Goal: Information Seeking & Learning: Learn about a topic

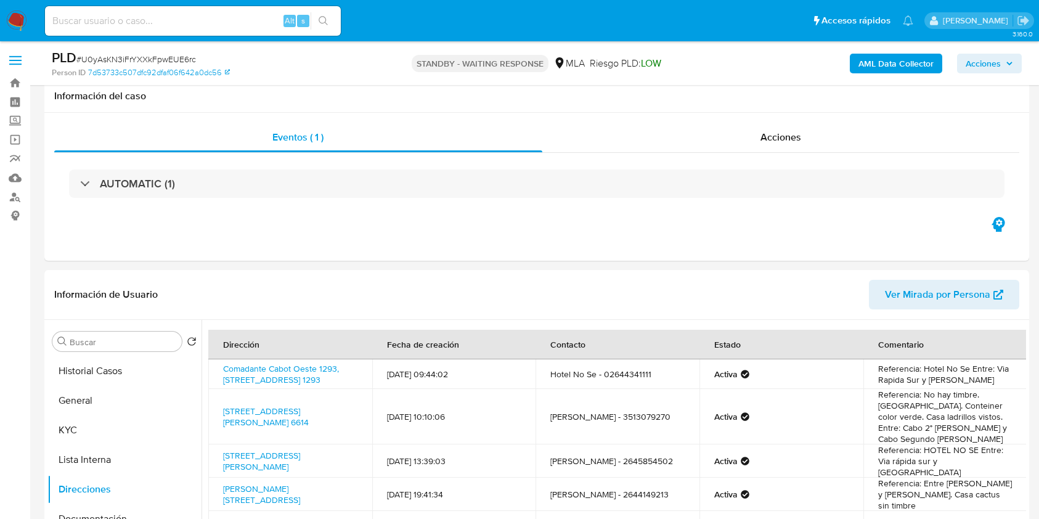
select select "10"
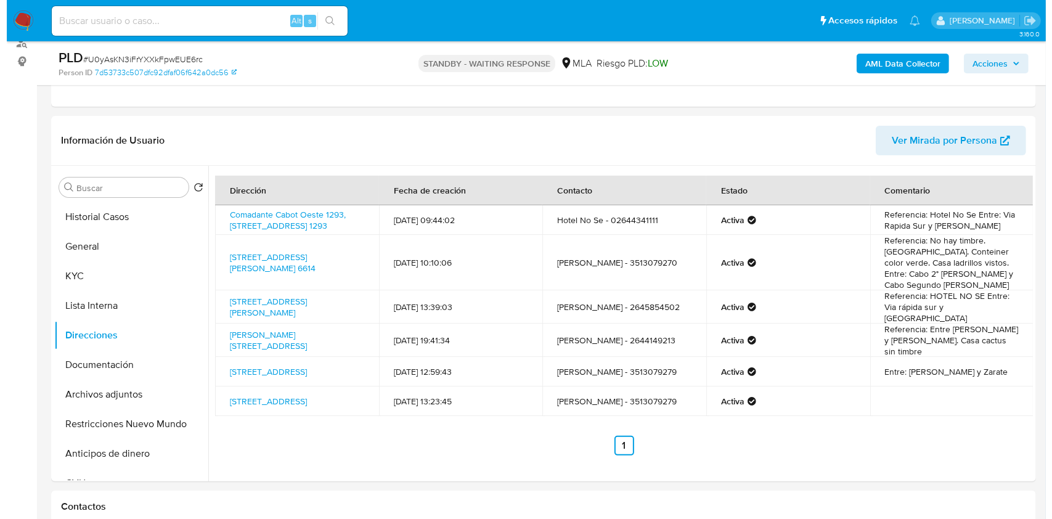
scroll to position [437, 0]
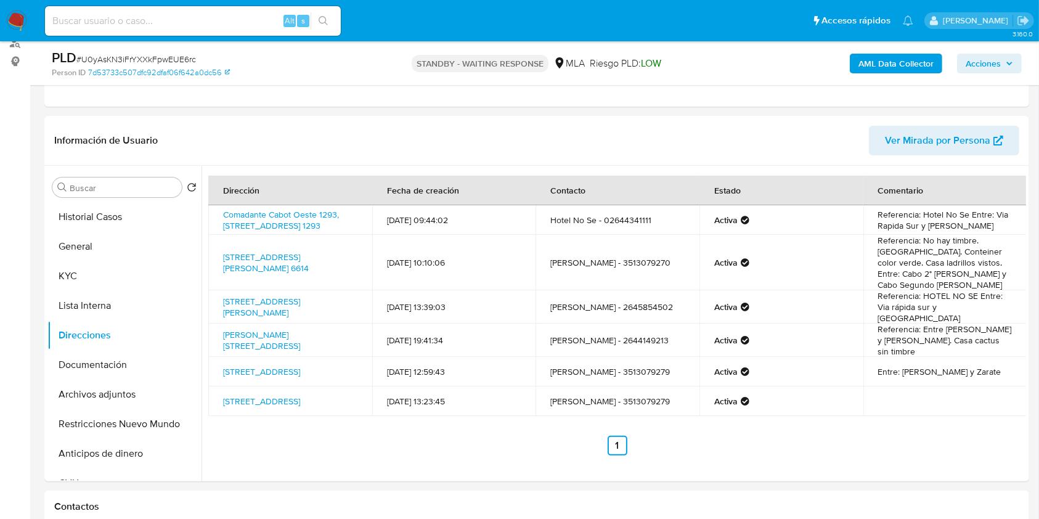
click at [879, 55] on b "AML Data Collector" at bounding box center [895, 64] width 75 height 20
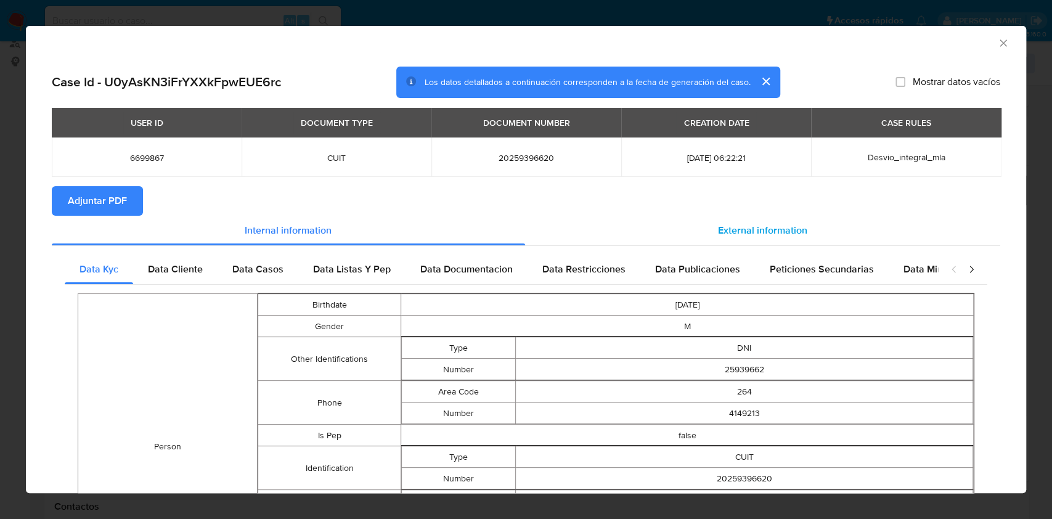
click at [760, 225] on span "External information" at bounding box center [762, 230] width 89 height 14
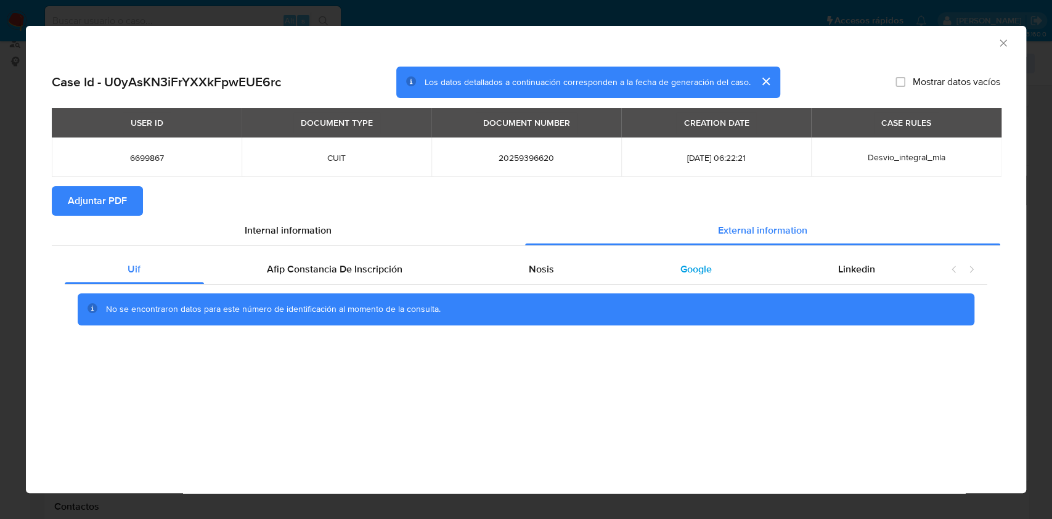
drag, startPoint x: 571, startPoint y: 267, endPoint x: 762, endPoint y: 269, distance: 191.6
click at [570, 269] on div "Nosis" at bounding box center [542, 269] width 152 height 30
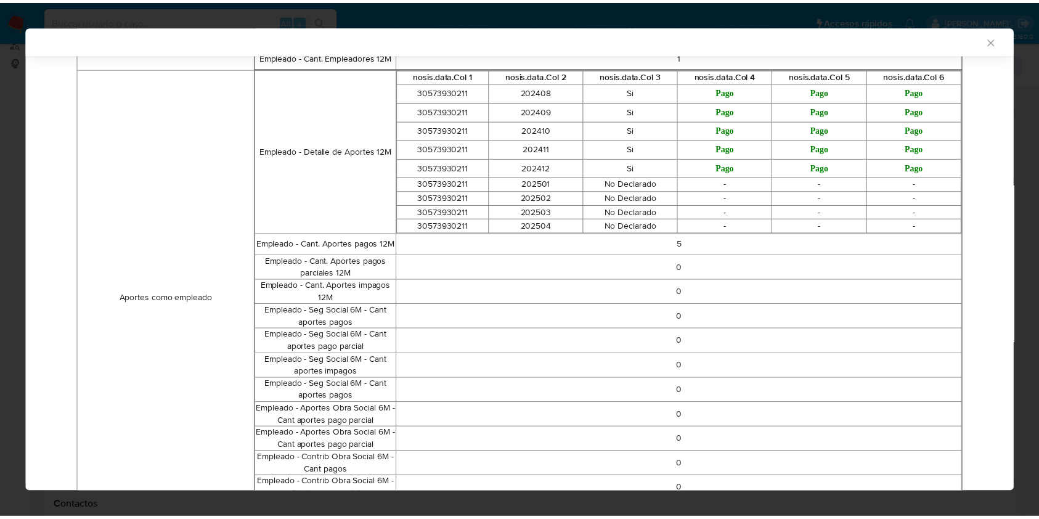
scroll to position [497, 0]
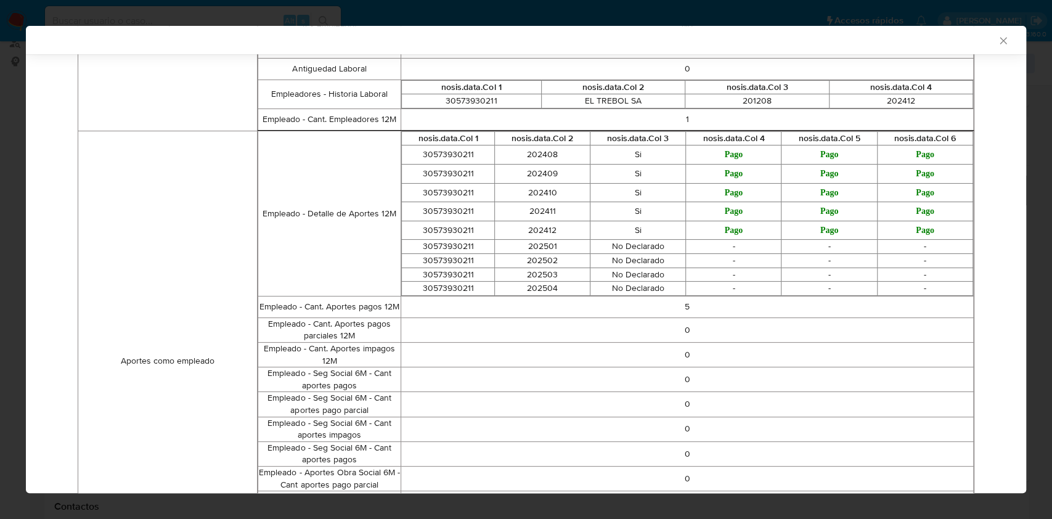
click at [997, 37] on icon "Cerrar ventana" at bounding box center [1003, 41] width 12 height 12
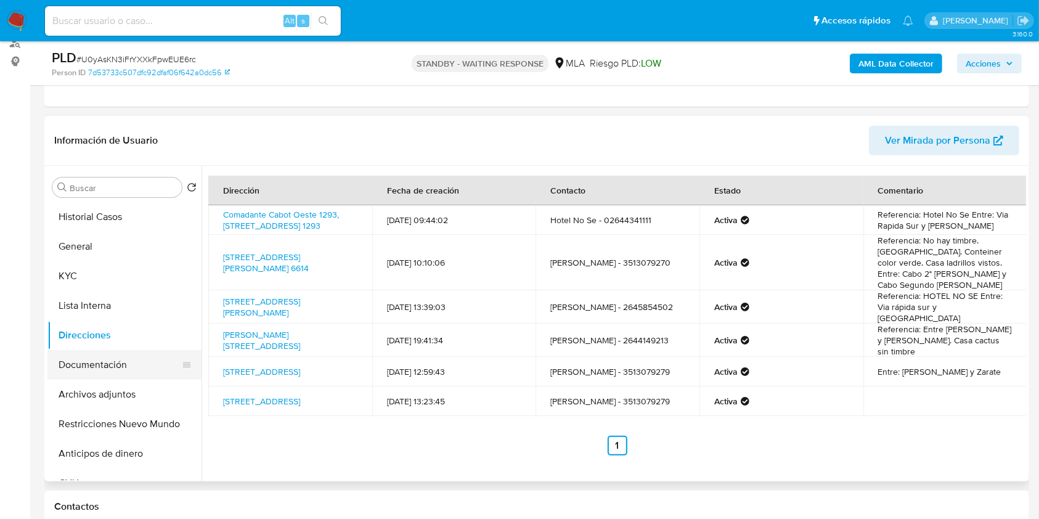
click at [104, 352] on button "Documentación" at bounding box center [119, 365] width 144 height 30
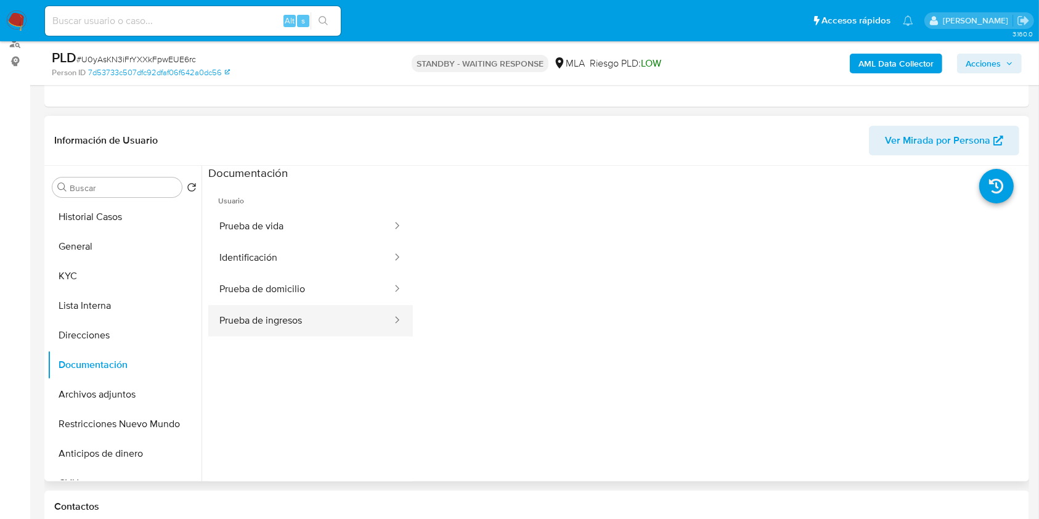
click at [306, 314] on button "Prueba de ingresos" at bounding box center [300, 320] width 185 height 31
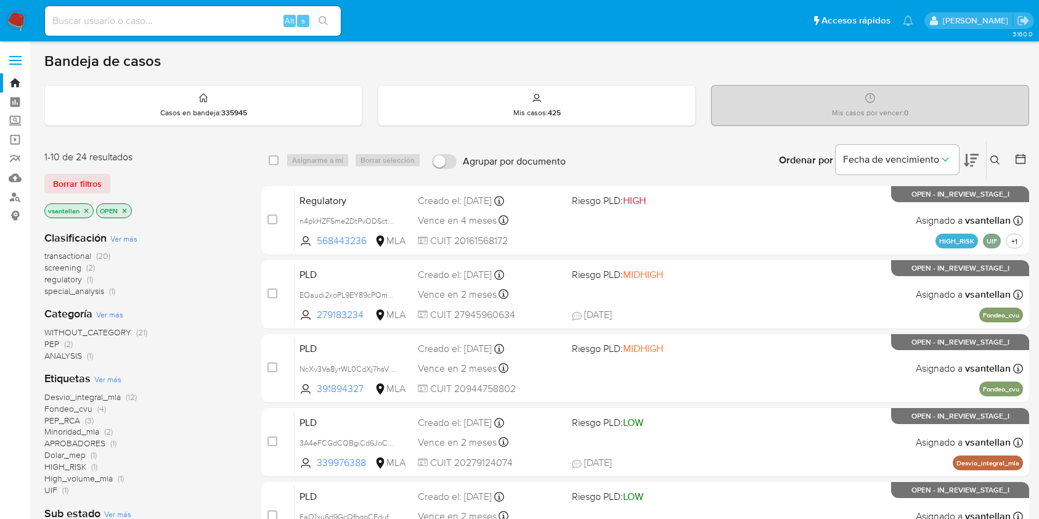
scroll to position [82, 0]
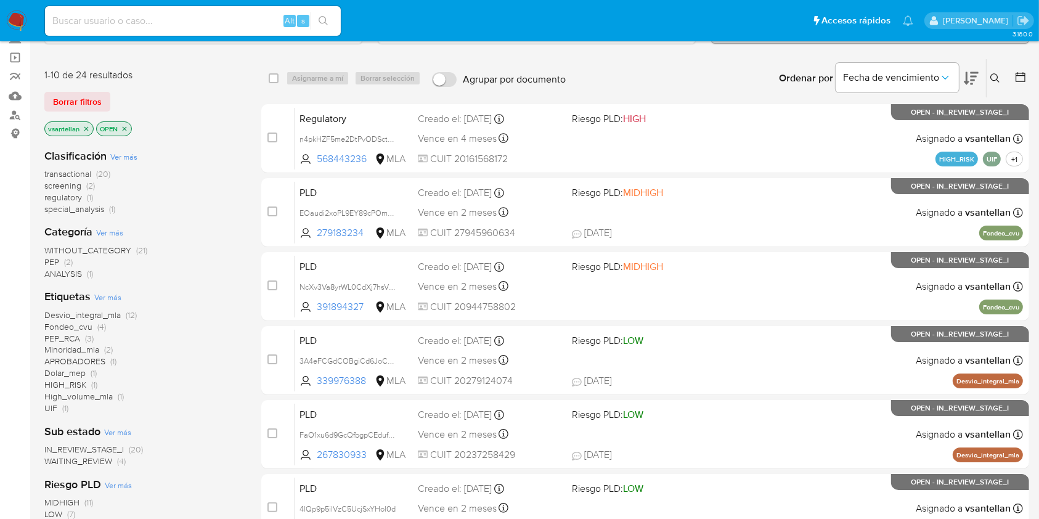
click at [1000, 74] on icon at bounding box center [995, 78] width 10 height 10
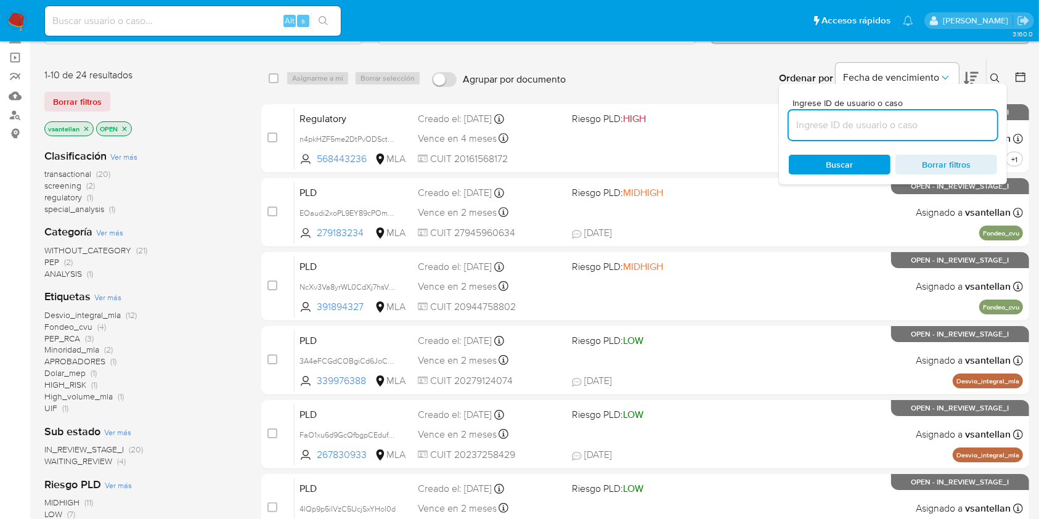
click at [892, 128] on input at bounding box center [893, 125] width 208 height 16
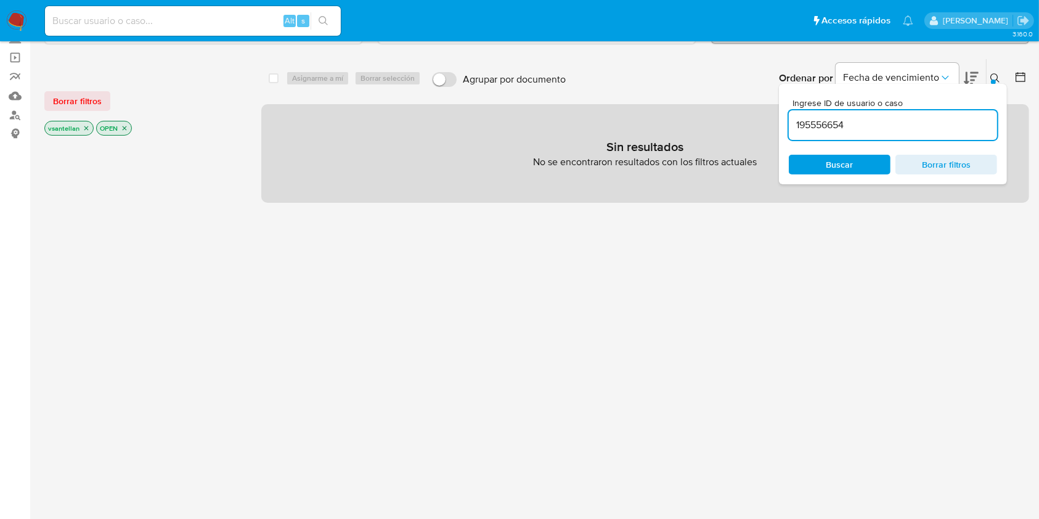
click at [995, 75] on icon at bounding box center [995, 78] width 10 height 10
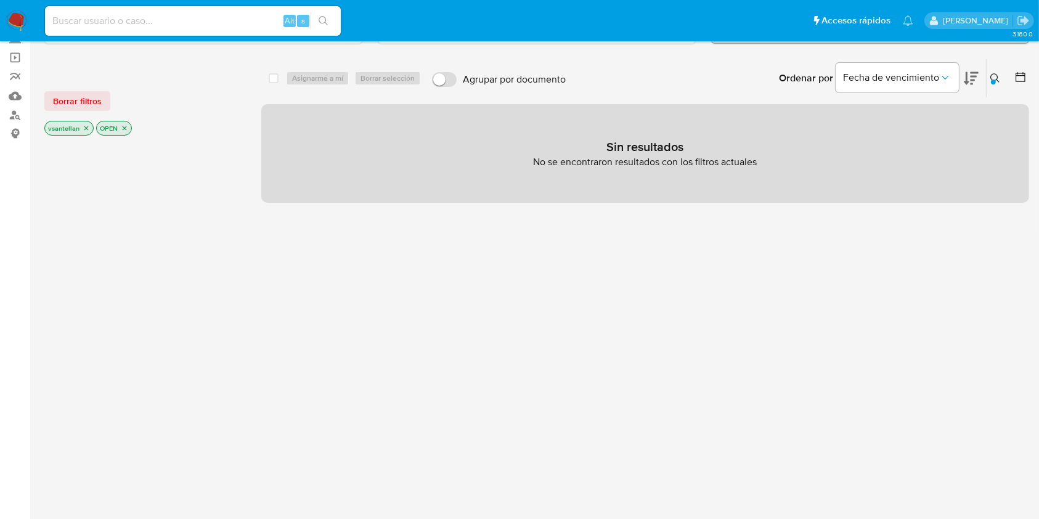
click at [122, 129] on icon "close-filter" at bounding box center [124, 127] width 7 height 7
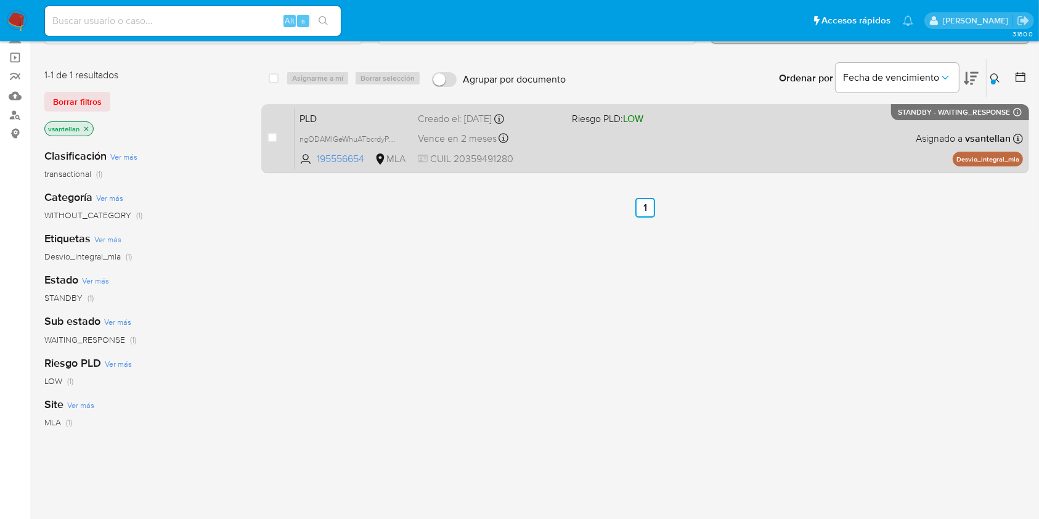
click at [857, 131] on div "PLD ngODAMlGeWhuATbcrdyPgjH3 195556654 MLA Riesgo PLD: LOW Creado el: 12/09/202…" at bounding box center [659, 138] width 728 height 62
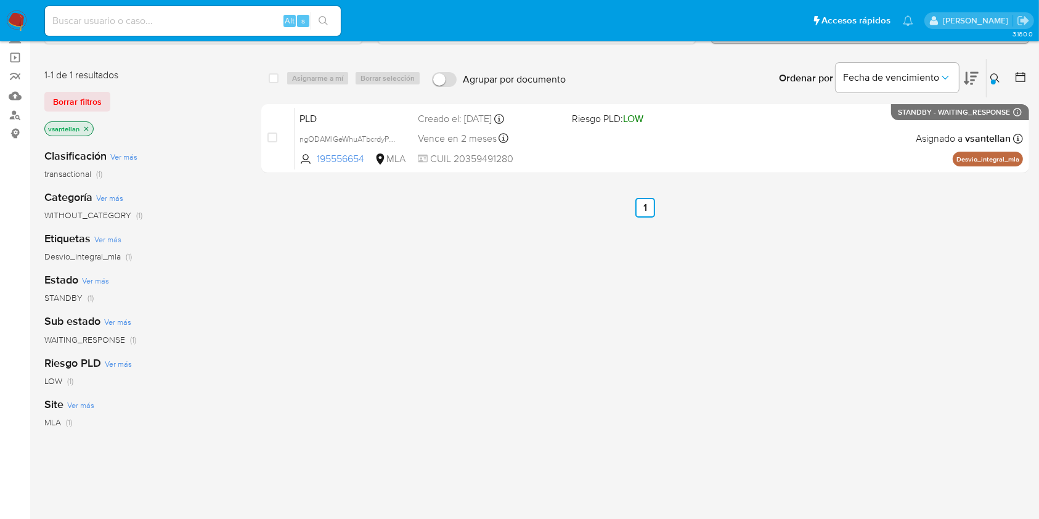
click at [999, 80] on icon at bounding box center [995, 78] width 10 height 10
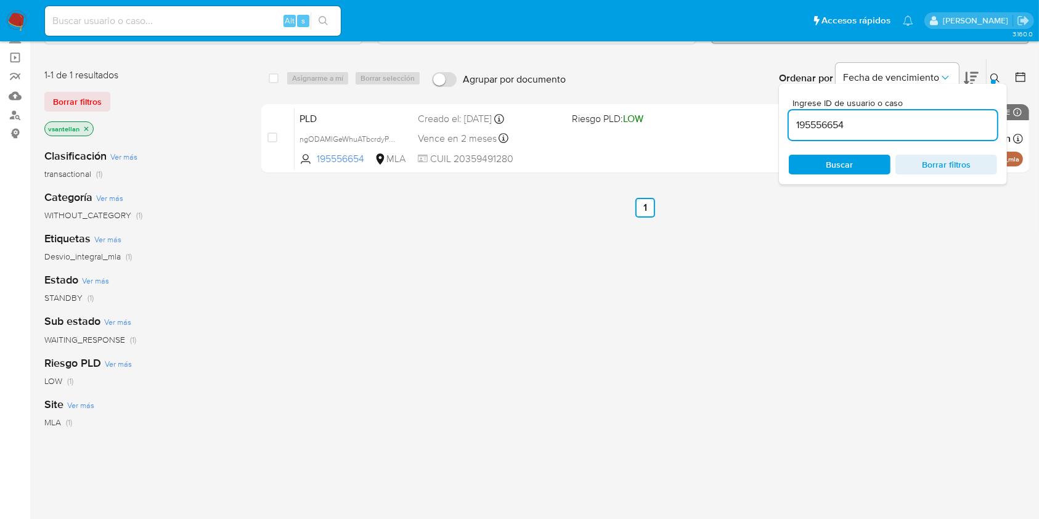
click at [855, 122] on input "195556654" at bounding box center [893, 125] width 208 height 16
type input "1291526122"
click at [991, 76] on icon at bounding box center [995, 78] width 10 height 10
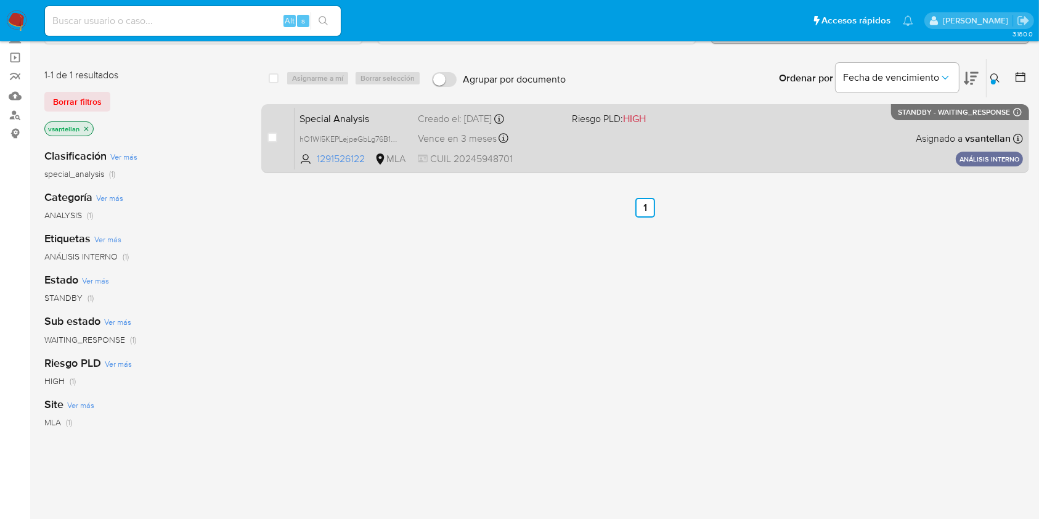
click at [691, 152] on div "Special Analysis hO1WI5KEPLejpeGbLg76B1Ng 1291526122 MLA Riesgo PLD: HIGH Cread…" at bounding box center [659, 138] width 728 height 62
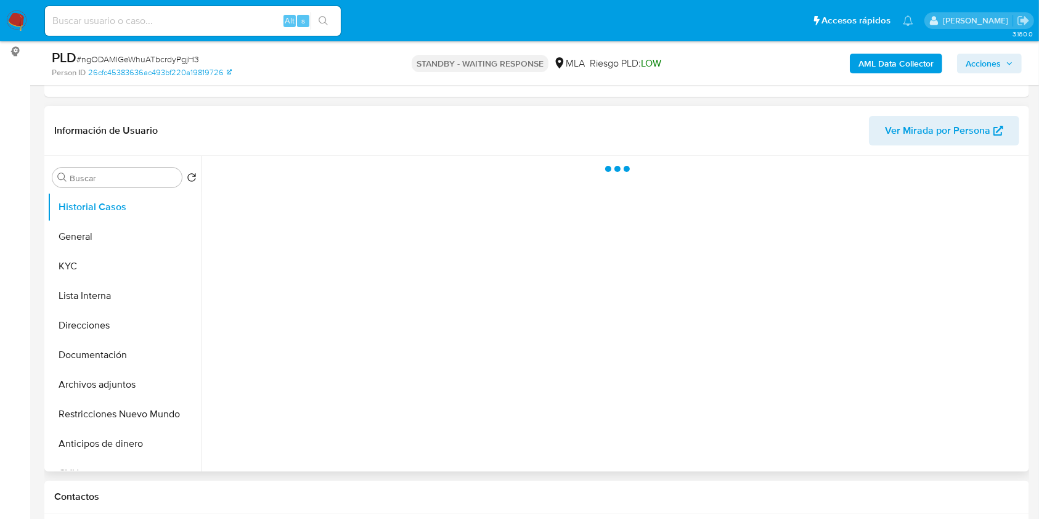
select select "10"
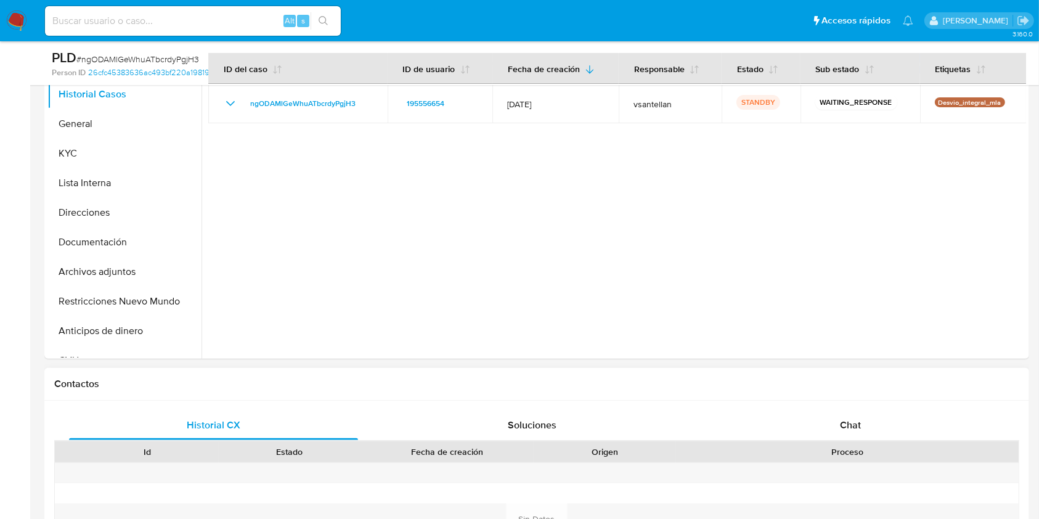
scroll to position [328, 0]
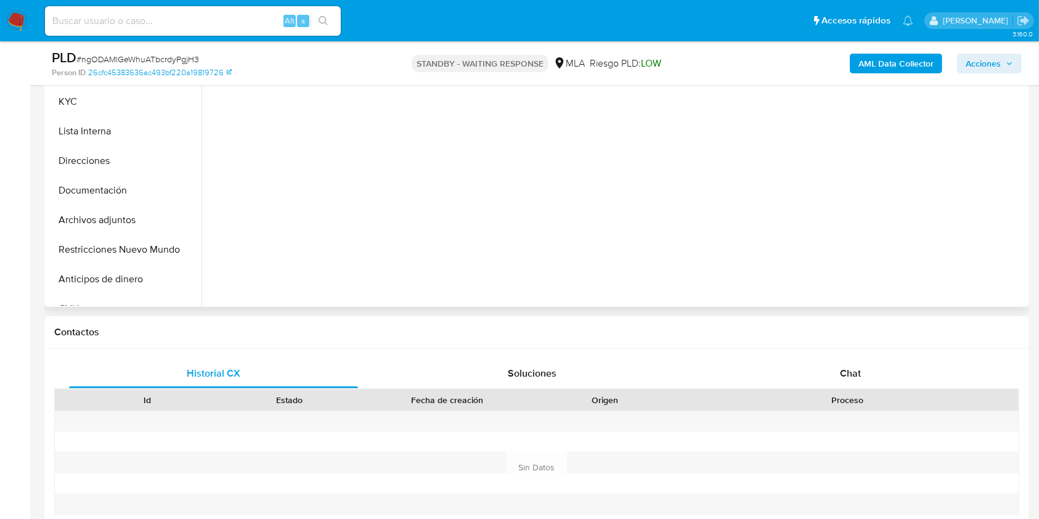
drag, startPoint x: 853, startPoint y: 372, endPoint x: 961, endPoint y: 227, distance: 180.9
click at [855, 372] on span "Chat" at bounding box center [850, 373] width 21 height 14
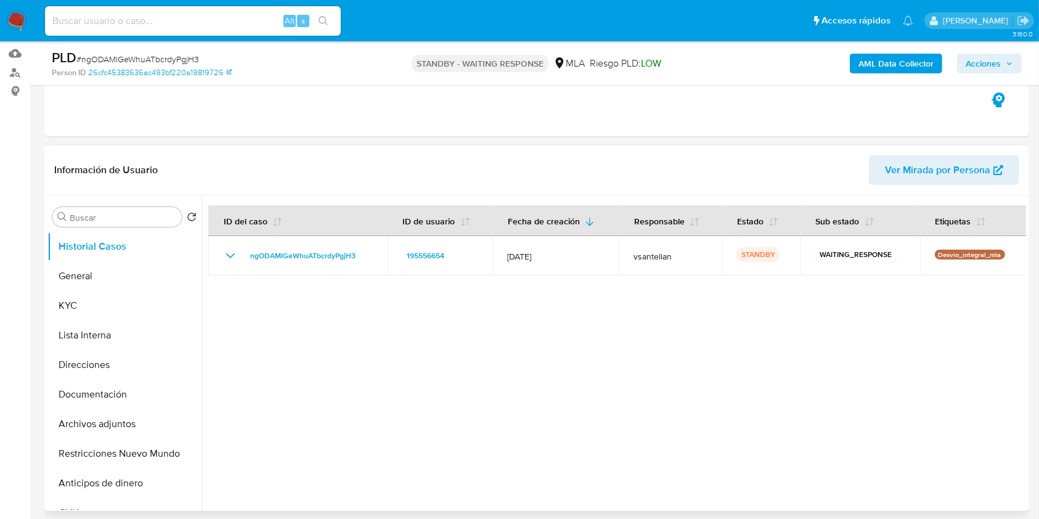
scroll to position [149, 0]
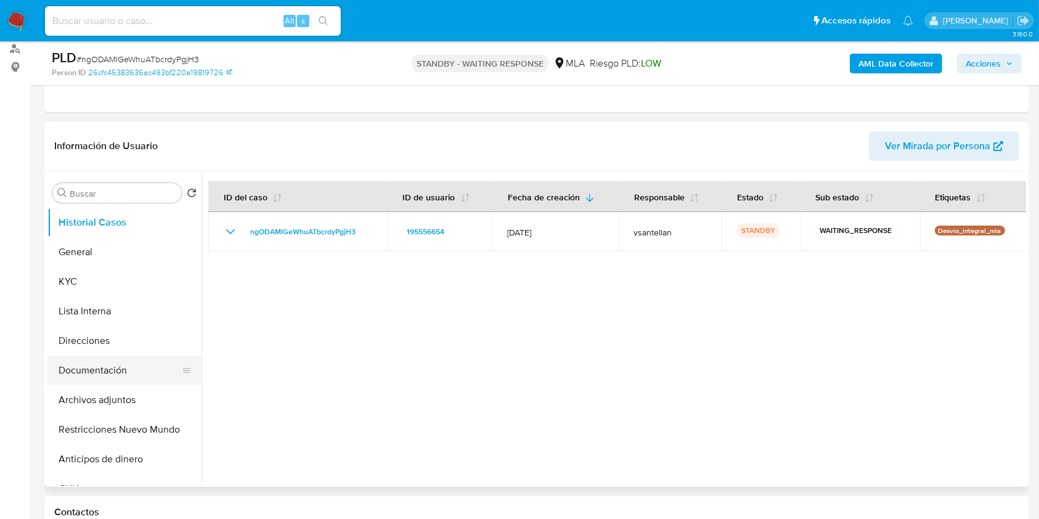
click at [111, 356] on button "Documentación" at bounding box center [119, 371] width 144 height 30
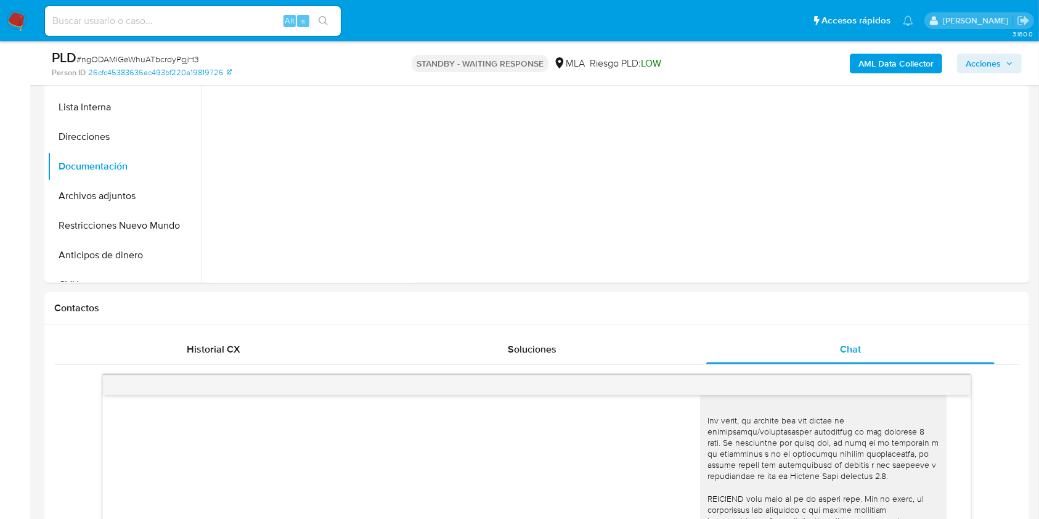
scroll to position [212, 0]
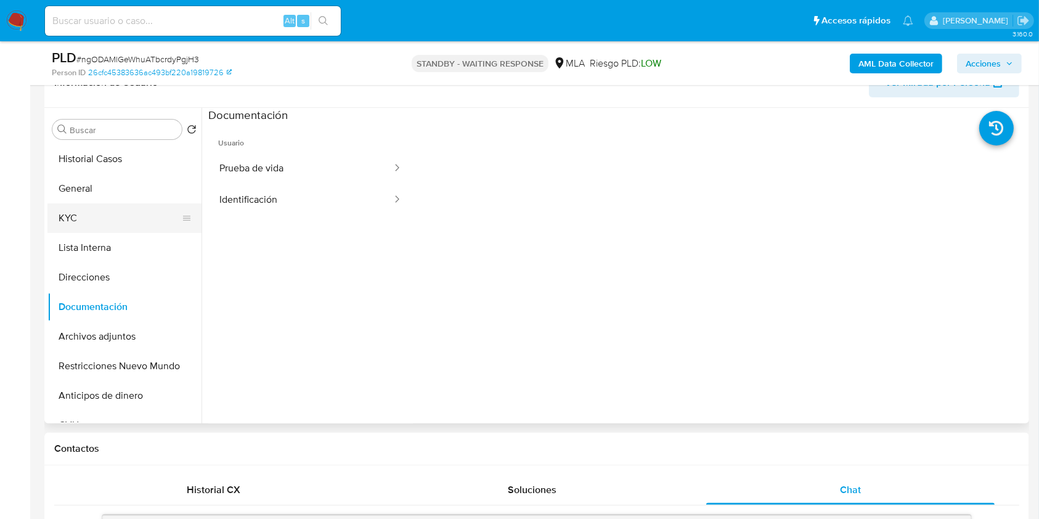
click at [96, 229] on button "KYC" at bounding box center [119, 218] width 144 height 30
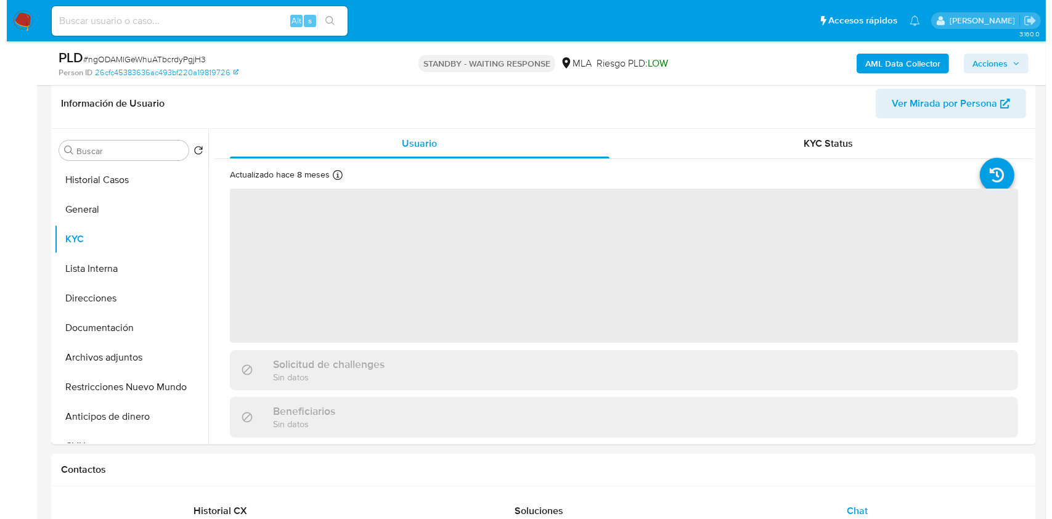
scroll to position [189, 0]
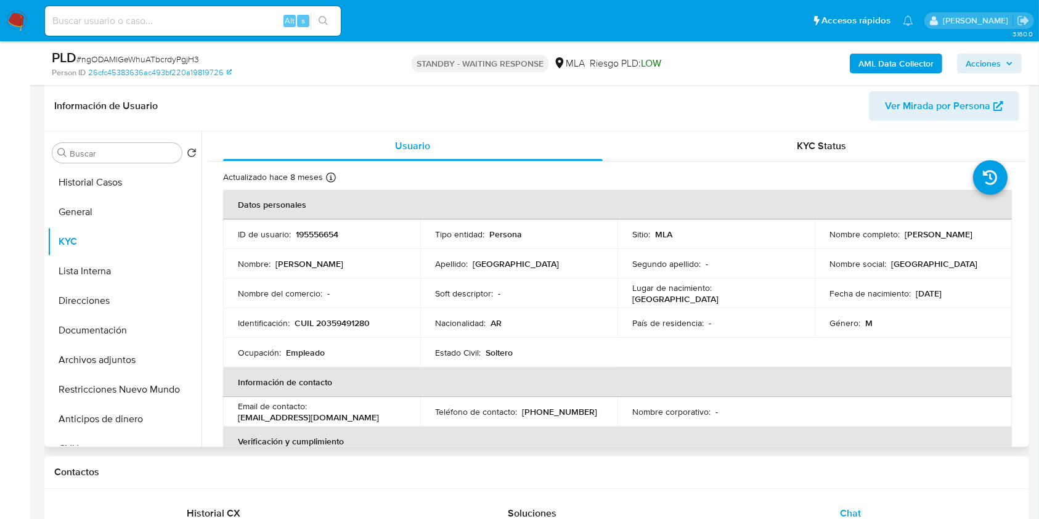
click at [332, 317] on p "CUIL 20359491280" at bounding box center [332, 322] width 75 height 11
drag, startPoint x: 332, startPoint y: 317, endPoint x: 354, endPoint y: 336, distance: 28.9
click at [332, 317] on p "CUIL 20359491280" at bounding box center [332, 322] width 75 height 11
copy p "20359491280"
click at [124, 329] on button "Documentación" at bounding box center [119, 330] width 144 height 30
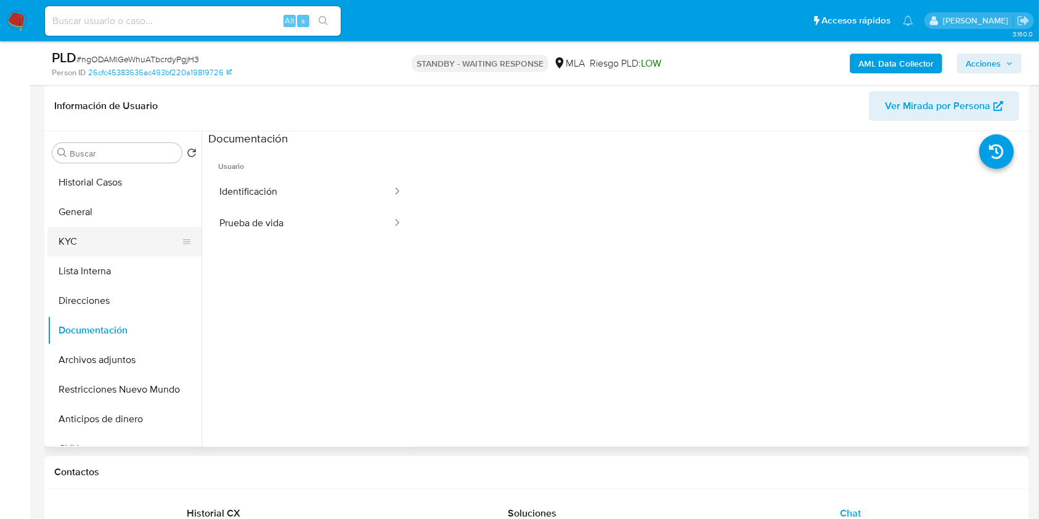
click at [107, 249] on button "KYC" at bounding box center [119, 242] width 144 height 30
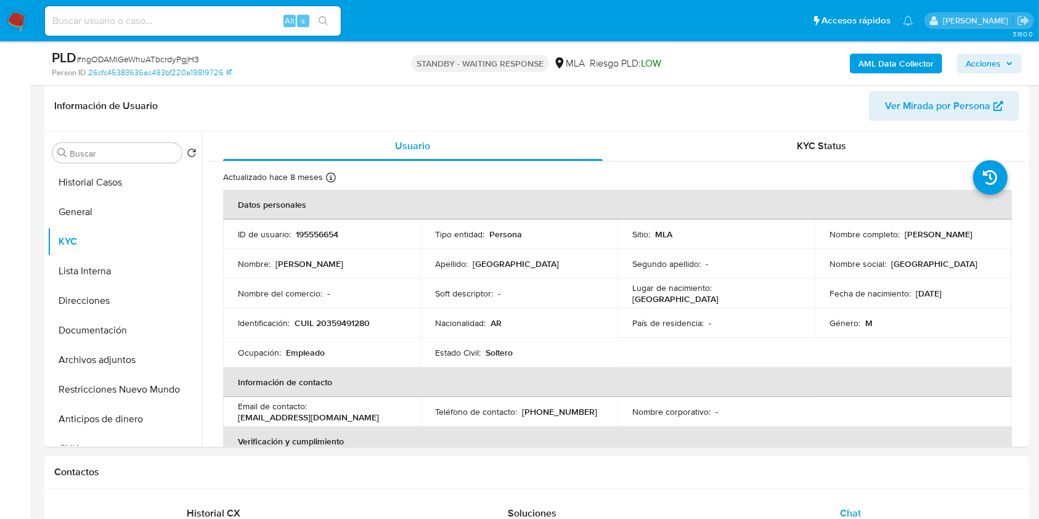
click at [912, 63] on b "AML Data Collector" at bounding box center [895, 64] width 75 height 20
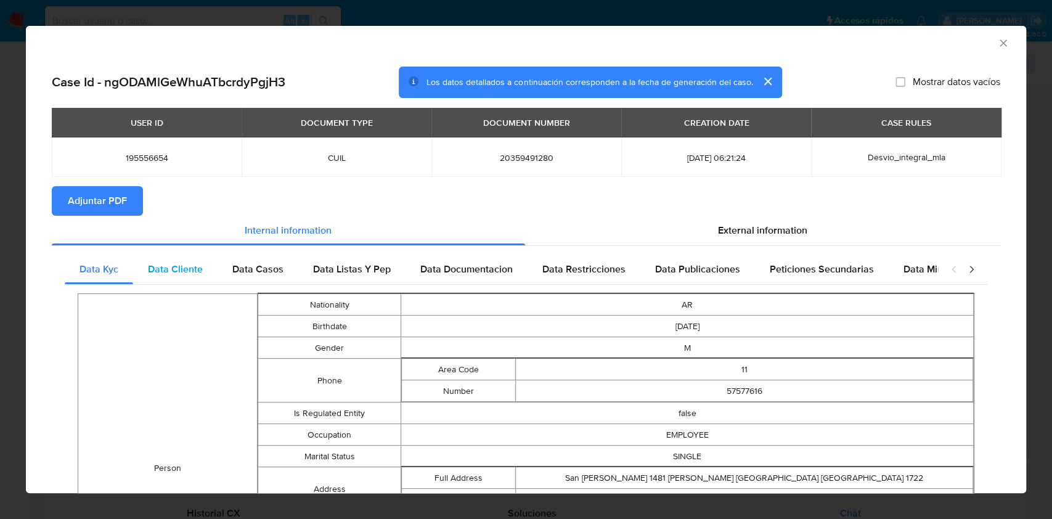
click at [177, 272] on span "Data Cliente" at bounding box center [175, 269] width 55 height 14
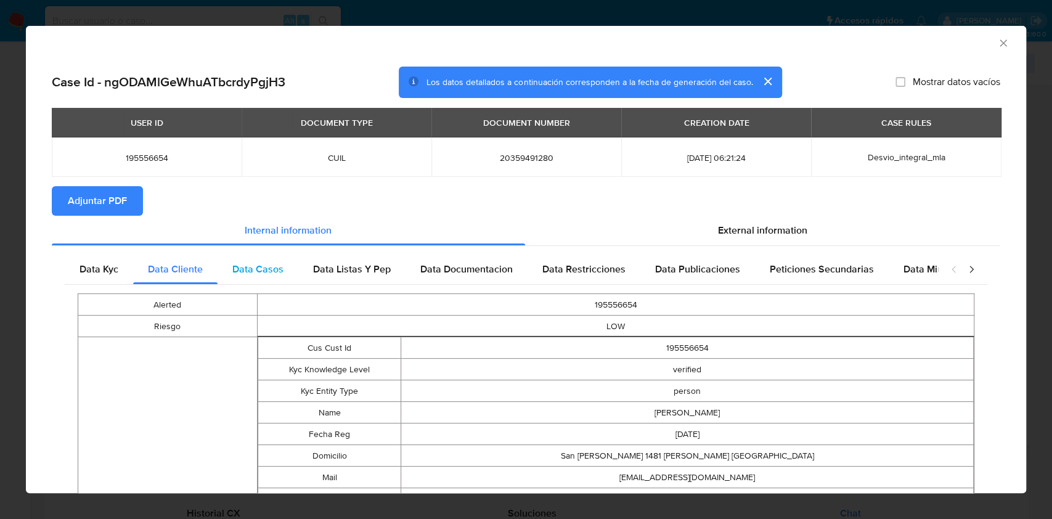
click at [283, 272] on div "Data Casos" at bounding box center [258, 269] width 81 height 30
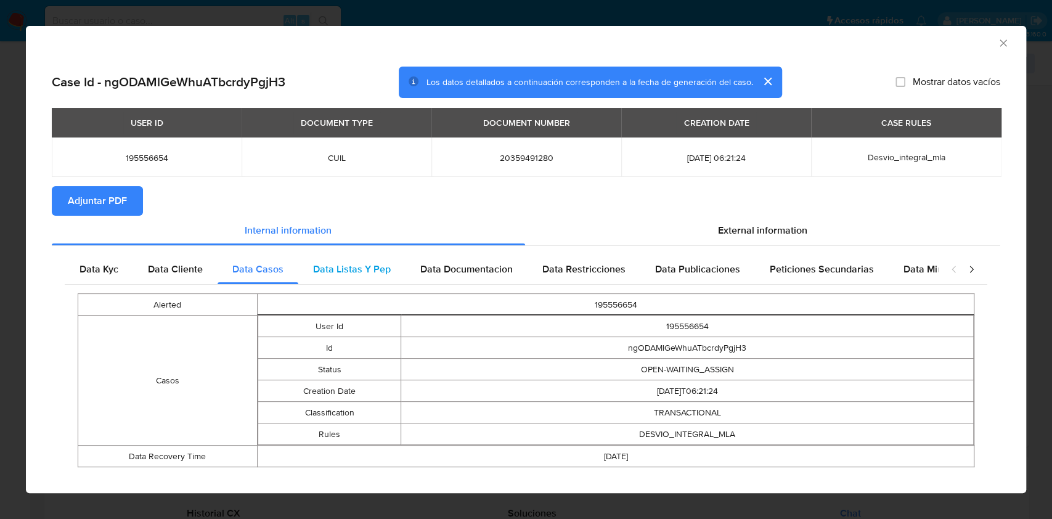
click at [329, 269] on span "Data Listas Y Pep" at bounding box center [352, 269] width 78 height 14
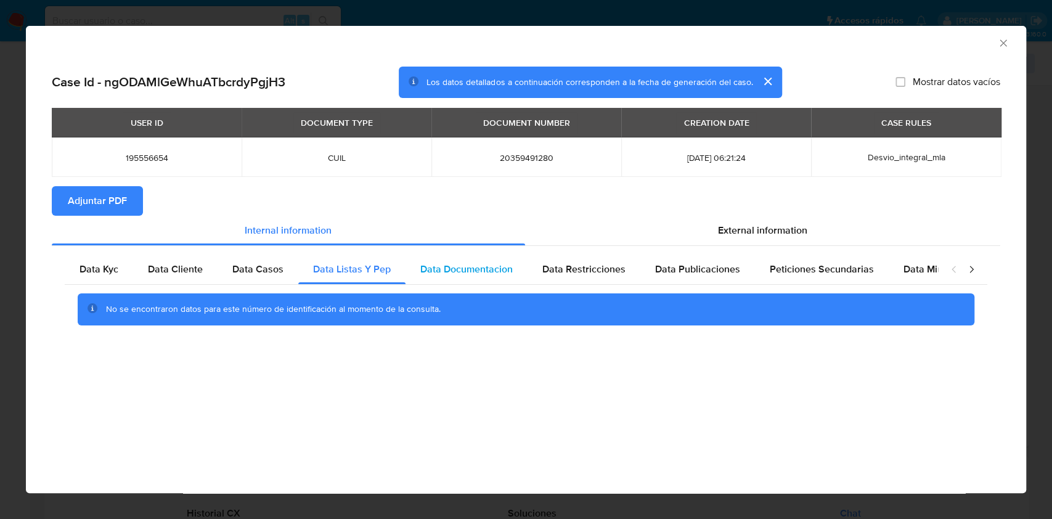
click at [474, 258] on div "Data Documentacion" at bounding box center [466, 269] width 122 height 30
click at [605, 259] on div "Data Restricciones" at bounding box center [583, 269] width 113 height 30
click at [694, 267] on span "Data Publicaciones" at bounding box center [697, 269] width 85 height 14
drag, startPoint x: 841, startPoint y: 267, endPoint x: 989, endPoint y: 254, distance: 148.5
click at [853, 264] on span "Peticiones Secundarias" at bounding box center [822, 269] width 104 height 14
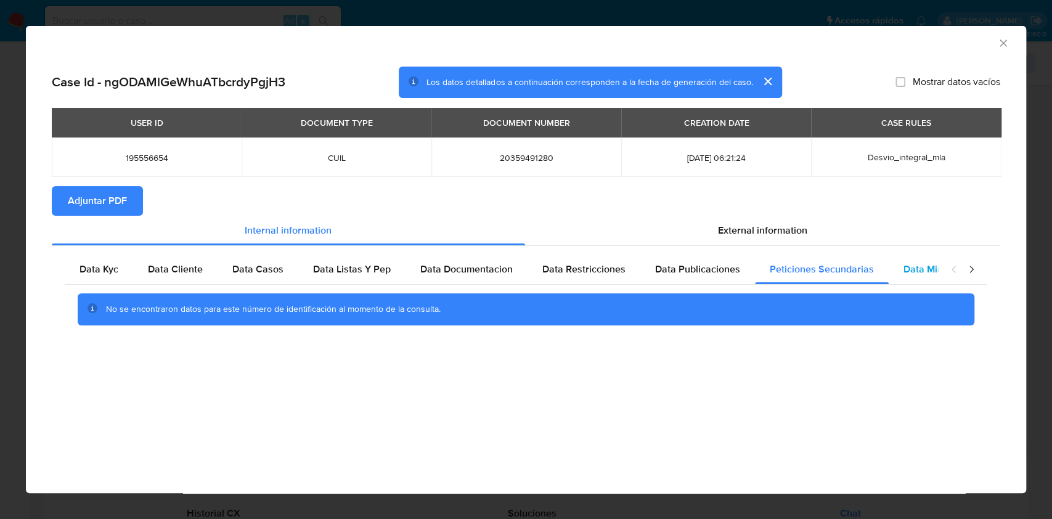
click at [919, 277] on div "Data Minoridad" at bounding box center [937, 269] width 97 height 30
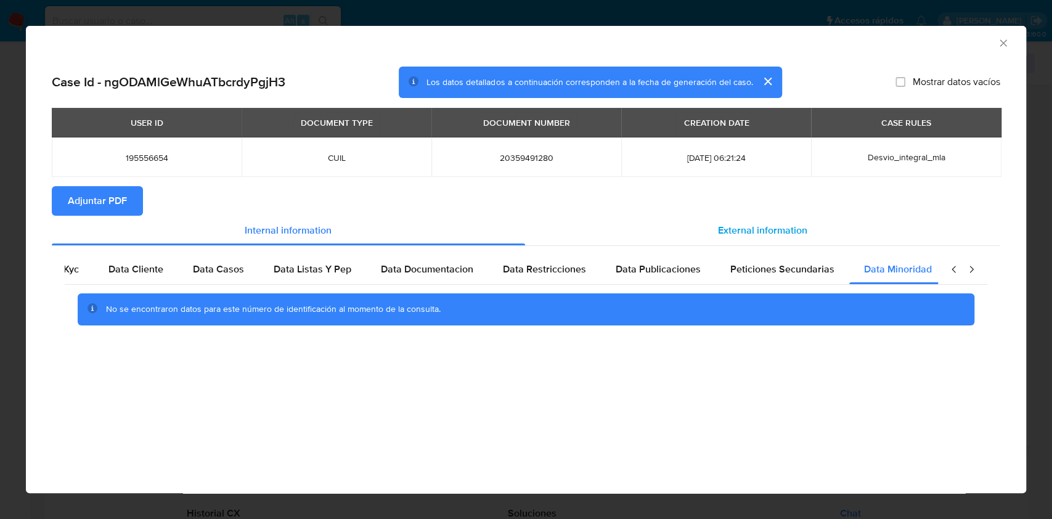
scroll to position [0, 41]
click at [811, 239] on div "External information" at bounding box center [763, 231] width 476 height 30
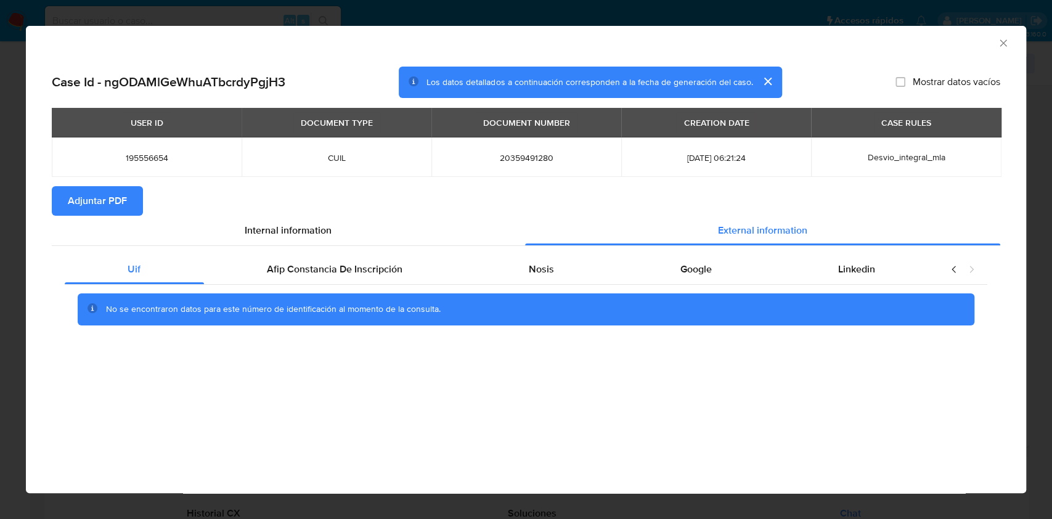
scroll to position [0, 0]
click at [312, 276] on span "Afip Constancia De Inscripción" at bounding box center [335, 269] width 136 height 14
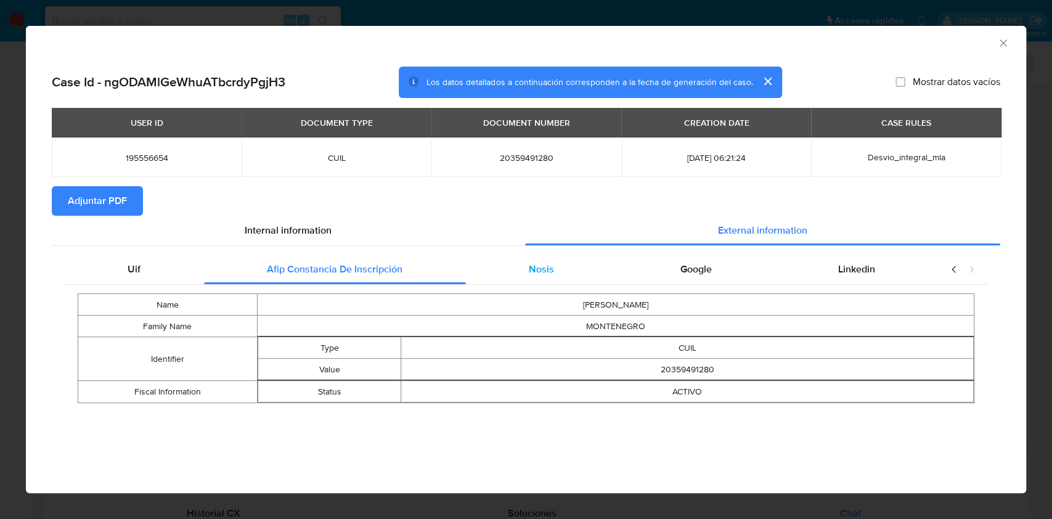
click at [487, 266] on div "Nosis" at bounding box center [542, 269] width 152 height 30
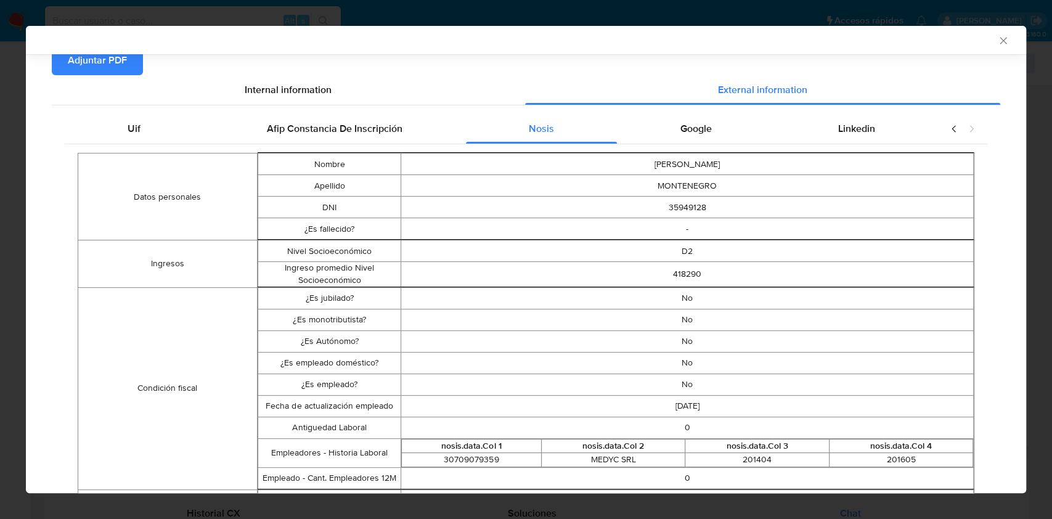
scroll to position [44, 0]
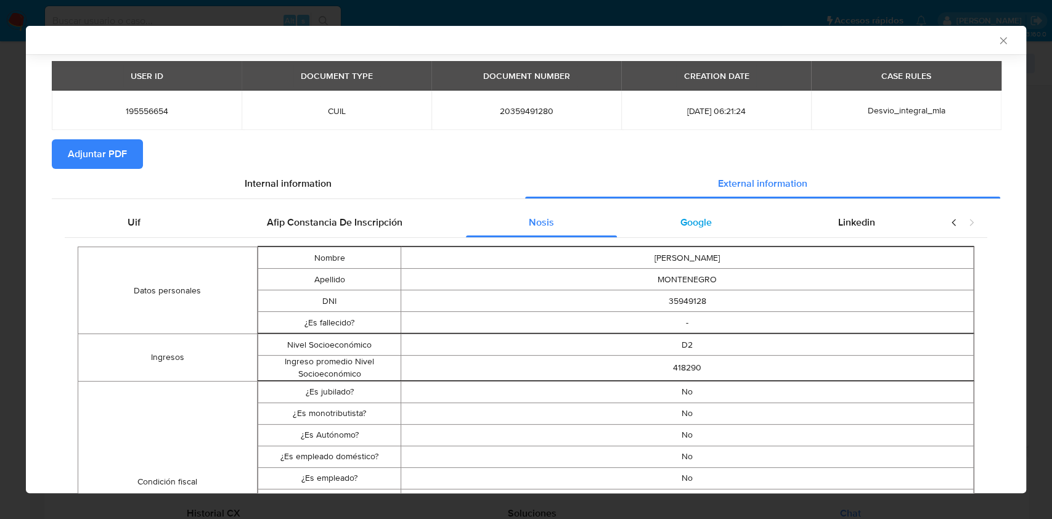
click at [660, 221] on div "Google" at bounding box center [696, 223] width 158 height 30
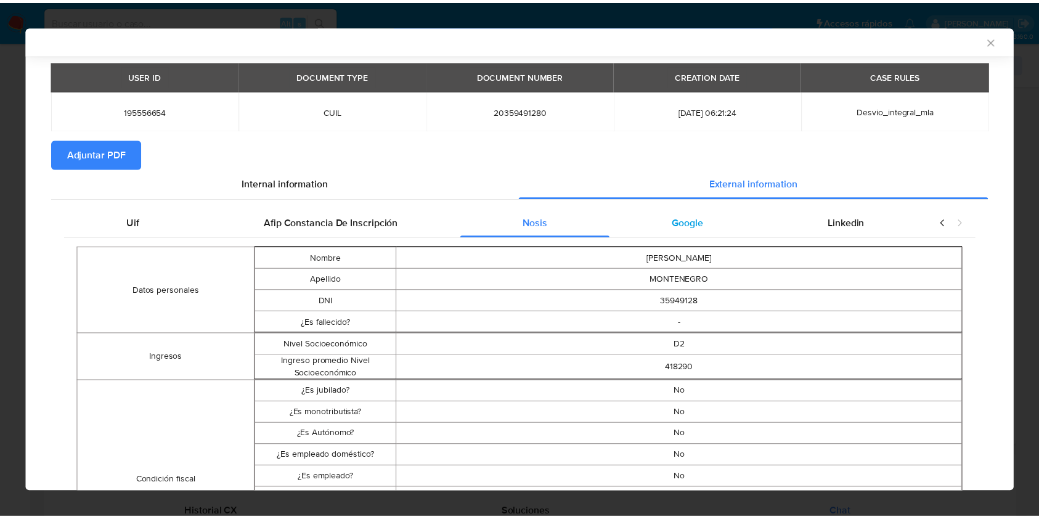
scroll to position [0, 0]
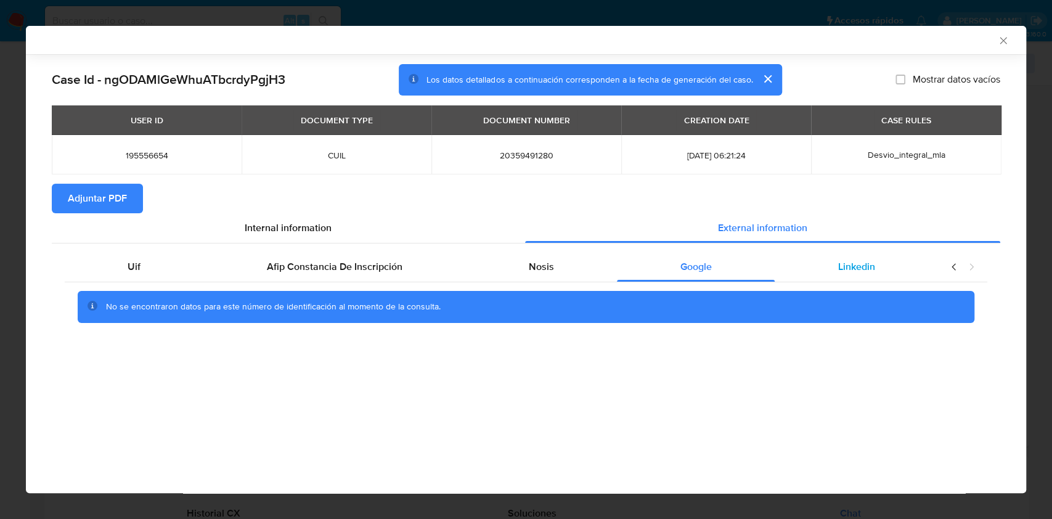
click at [812, 258] on div "Linkedin" at bounding box center [856, 267] width 163 height 30
click at [561, 271] on div "Nosis" at bounding box center [542, 267] width 152 height 30
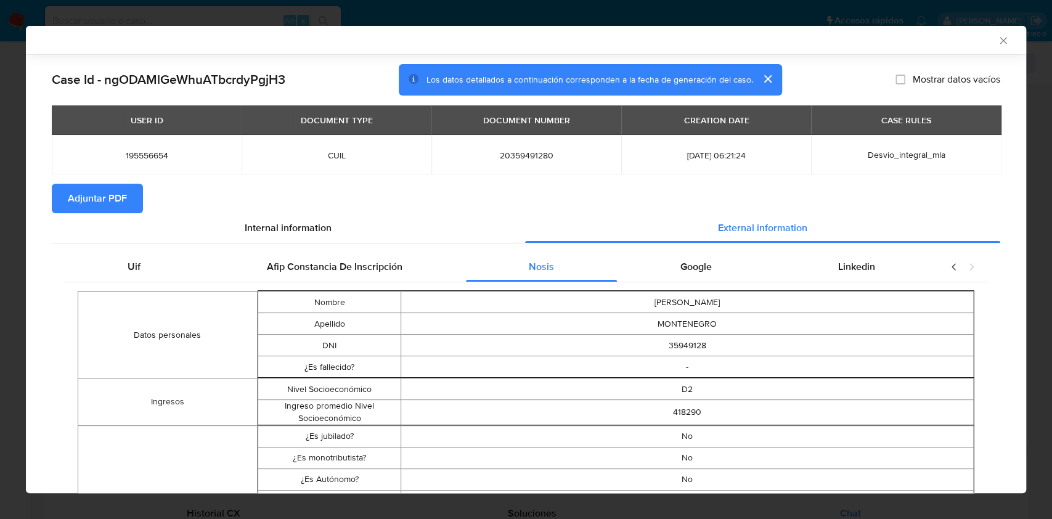
click at [997, 43] on icon "Cerrar ventana" at bounding box center [1003, 41] width 12 height 12
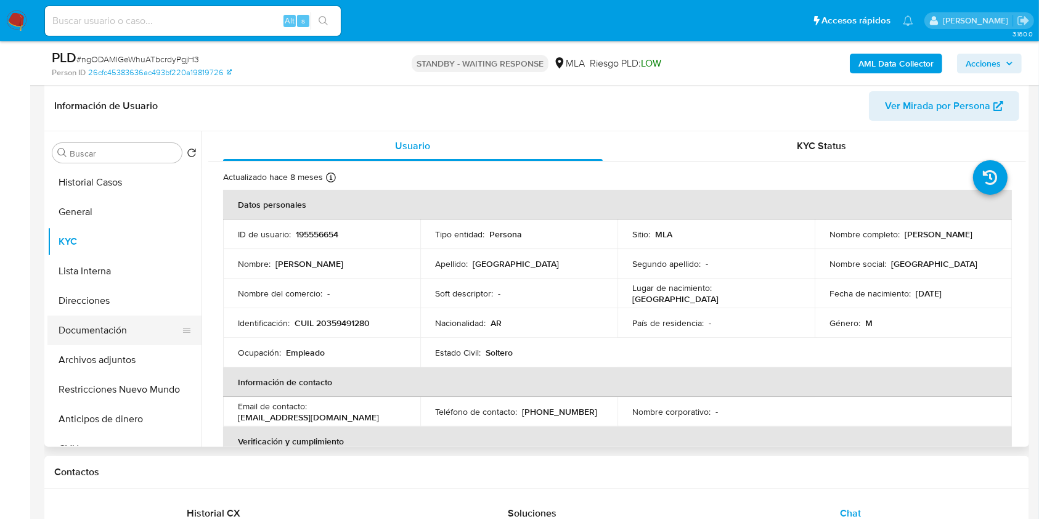
click at [102, 338] on button "Documentación" at bounding box center [119, 330] width 144 height 30
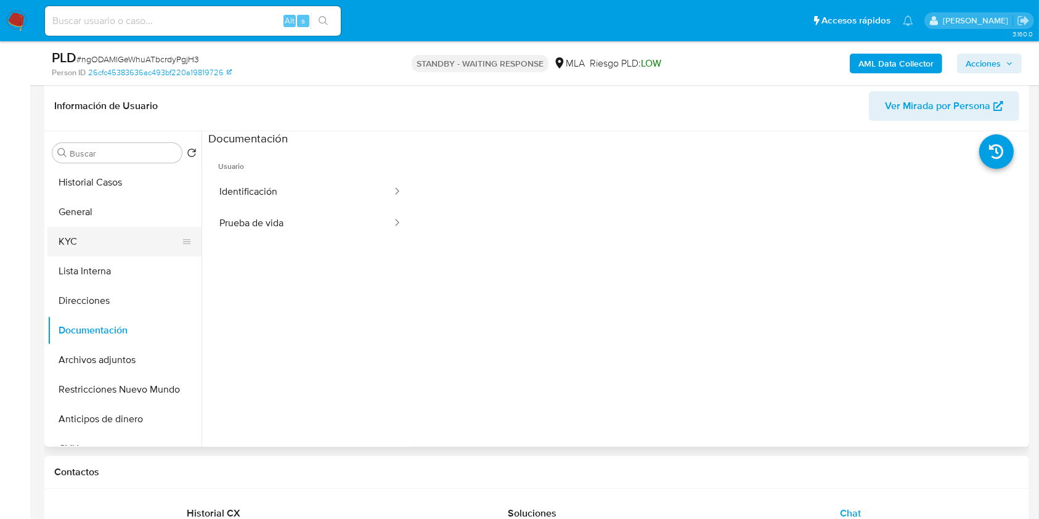
click at [105, 245] on button "KYC" at bounding box center [119, 242] width 144 height 30
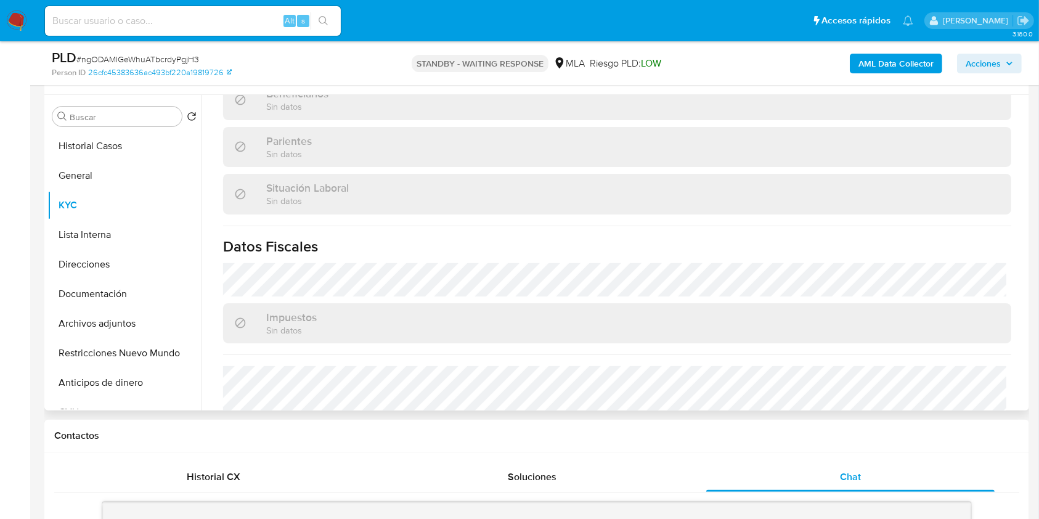
scroll to position [649, 0]
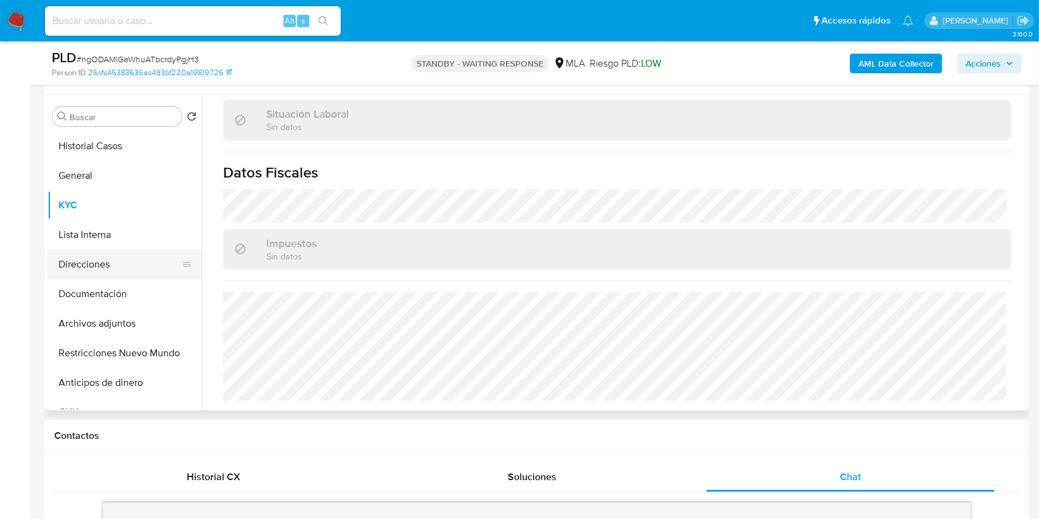
click at [118, 274] on button "Direcciones" at bounding box center [119, 265] width 144 height 30
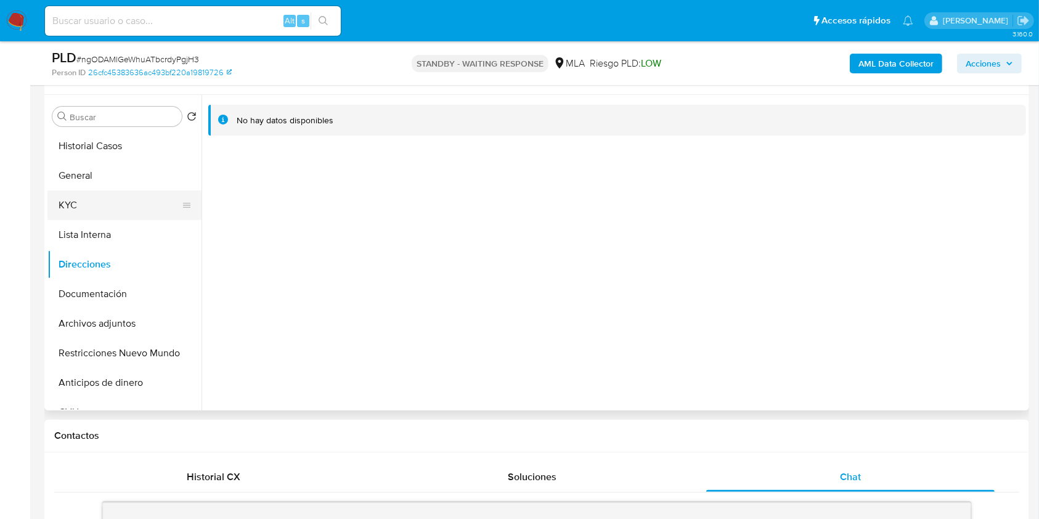
click at [112, 194] on button "KYC" at bounding box center [119, 205] width 144 height 30
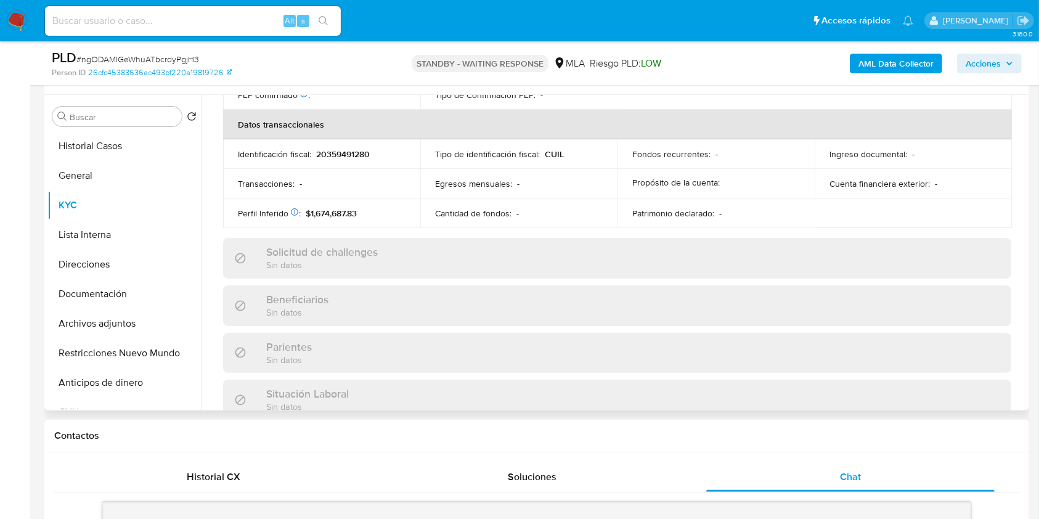
scroll to position [649, 0]
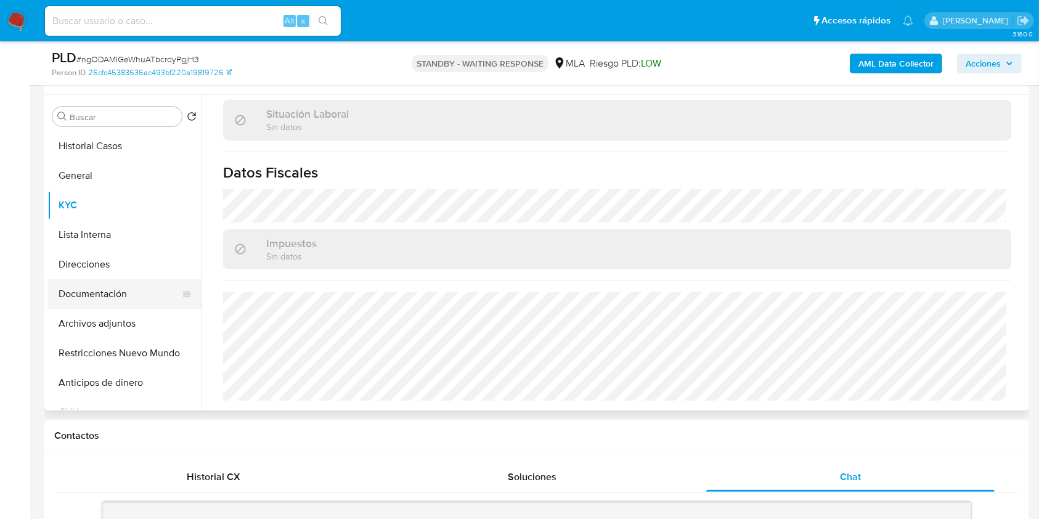
click at [152, 295] on button "Documentación" at bounding box center [119, 294] width 144 height 30
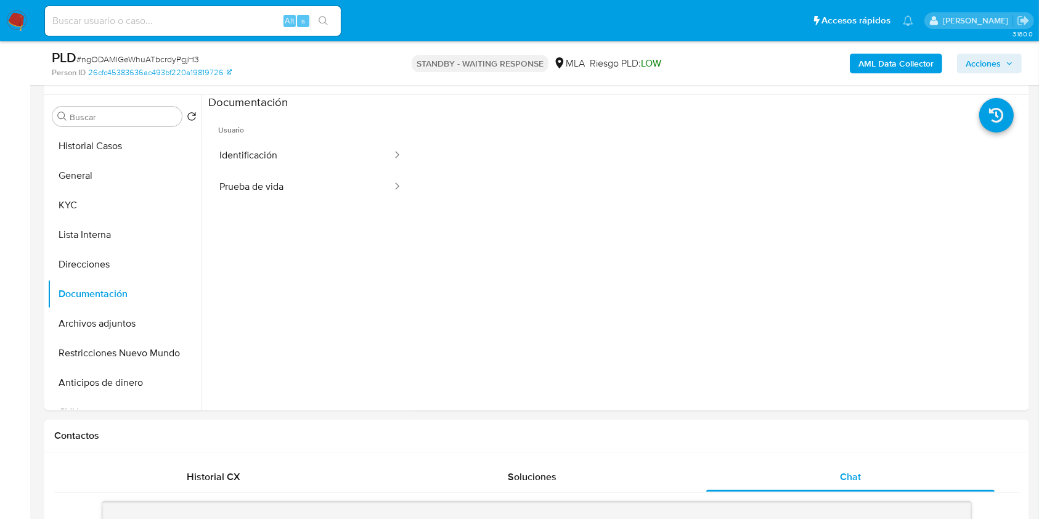
scroll to position [165, 0]
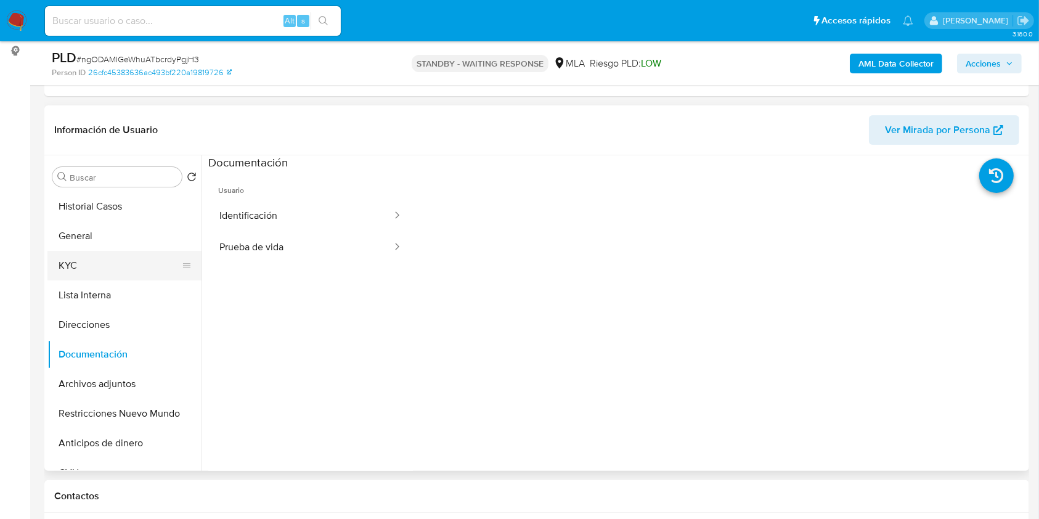
click at [153, 264] on button "KYC" at bounding box center [119, 266] width 144 height 30
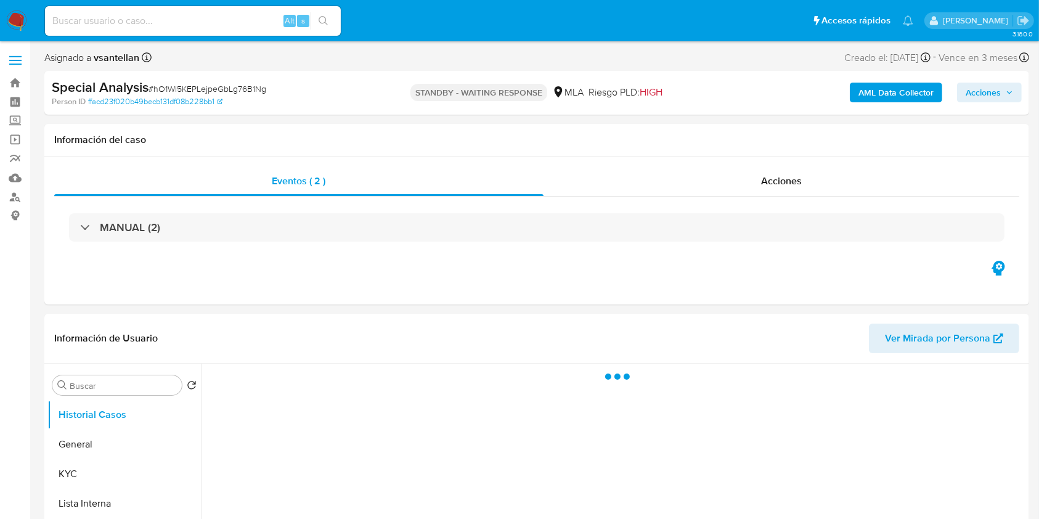
select select "10"
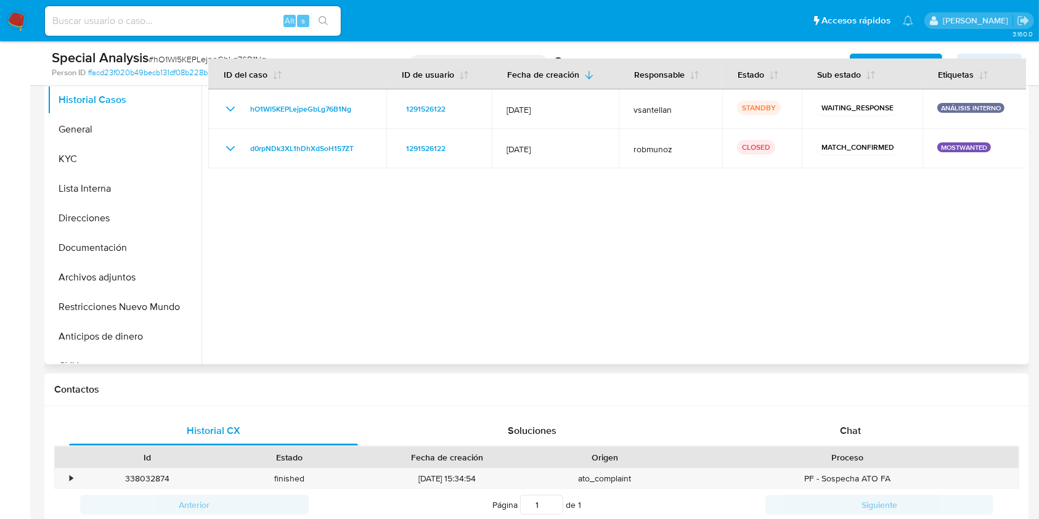
scroll to position [246, 0]
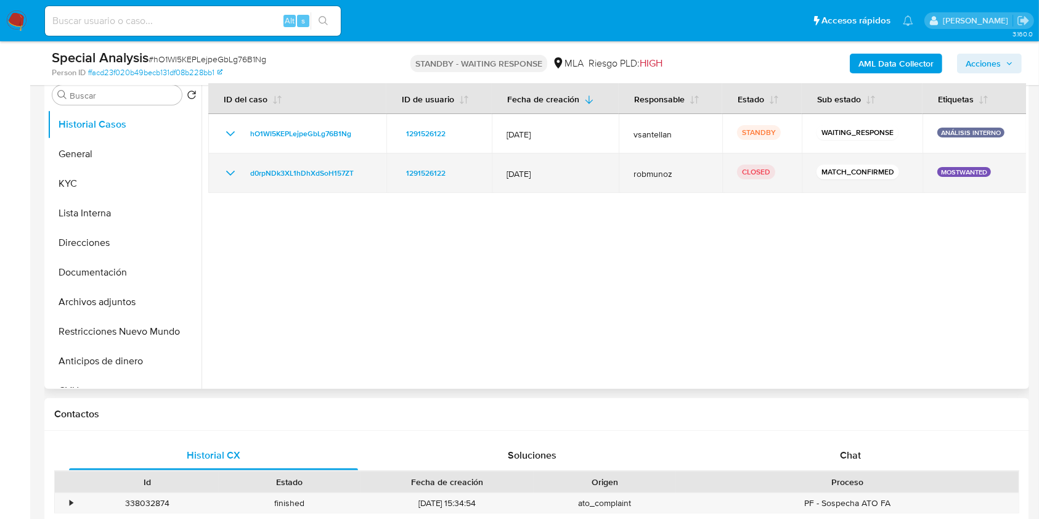
drag, startPoint x: 894, startPoint y: 455, endPoint x: 1005, endPoint y: 155, distance: 319.9
click at [894, 455] on div "Chat" at bounding box center [850, 456] width 289 height 30
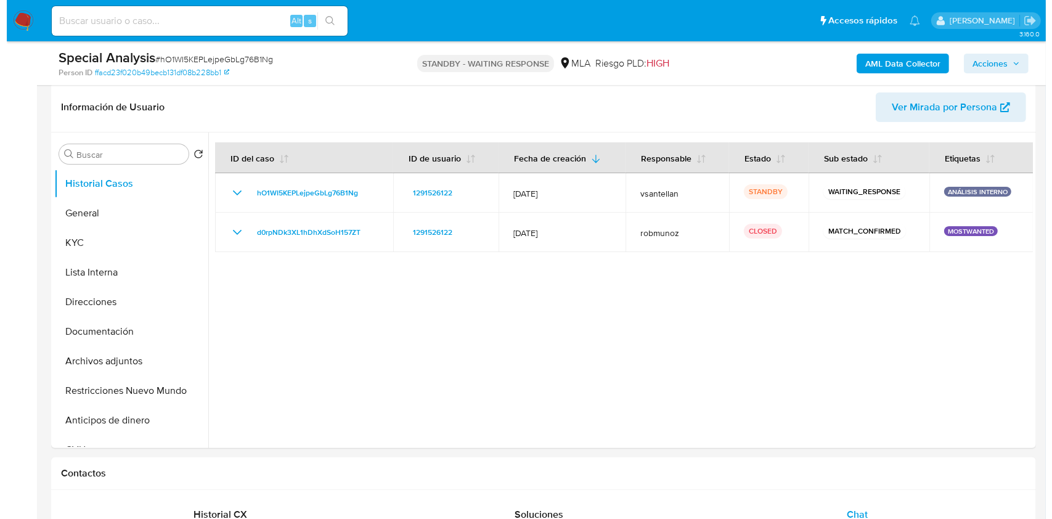
scroll to position [160, 0]
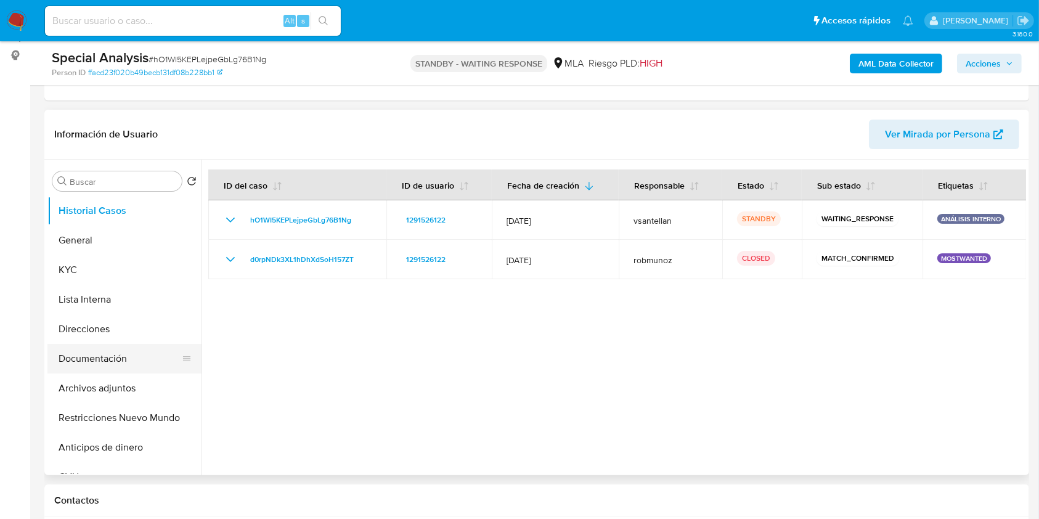
click at [144, 370] on button "Documentación" at bounding box center [119, 359] width 144 height 30
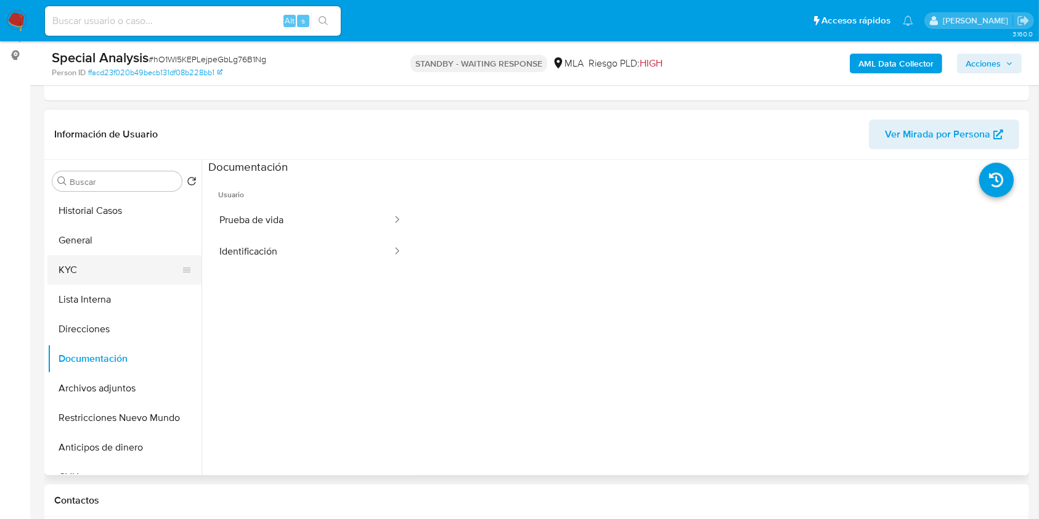
click at [90, 271] on button "KYC" at bounding box center [119, 270] width 144 height 30
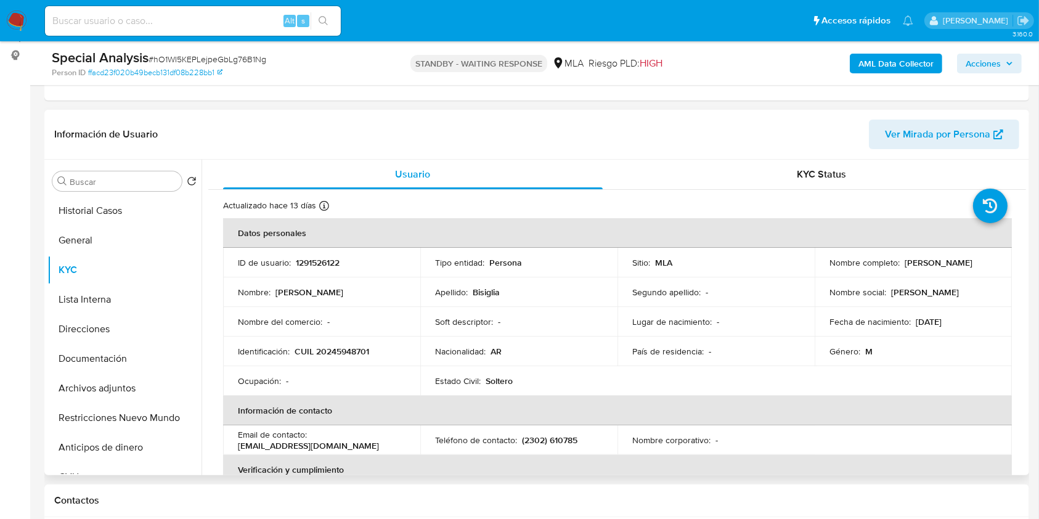
click at [355, 348] on p "CUIL 20245948701" at bounding box center [332, 351] width 75 height 11
copy p "20245948701"
click at [865, 71] on b "AML Data Collector" at bounding box center [895, 64] width 75 height 20
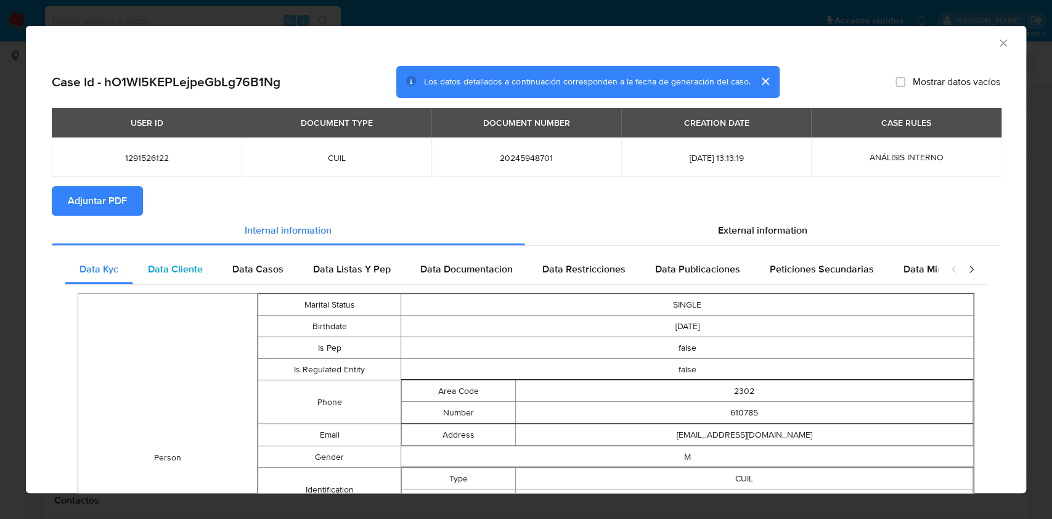
click at [158, 280] on div "Data Cliente" at bounding box center [175, 269] width 84 height 30
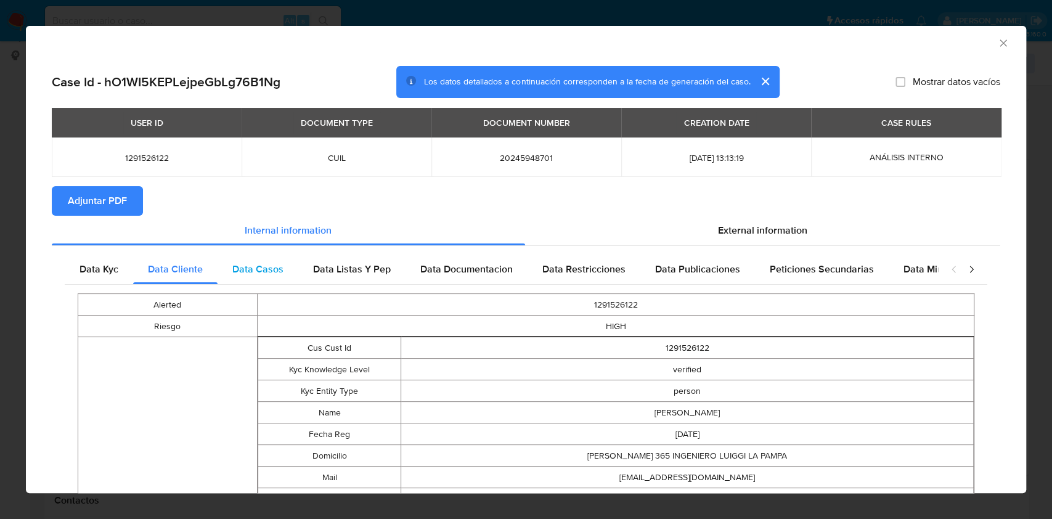
drag, startPoint x: 242, startPoint y: 258, endPoint x: 252, endPoint y: 262, distance: 10.8
click at [244, 259] on div "Data Casos" at bounding box center [258, 269] width 81 height 30
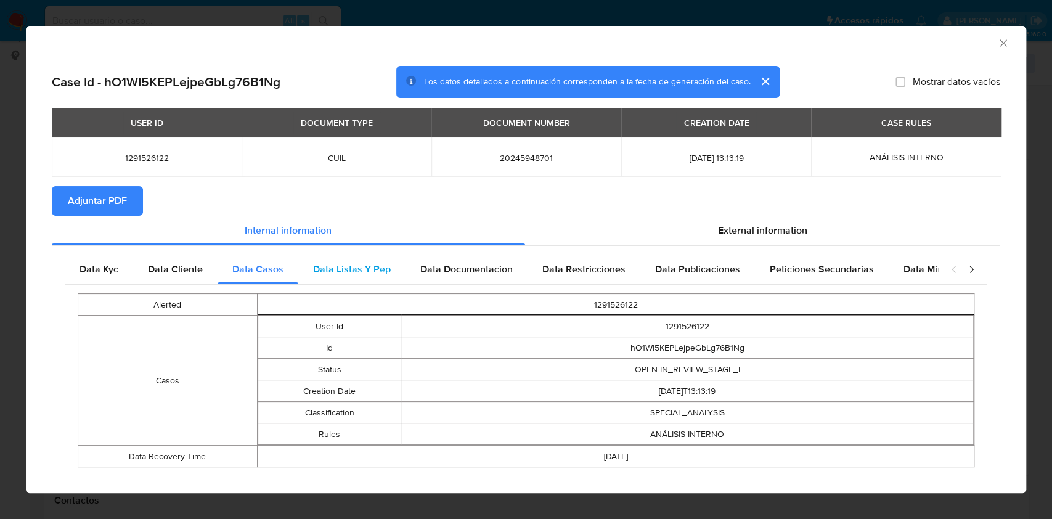
drag, startPoint x: 325, startPoint y: 269, endPoint x: 488, endPoint y: 254, distance: 163.9
click at [325, 269] on span "Data Listas Y Pep" at bounding box center [352, 269] width 78 height 14
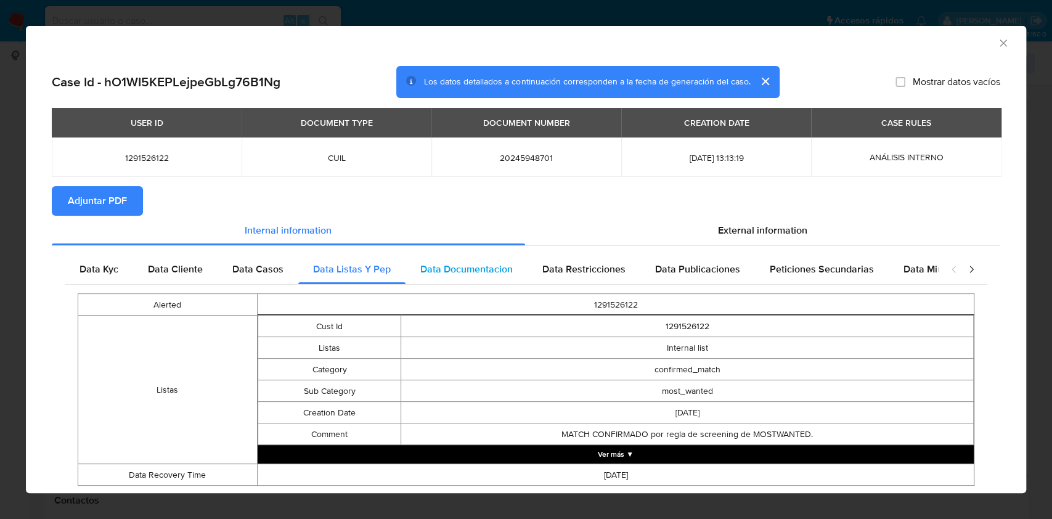
click at [492, 272] on span "Data Documentacion" at bounding box center [466, 269] width 92 height 14
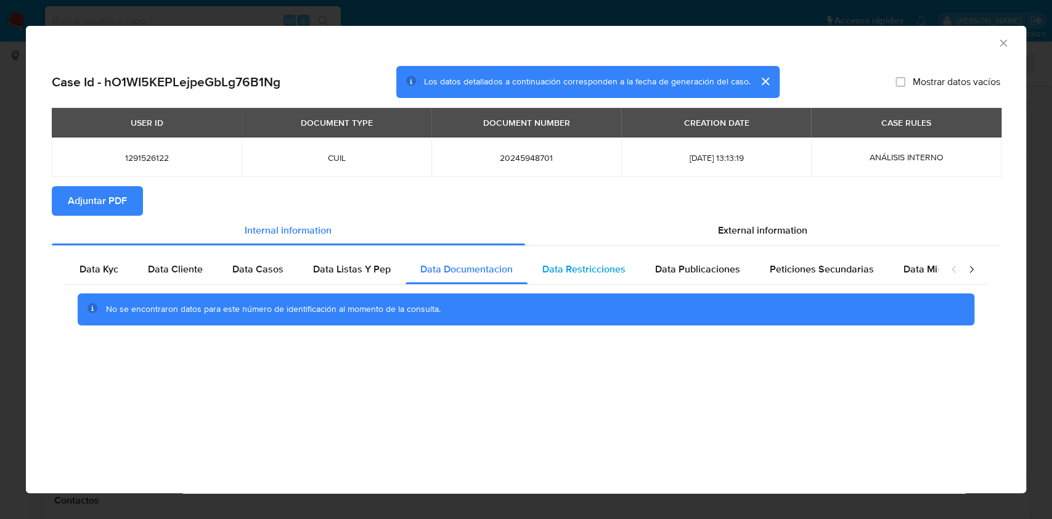
click at [580, 257] on div "Data Restricciones" at bounding box center [583, 269] width 113 height 30
drag, startPoint x: 685, startPoint y: 269, endPoint x: 874, endPoint y: 283, distance: 189.7
click at [699, 267] on span "Data Publicaciones" at bounding box center [697, 269] width 85 height 14
click at [874, 282] on div "Peticiones Secundarias" at bounding box center [822, 269] width 134 height 30
click at [894, 267] on div "Data Minoridad" at bounding box center [937, 269] width 97 height 30
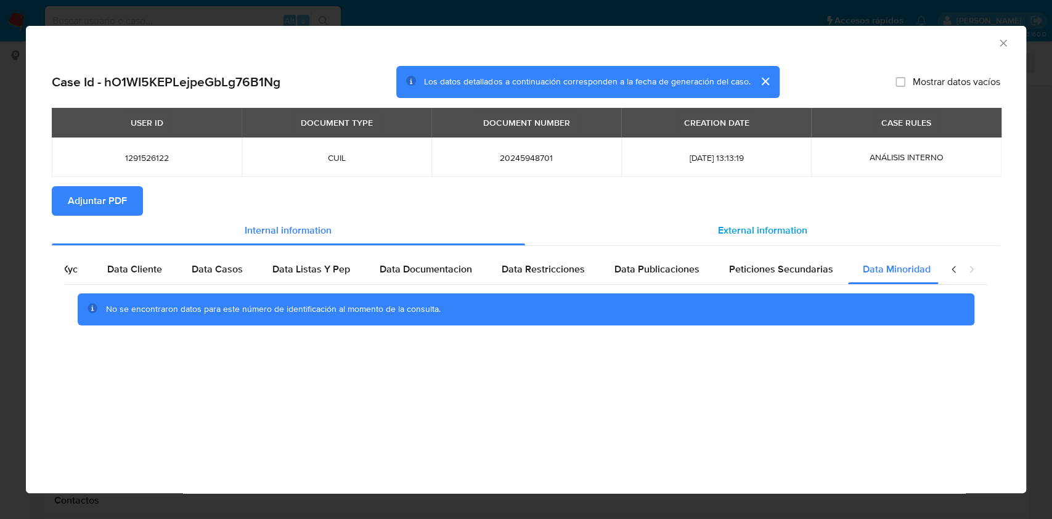
scroll to position [0, 41]
click at [755, 221] on div "External information" at bounding box center [763, 231] width 476 height 30
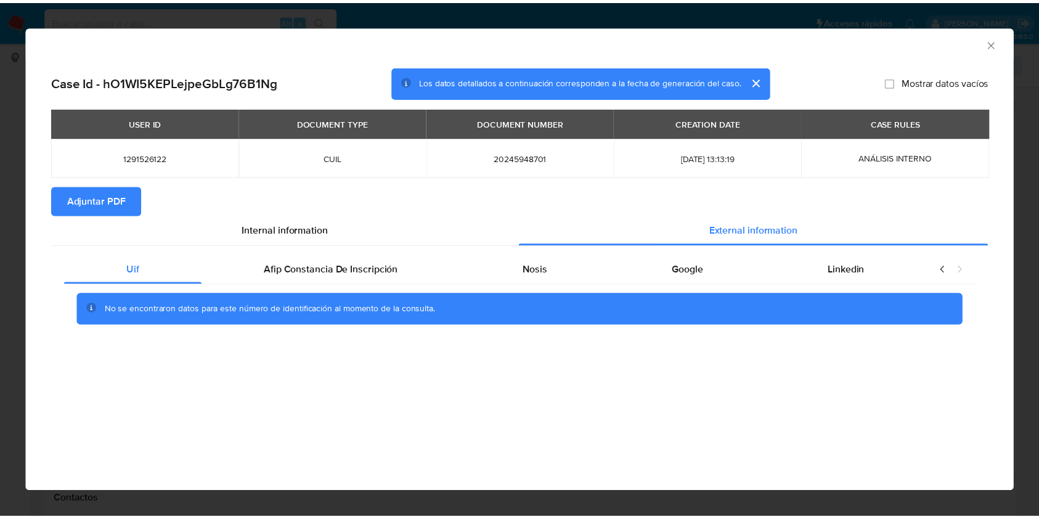
scroll to position [0, 0]
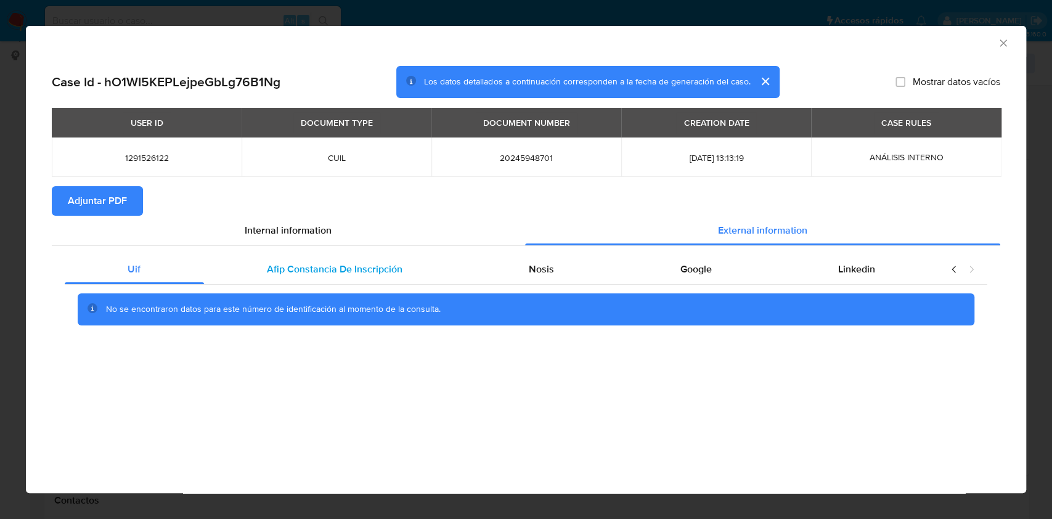
click at [313, 262] on span "Afip Constancia De Inscripción" at bounding box center [335, 269] width 136 height 14
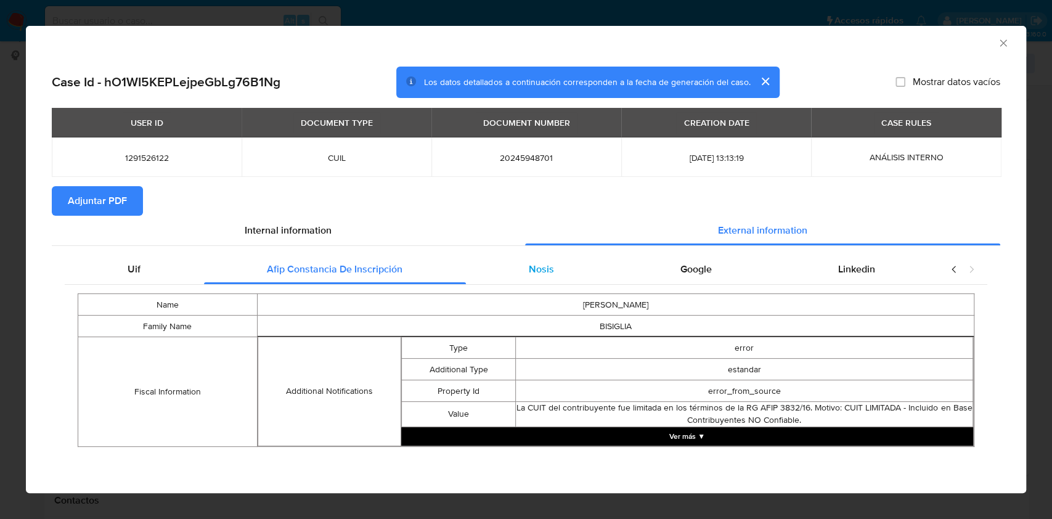
click at [488, 267] on div "Nosis" at bounding box center [542, 269] width 152 height 30
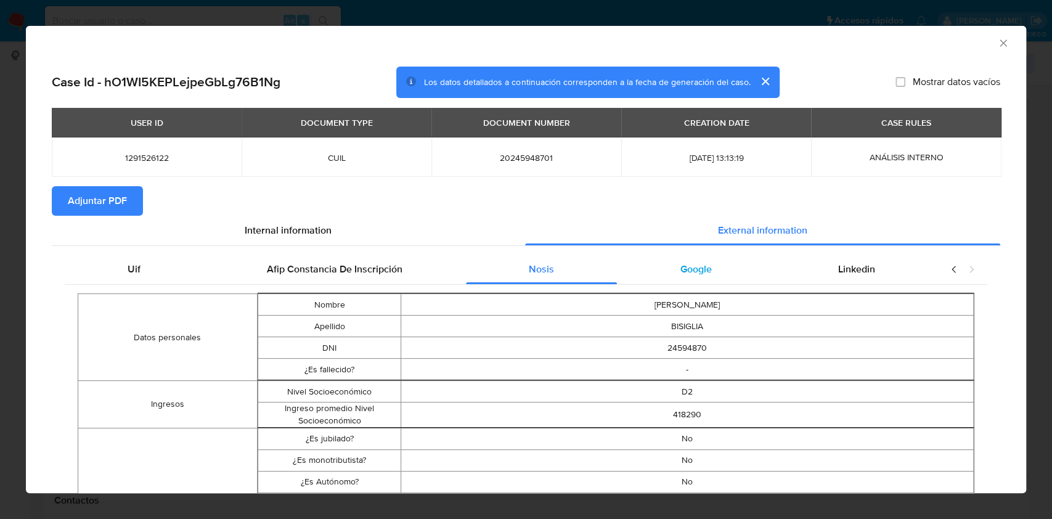
drag, startPoint x: 651, startPoint y: 274, endPoint x: 680, endPoint y: 274, distance: 29.0
click at [651, 274] on div "Google" at bounding box center [696, 269] width 158 height 30
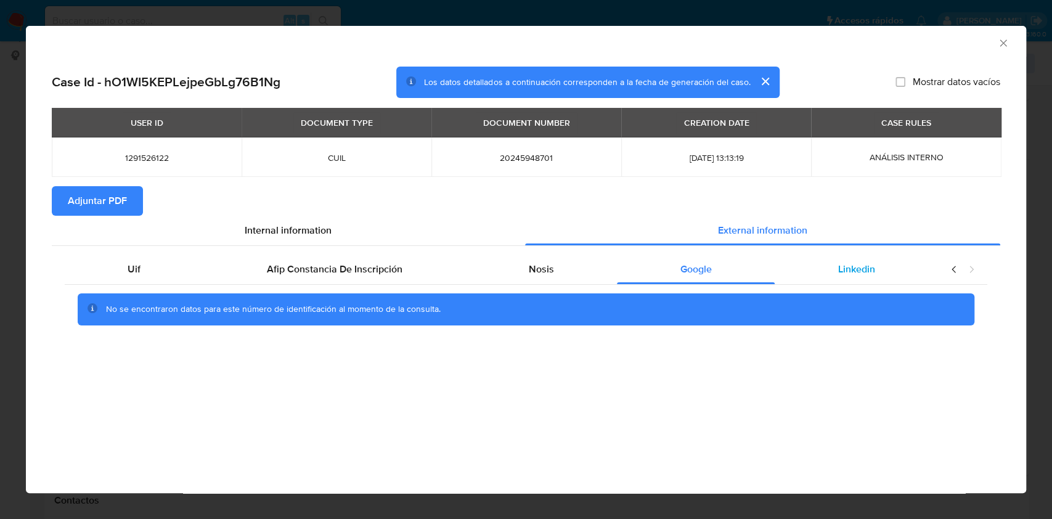
click at [814, 277] on div "Linkedin" at bounding box center [856, 269] width 163 height 30
click at [1001, 48] on icon "Cerrar ventana" at bounding box center [1003, 43] width 12 height 12
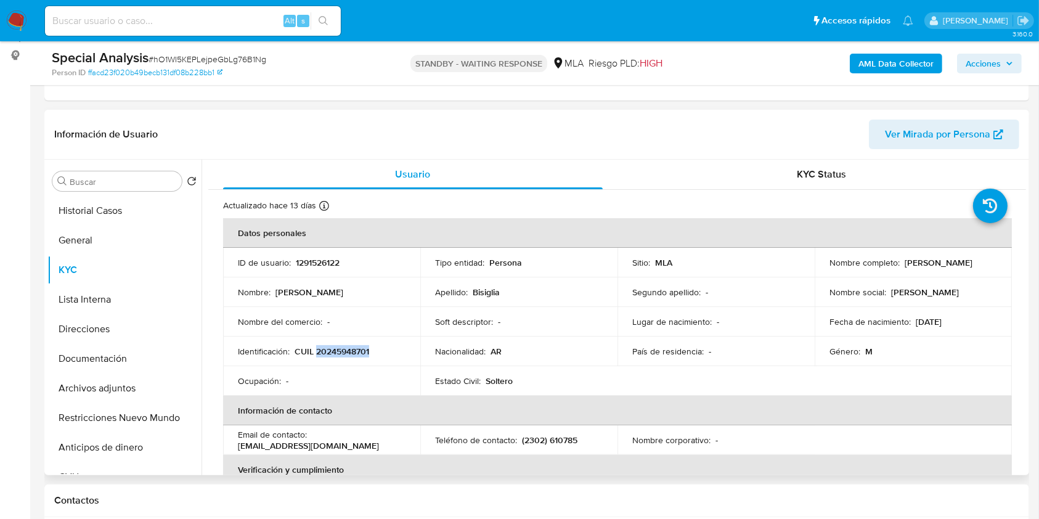
click at [573, 441] on p "(2302) 610785" at bounding box center [549, 439] width 55 height 11
copy p "610785"
click at [142, 351] on button "Documentación" at bounding box center [119, 359] width 144 height 30
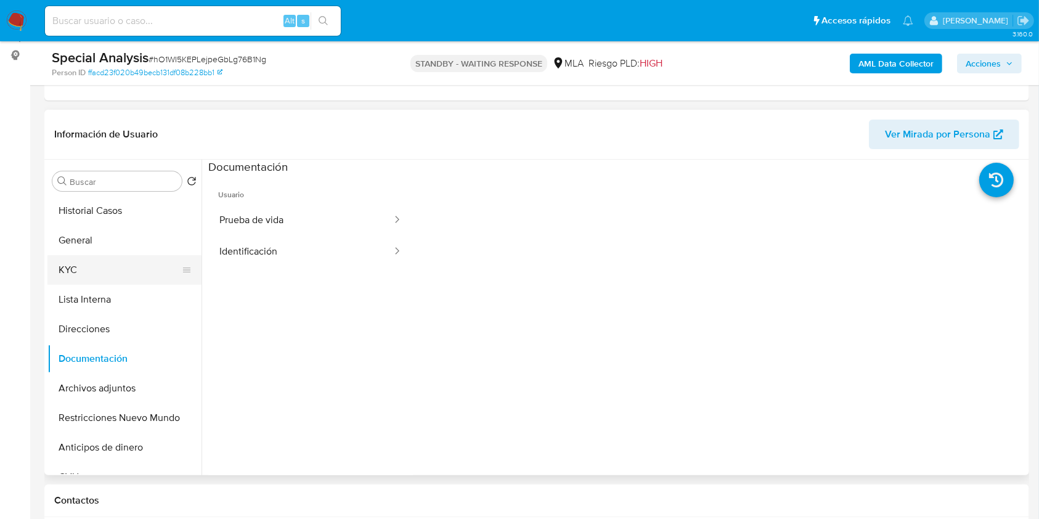
click at [112, 275] on button "KYC" at bounding box center [119, 270] width 144 height 30
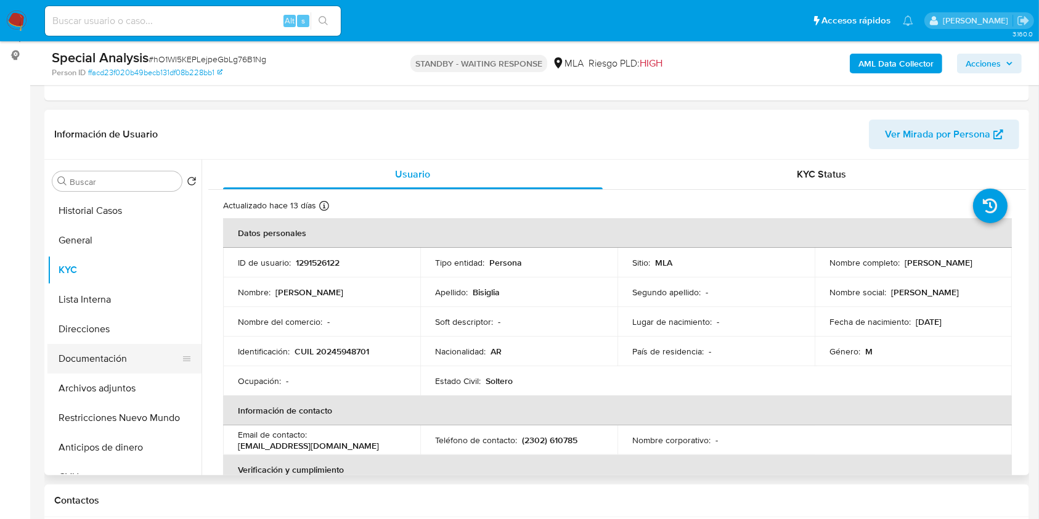
click at [118, 362] on button "Documentación" at bounding box center [119, 359] width 144 height 30
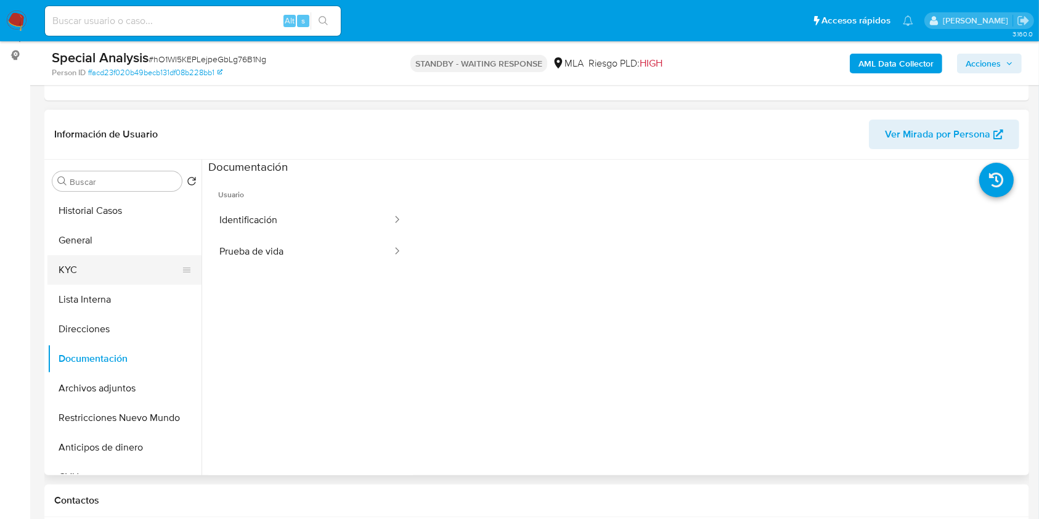
click at [116, 265] on button "KYC" at bounding box center [119, 270] width 144 height 30
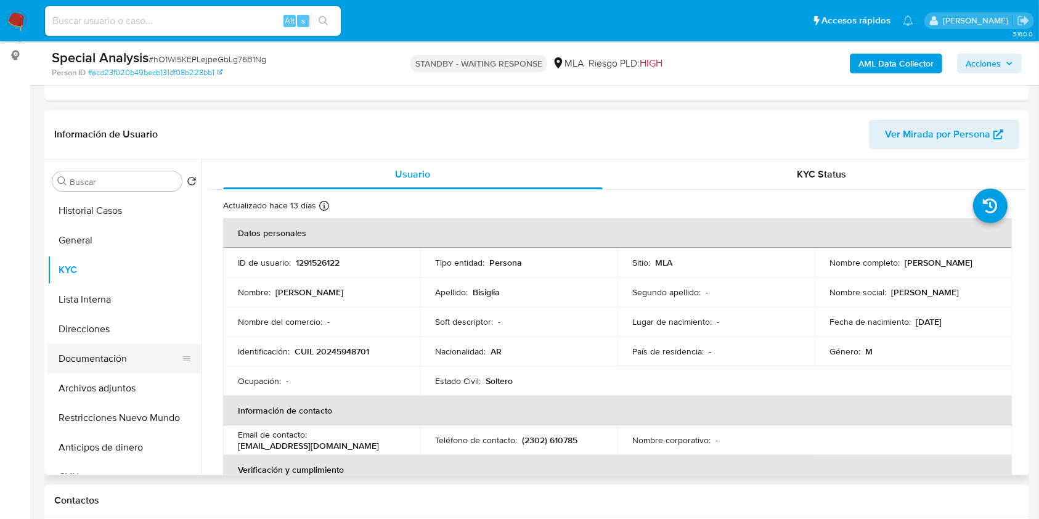
click at [122, 360] on button "Documentación" at bounding box center [119, 359] width 144 height 30
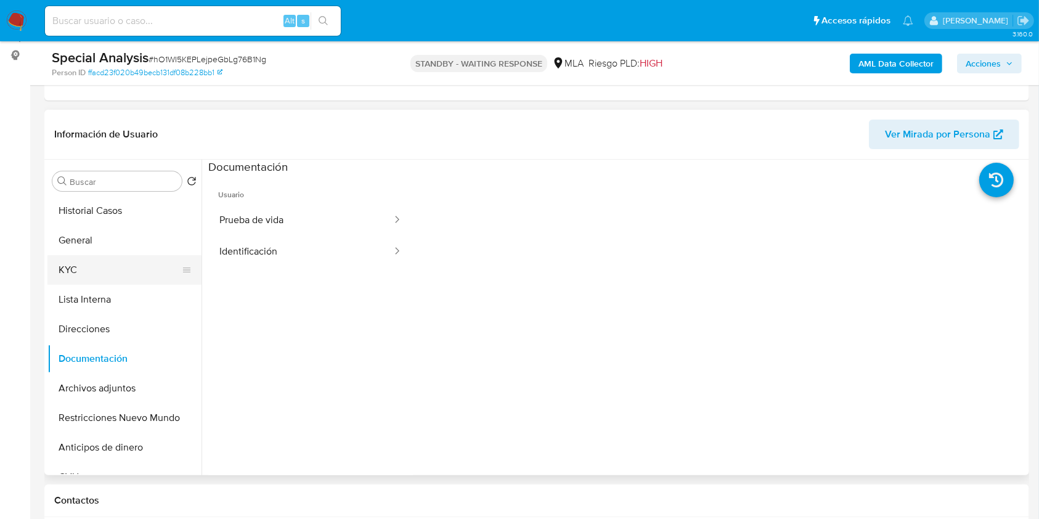
click at [126, 272] on button "KYC" at bounding box center [119, 270] width 144 height 30
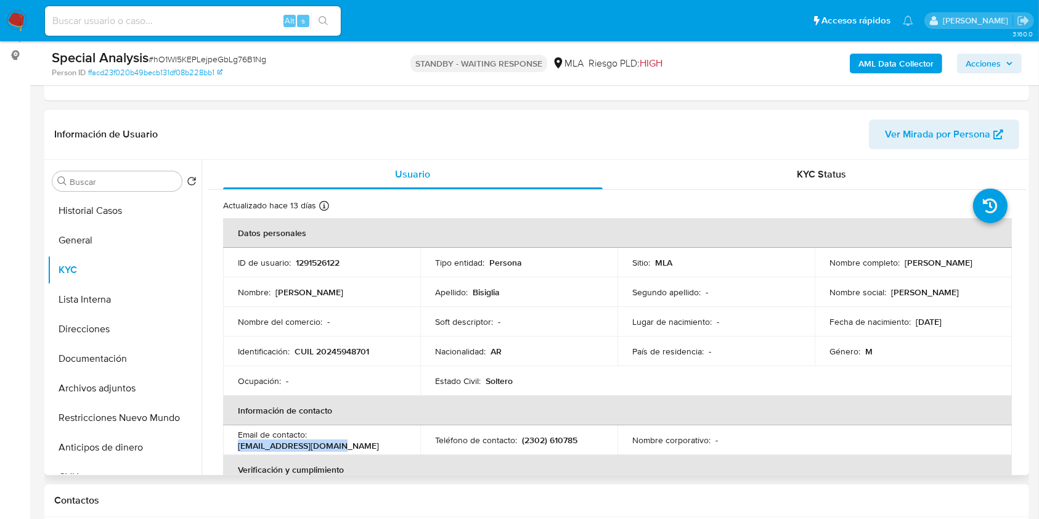
drag, startPoint x: 293, startPoint y: 446, endPoint x: 238, endPoint y: 448, distance: 54.9
click at [238, 448] on div "Email de contacto : maxibisiglia@gmail.com" at bounding box center [322, 440] width 168 height 22
copy p "maxibisiglia@gmail.com"
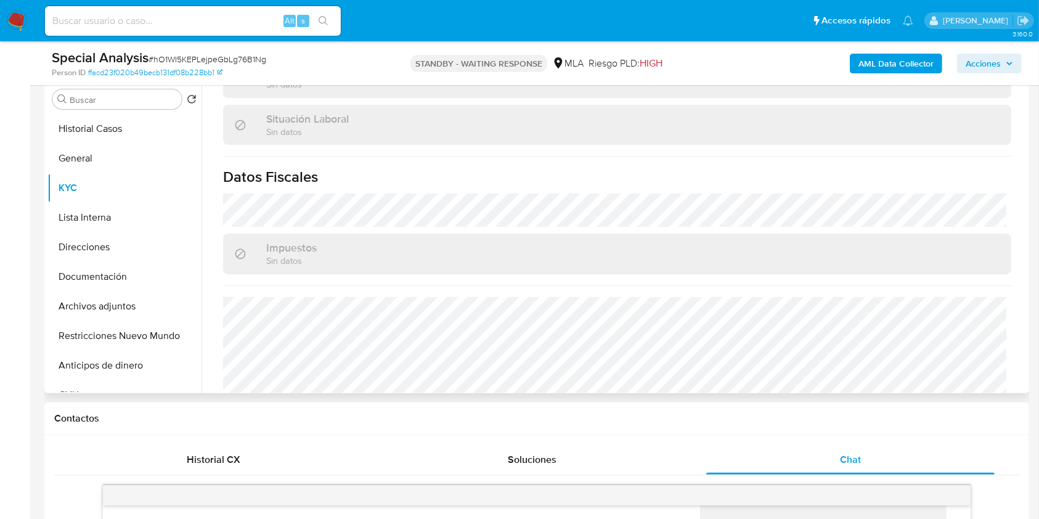
scroll to position [637, 0]
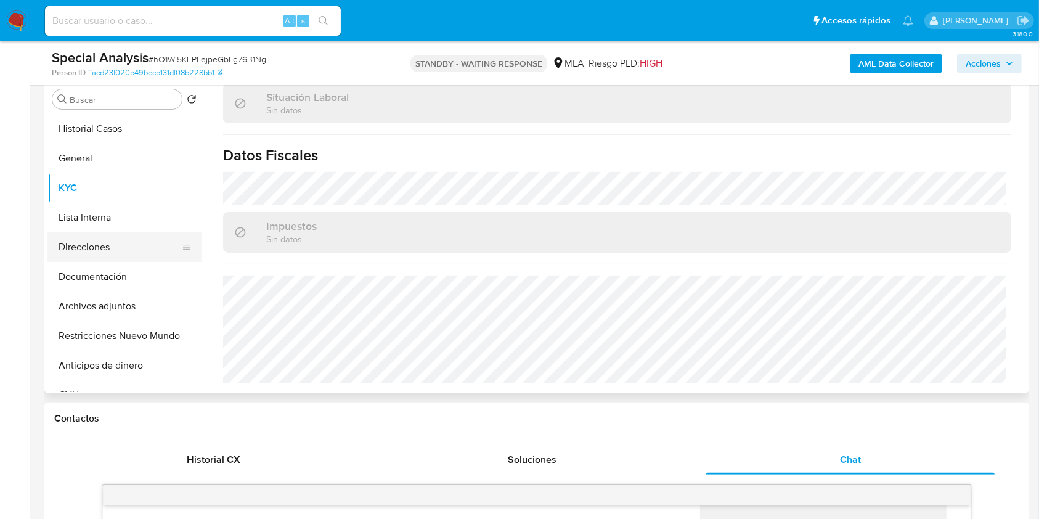
click at [112, 246] on button "Direcciones" at bounding box center [119, 247] width 144 height 30
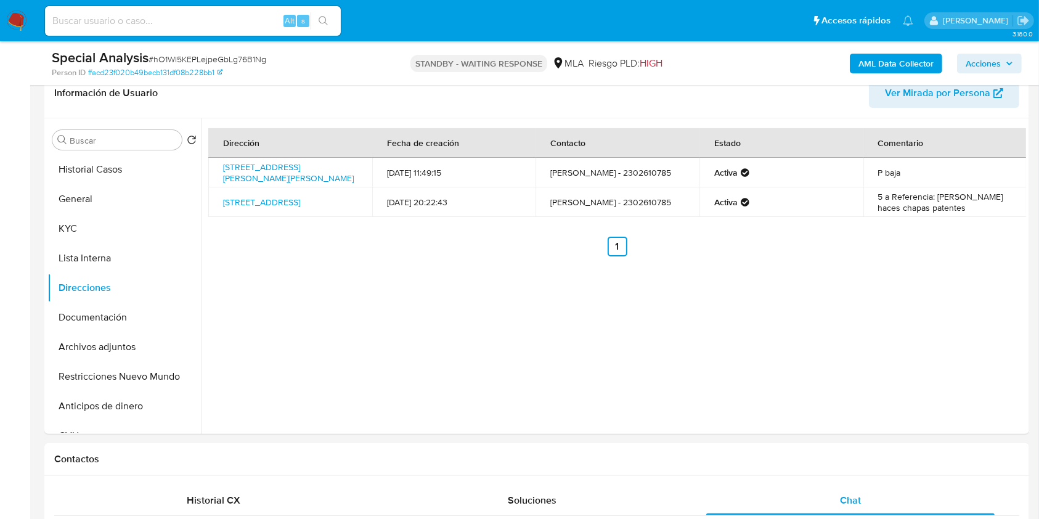
scroll to position [185, 0]
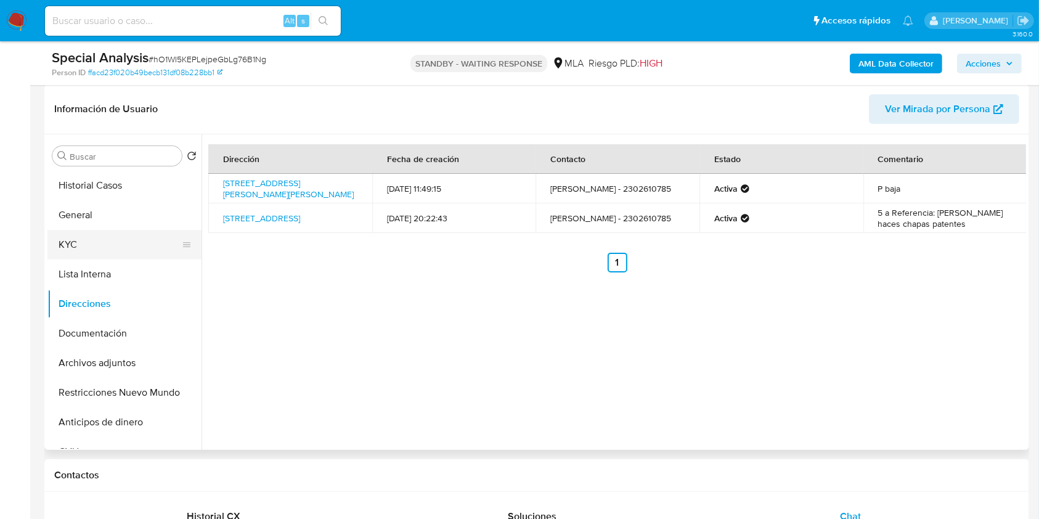
click at [104, 244] on button "KYC" at bounding box center [119, 245] width 144 height 30
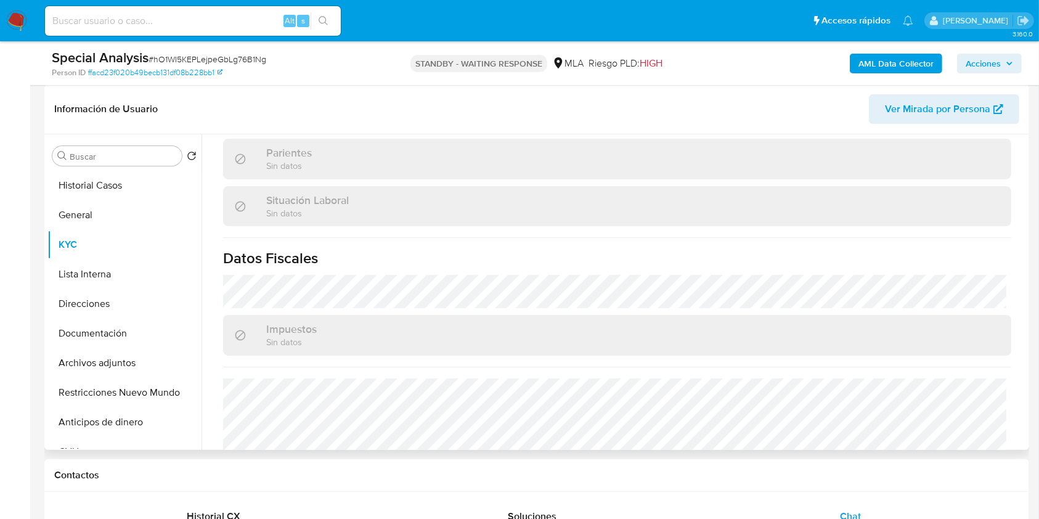
scroll to position [637, 0]
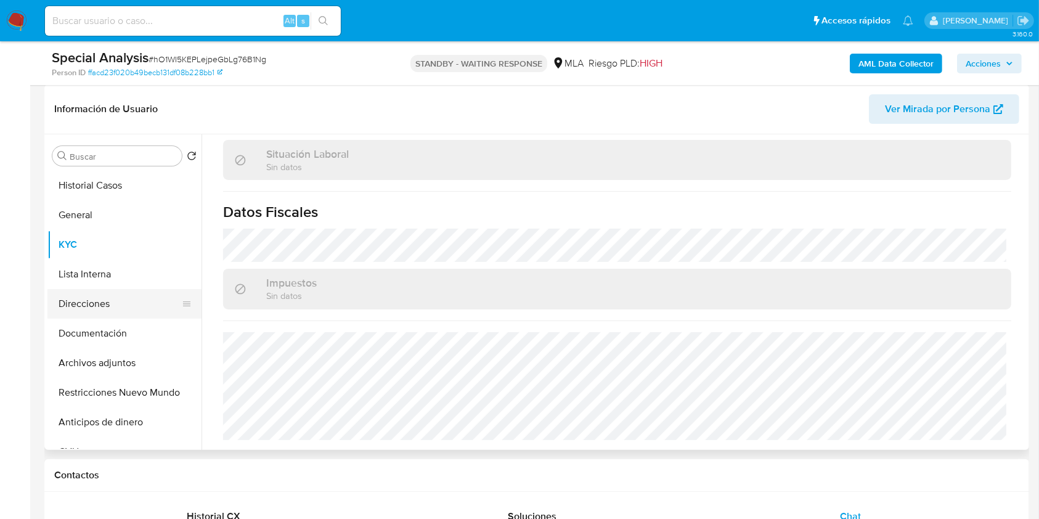
click at [116, 306] on button "Direcciones" at bounding box center [119, 304] width 144 height 30
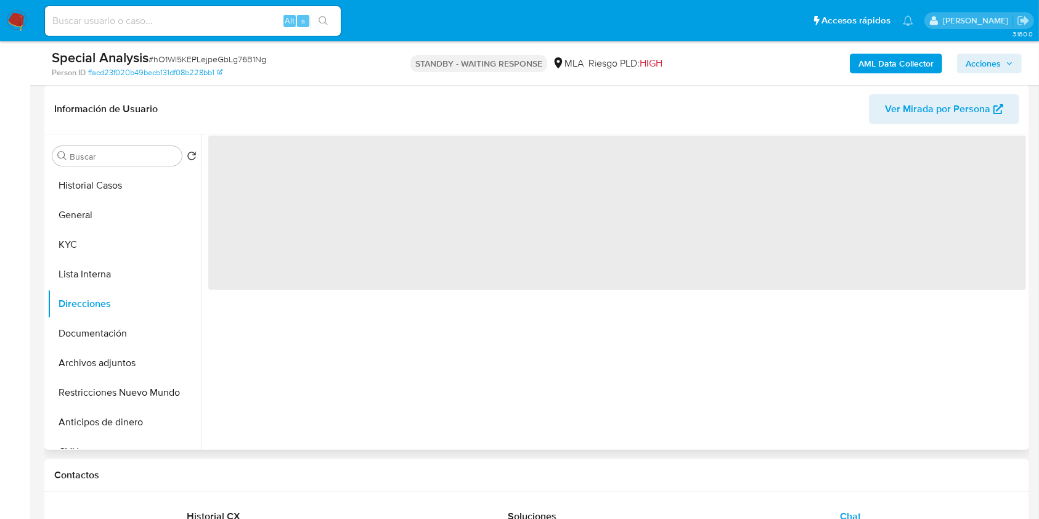
scroll to position [0, 0]
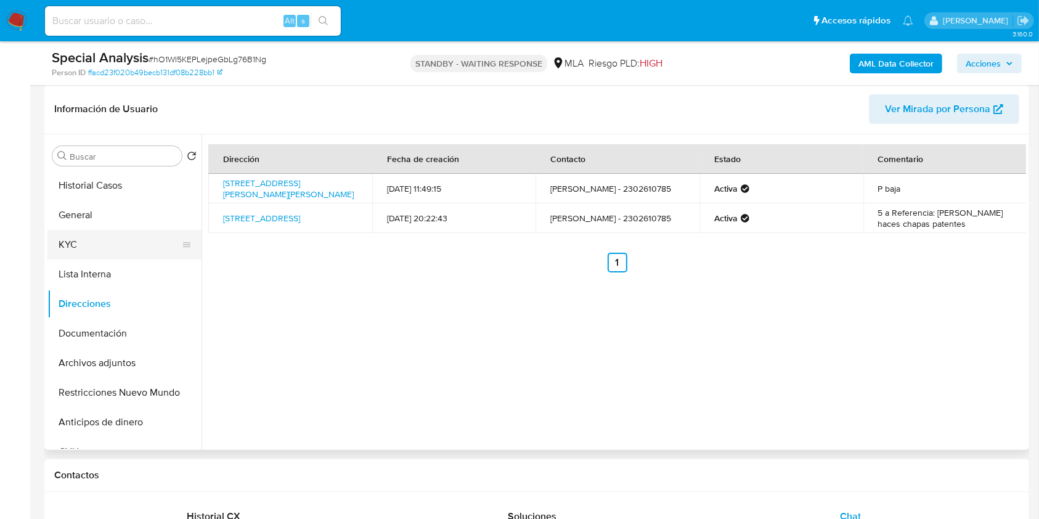
click at [97, 245] on button "KYC" at bounding box center [119, 245] width 144 height 30
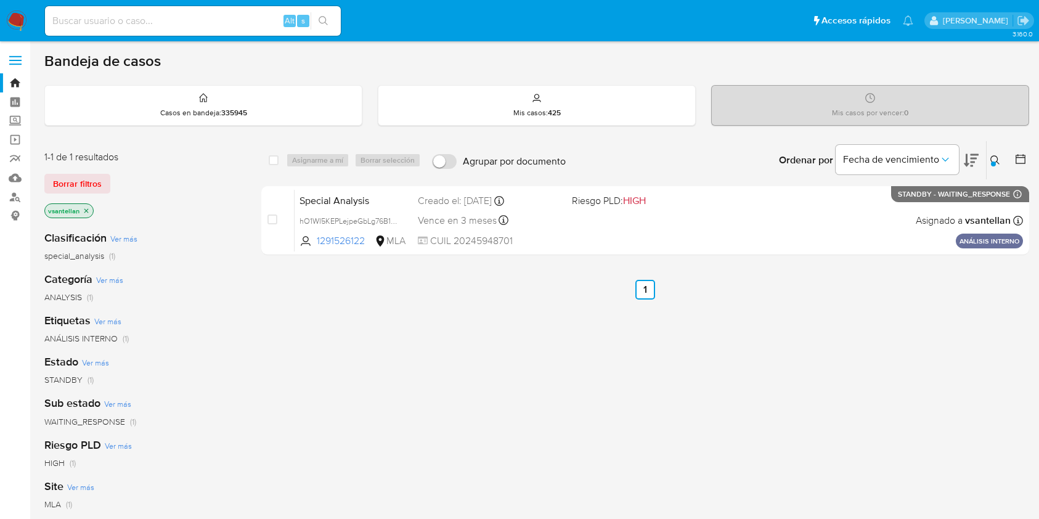
scroll to position [82, 0]
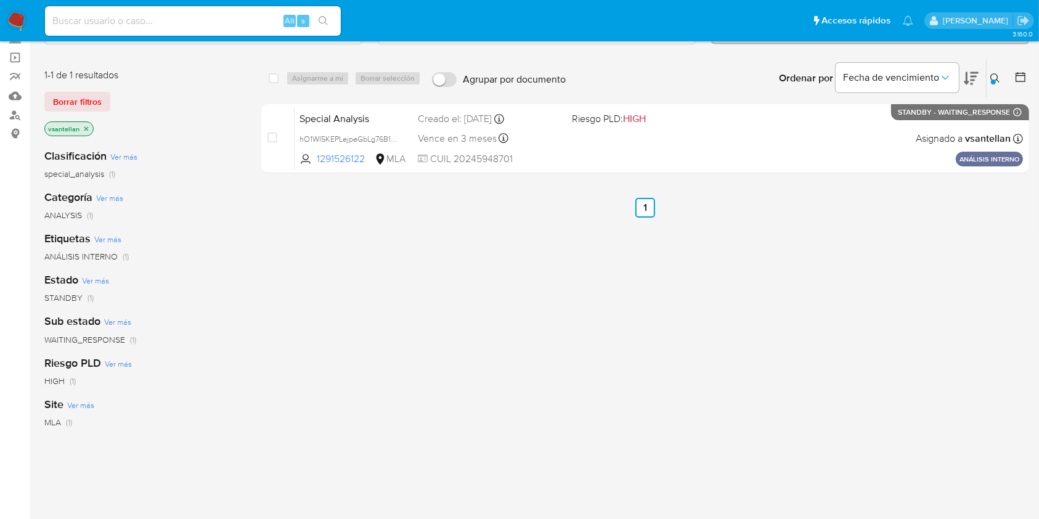
click at [998, 73] on icon at bounding box center [995, 78] width 10 height 10
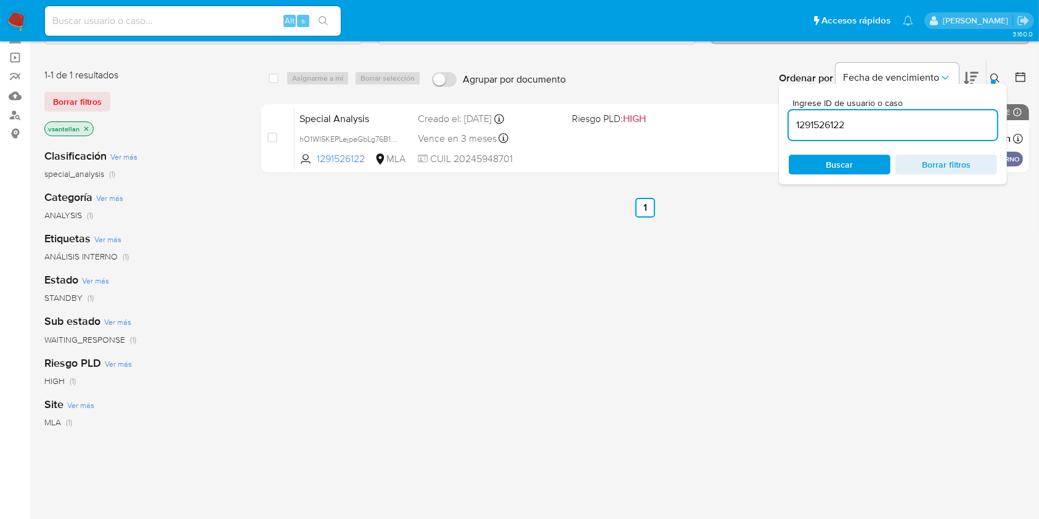
click at [887, 130] on input "1291526122" at bounding box center [893, 125] width 208 height 16
click at [991, 71] on button at bounding box center [997, 78] width 20 height 15
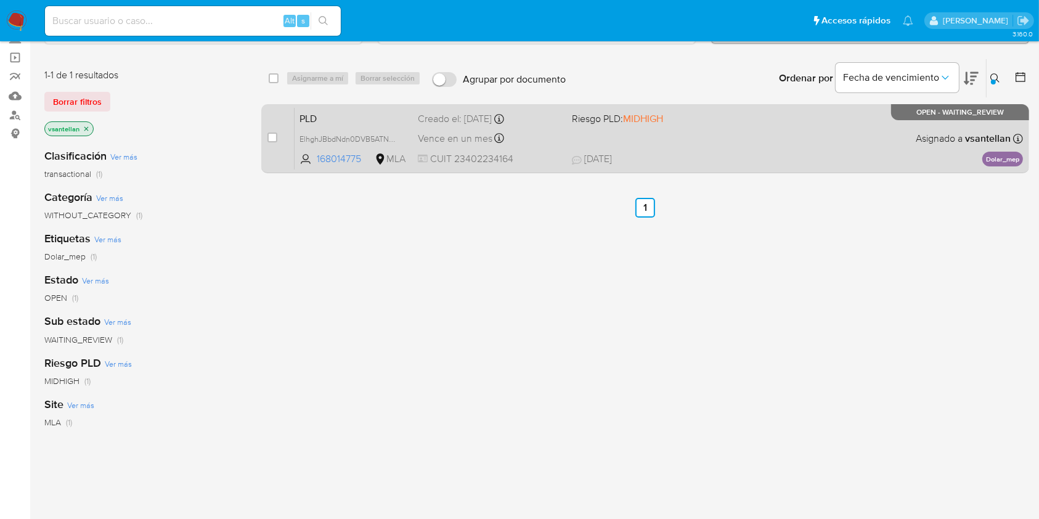
click at [784, 150] on div "PLD ElhghJBbdNdn0DVB5ATNy0AD 168014775 MLA Riesgo PLD: MIDHIGH Creado el: [DATE…" at bounding box center [659, 138] width 728 height 62
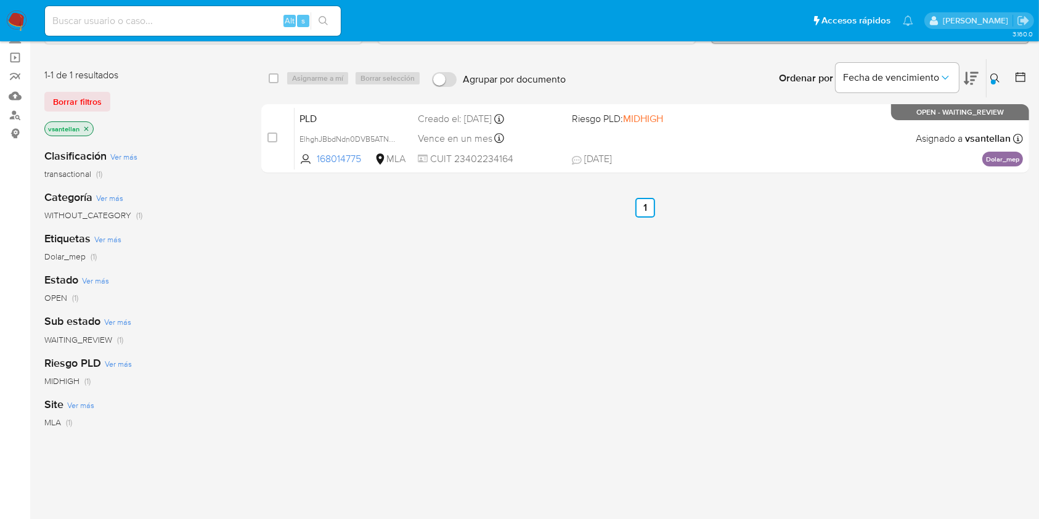
drag, startPoint x: 996, startPoint y: 73, endPoint x: 971, endPoint y: 100, distance: 37.1
click at [994, 74] on icon at bounding box center [995, 78] width 10 height 10
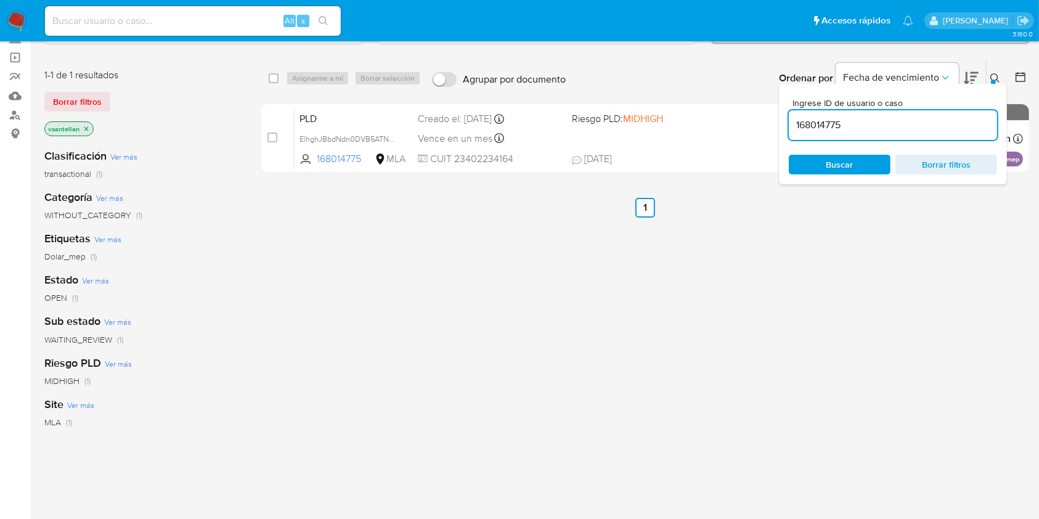
click at [911, 128] on input "168014775" at bounding box center [893, 125] width 208 height 16
click at [986, 72] on div "Ingrese ID de usuario o caso 226686385 Buscar Borrar filtros" at bounding box center [996, 78] width 21 height 38
click at [998, 75] on icon at bounding box center [995, 78] width 10 height 10
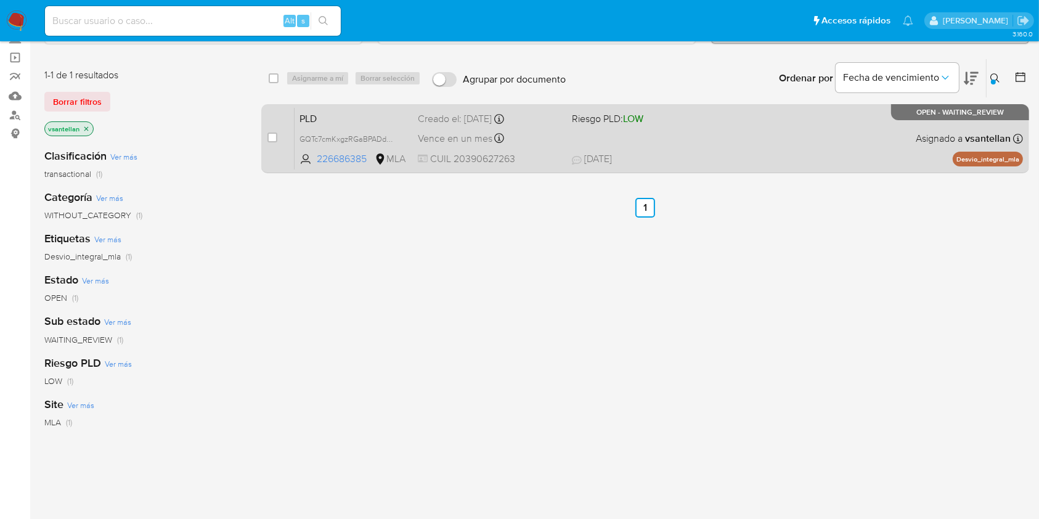
click at [869, 129] on div "PLD GQTc7cmKxgzRGaBPADdC6nuD 226686385 MLA Riesgo PLD: LOW Creado el: 12/08/202…" at bounding box center [659, 138] width 728 height 62
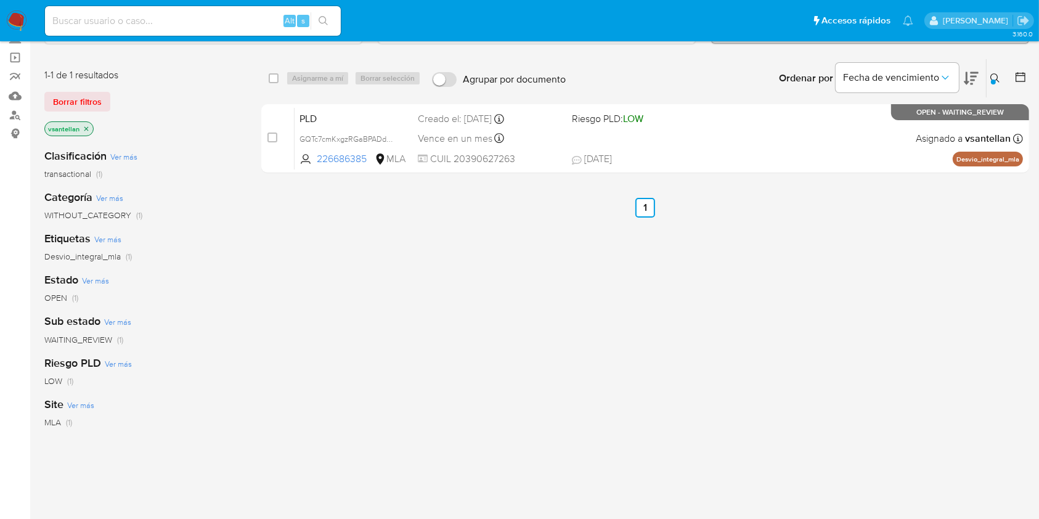
click at [999, 76] on icon at bounding box center [995, 78] width 10 height 10
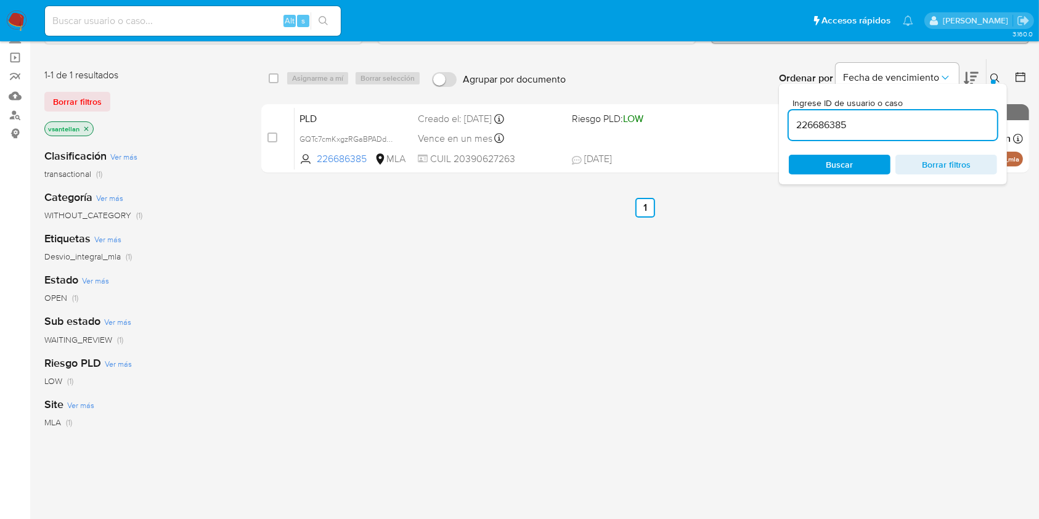
click at [882, 121] on input "226686385" at bounding box center [893, 125] width 208 height 16
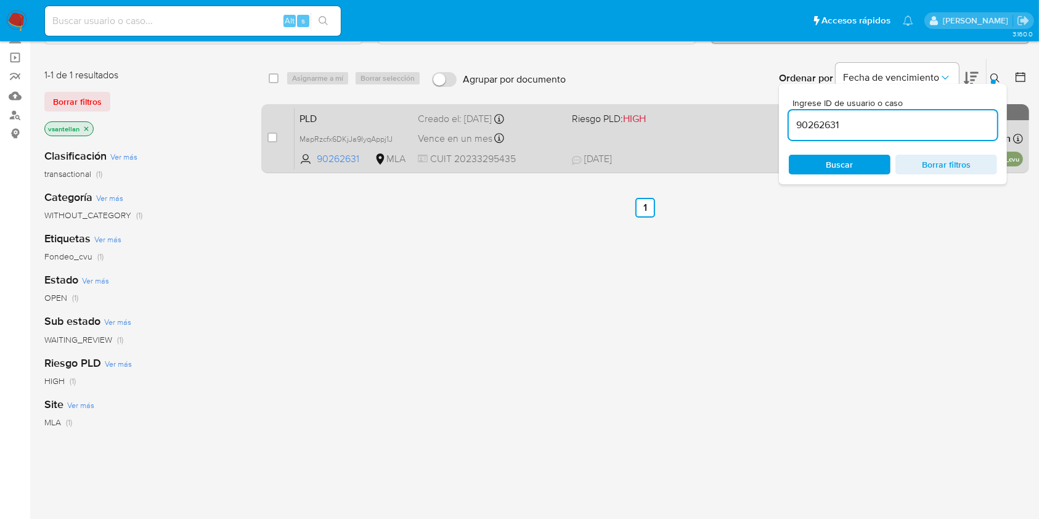
drag, startPoint x: 993, startPoint y: 75, endPoint x: 771, endPoint y: 169, distance: 240.8
click at [993, 75] on icon at bounding box center [995, 78] width 10 height 10
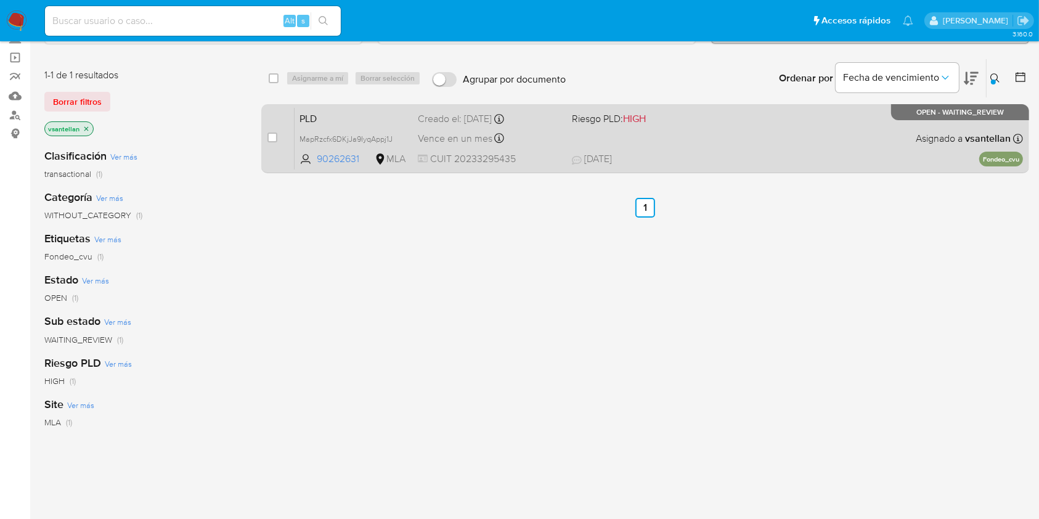
click at [769, 145] on div "PLD MapRzcfx6DKjJa9IyqAppj1J 90262631 MLA Riesgo PLD: HIGH Creado el: 12/08/202…" at bounding box center [659, 138] width 728 height 62
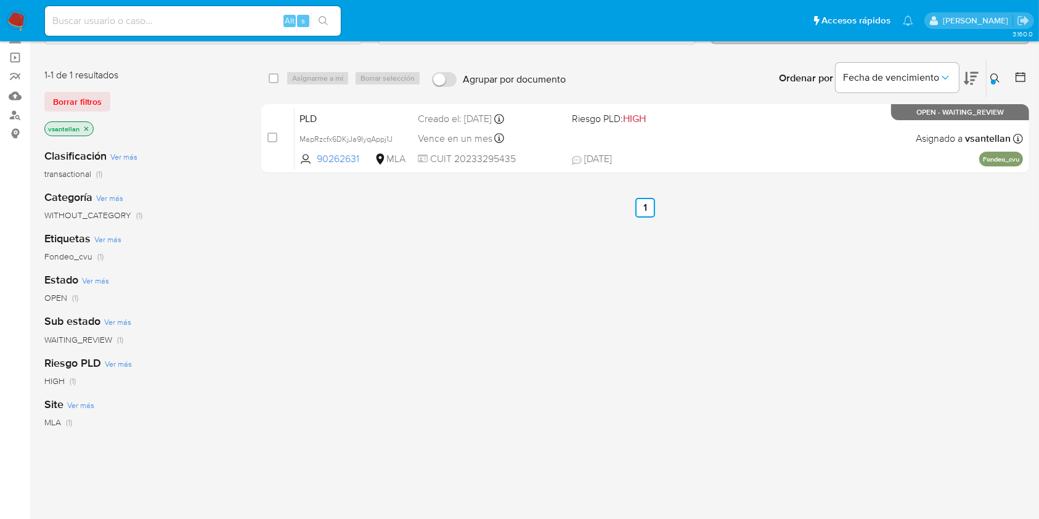
click at [999, 73] on icon at bounding box center [995, 78] width 10 height 10
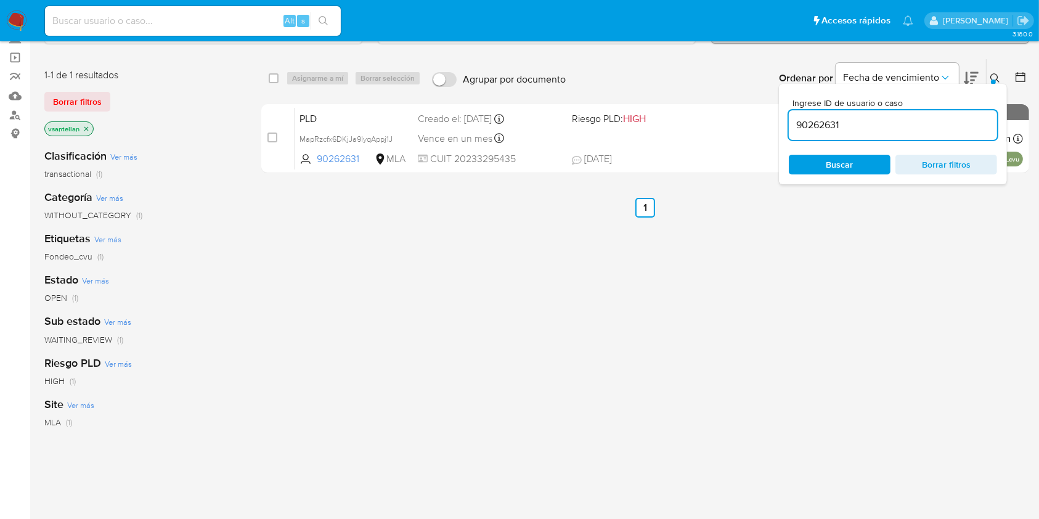
click at [911, 126] on input "90262631" at bounding box center [893, 125] width 208 height 16
type input "75870727"
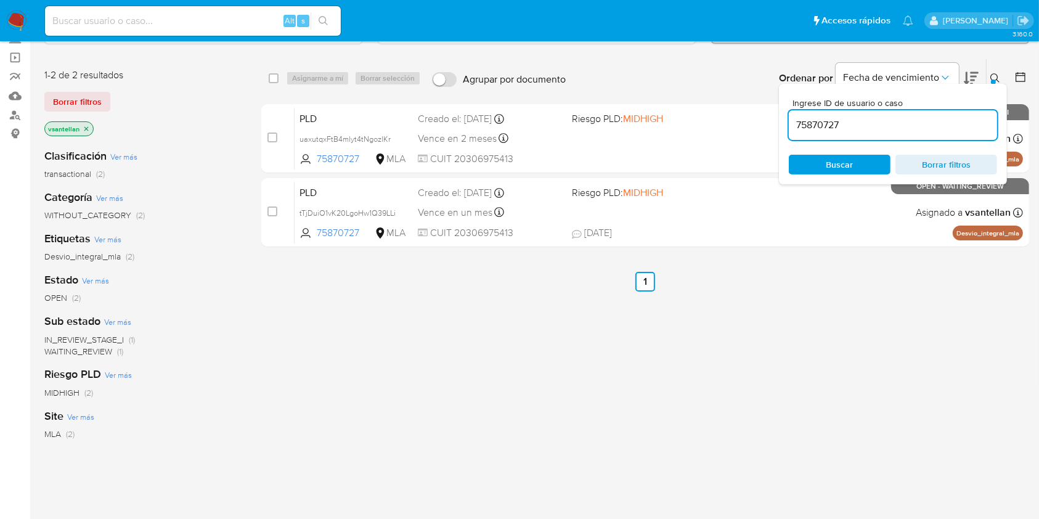
click at [996, 71] on button at bounding box center [997, 78] width 20 height 15
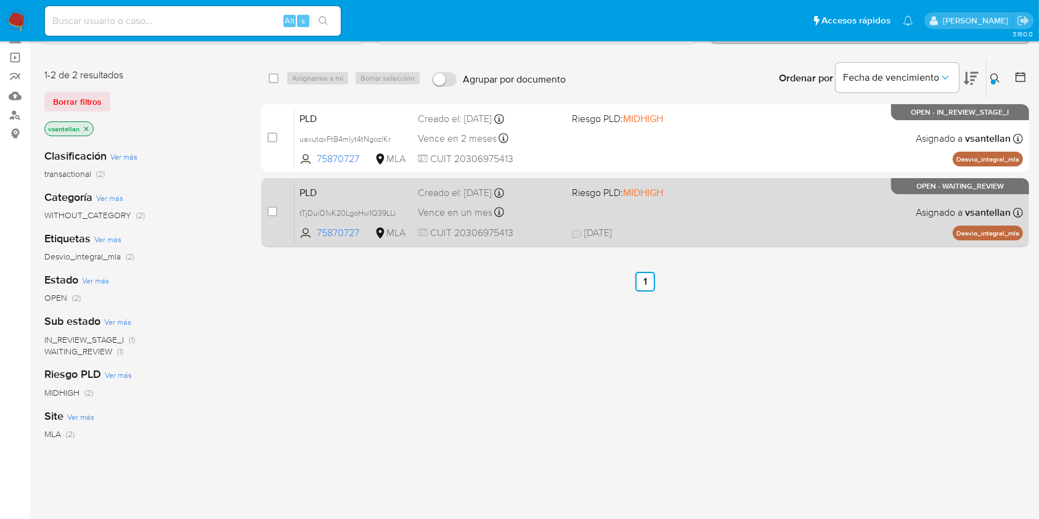
click at [785, 219] on div "PLD tTjDuiO1vK20LgoHw1Q39LLi 75870727 MLA Riesgo PLD: MIDHIGH Creado el: 12/08/…" at bounding box center [659, 212] width 728 height 62
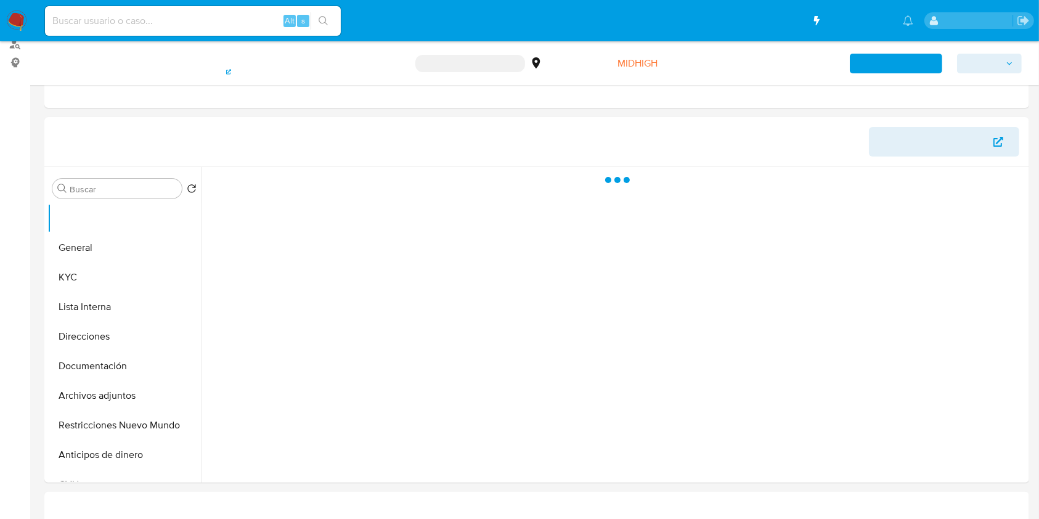
scroll to position [246, 0]
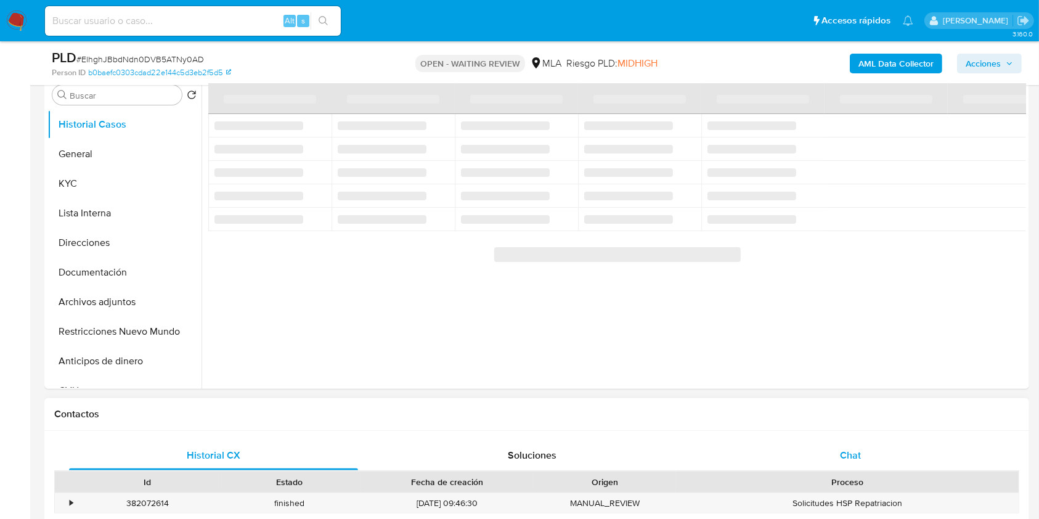
select select "10"
click at [856, 461] on span "Chat" at bounding box center [850, 455] width 21 height 14
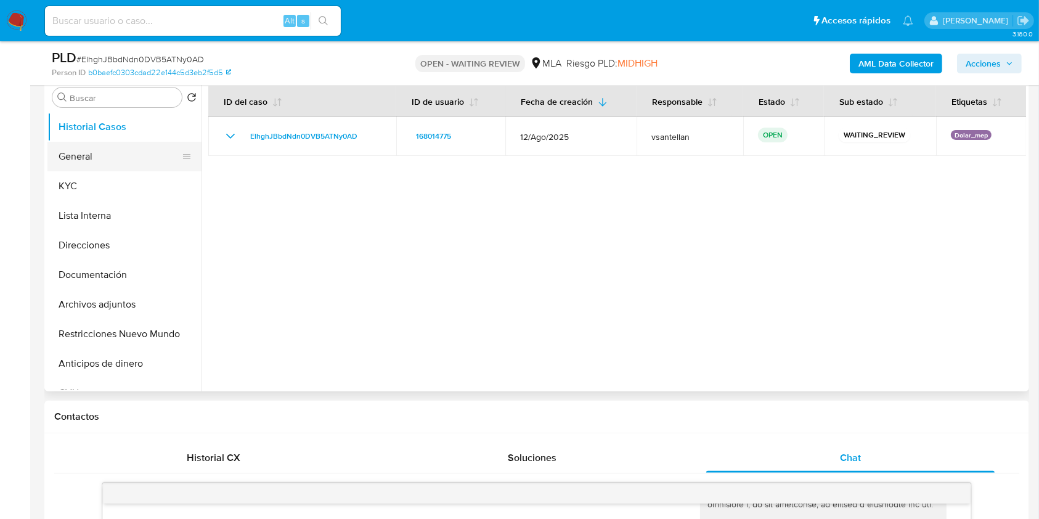
scroll to position [192, 0]
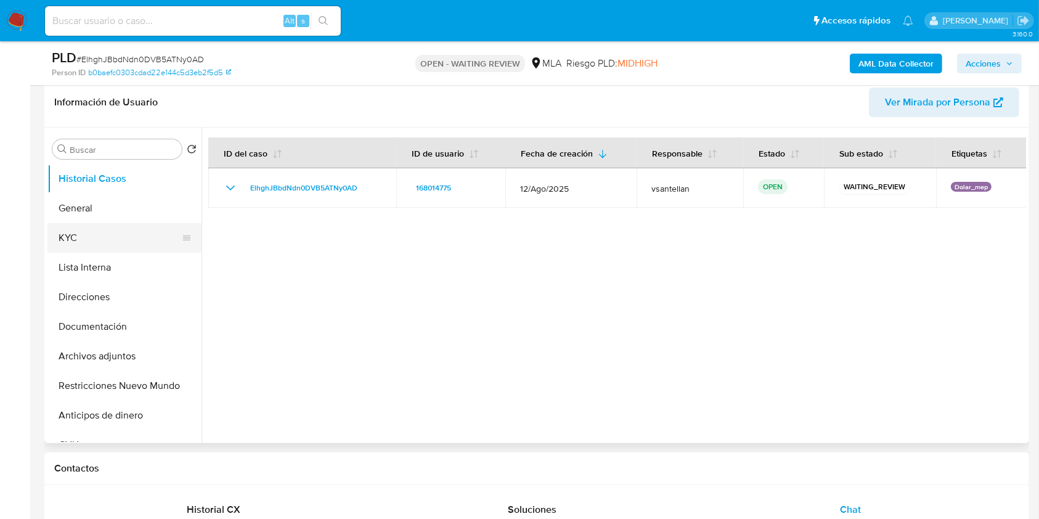
click at [99, 239] on button "KYC" at bounding box center [119, 238] width 144 height 30
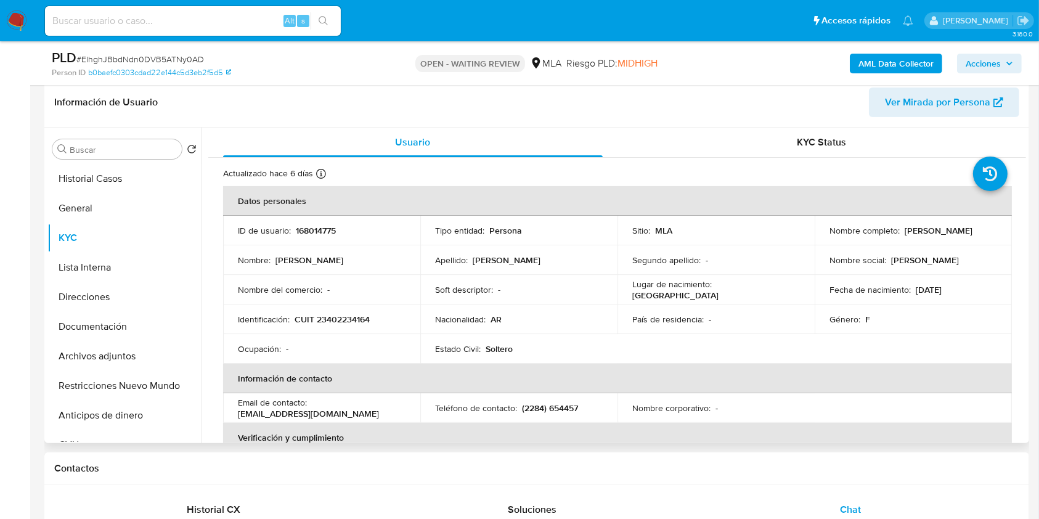
click at [345, 321] on p "CUIT 23402234164" at bounding box center [332, 319] width 75 height 11
copy p "23402234164"
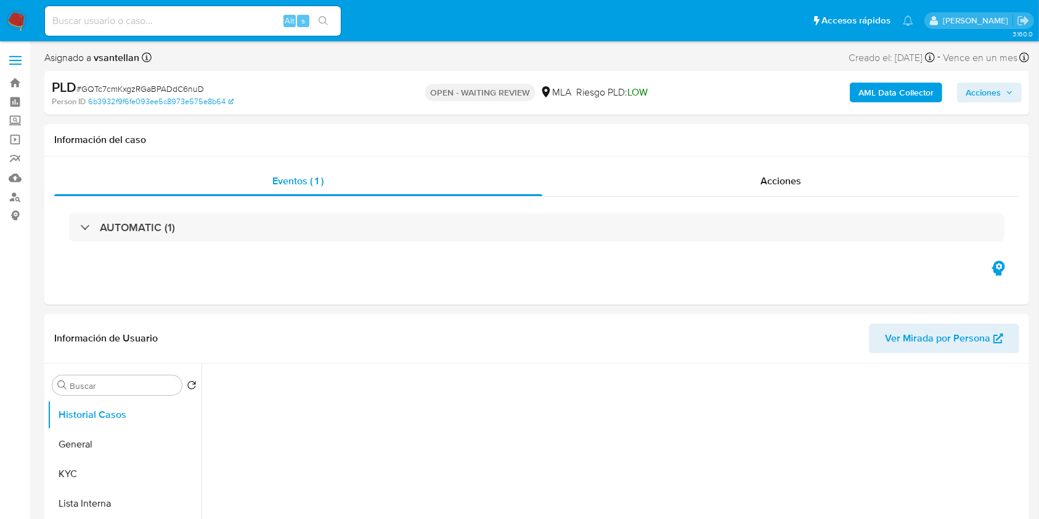
select select "10"
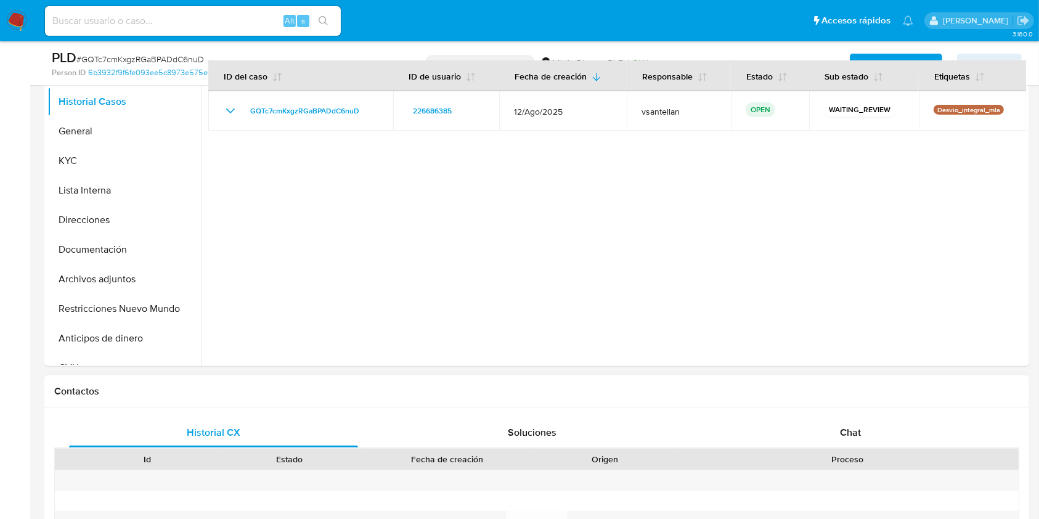
scroll to position [328, 0]
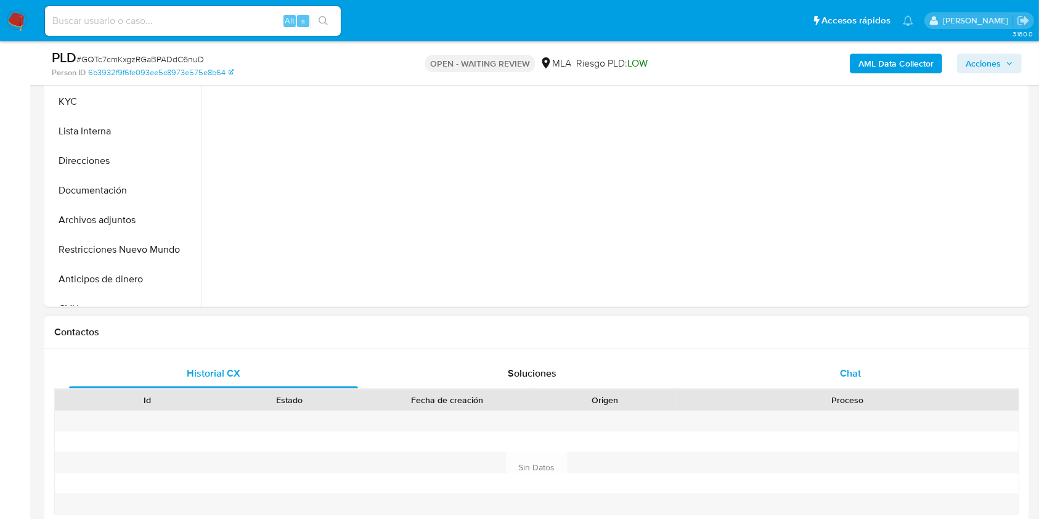
drag, startPoint x: 838, startPoint y: 372, endPoint x: 848, endPoint y: 365, distance: 12.0
click at [838, 372] on div "Chat" at bounding box center [850, 374] width 289 height 30
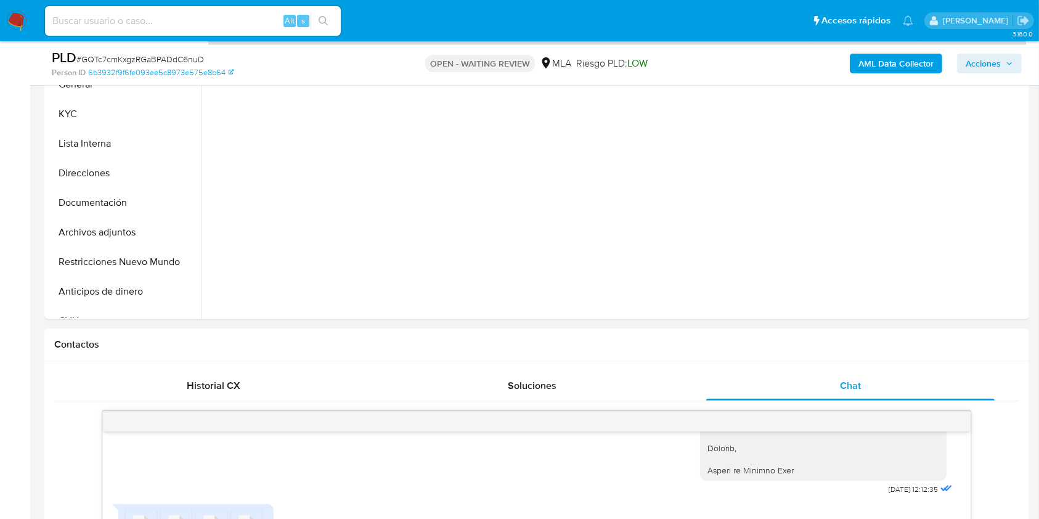
scroll to position [225, 0]
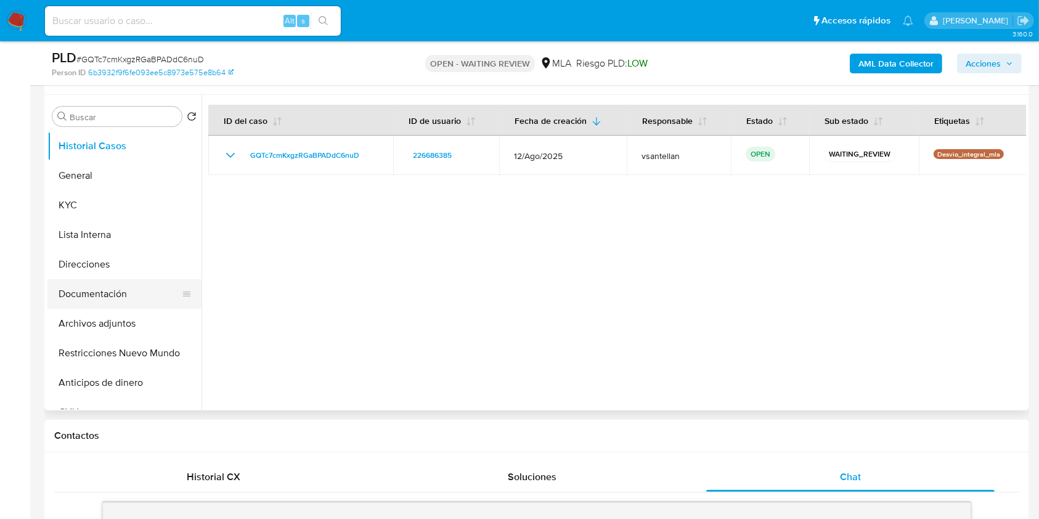
click at [78, 286] on button "Documentación" at bounding box center [119, 294] width 144 height 30
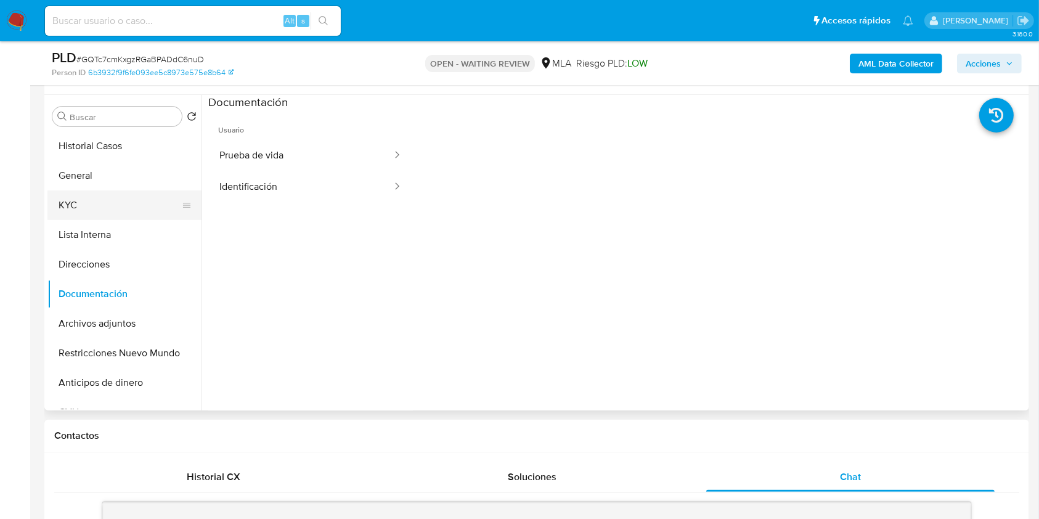
click at [92, 205] on button "KYC" at bounding box center [119, 205] width 144 height 30
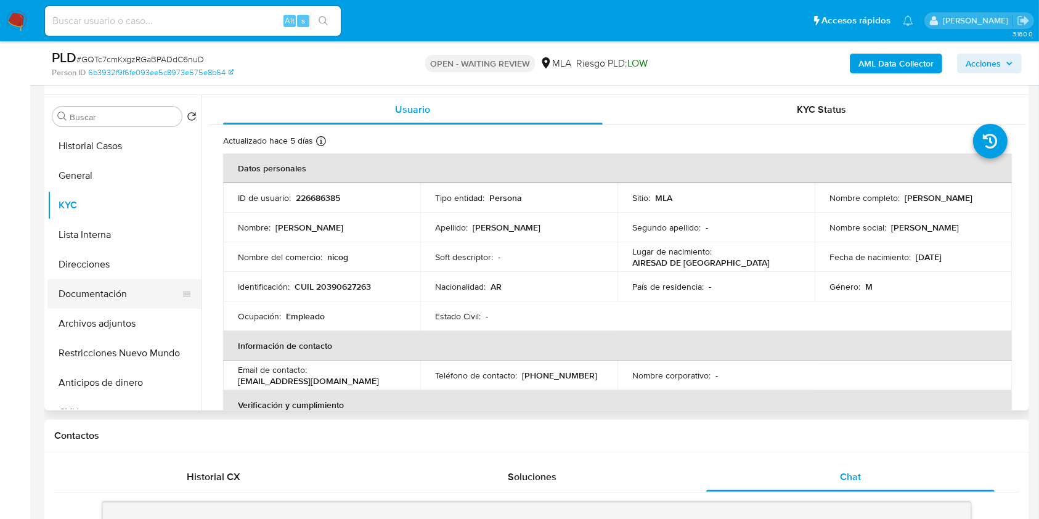
click at [144, 288] on button "Documentación" at bounding box center [119, 294] width 144 height 30
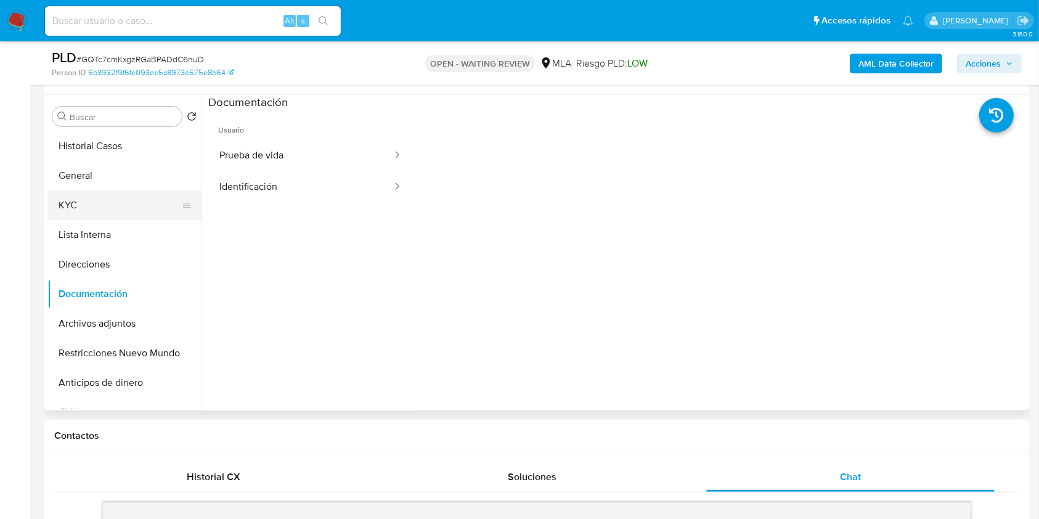
click at [111, 218] on button "KYC" at bounding box center [119, 205] width 144 height 30
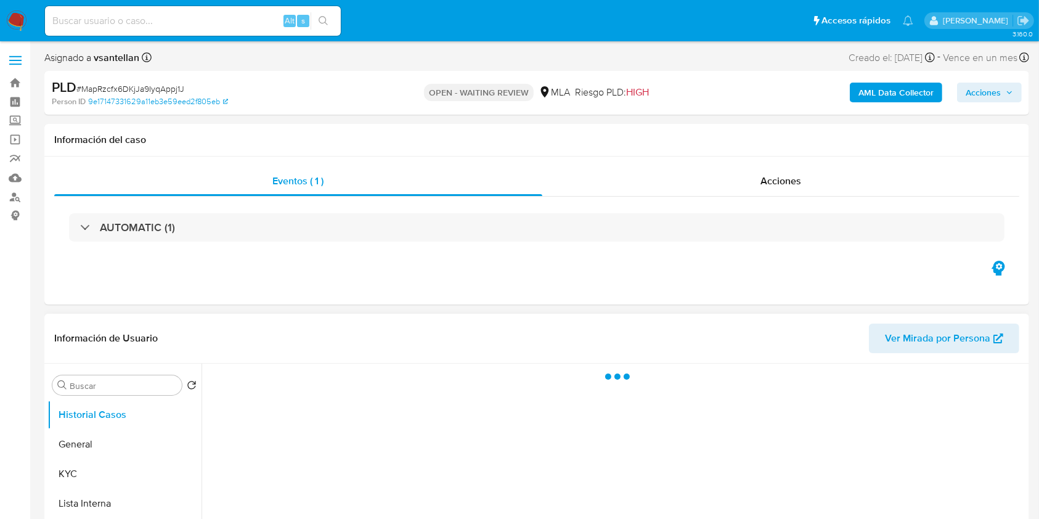
select select "10"
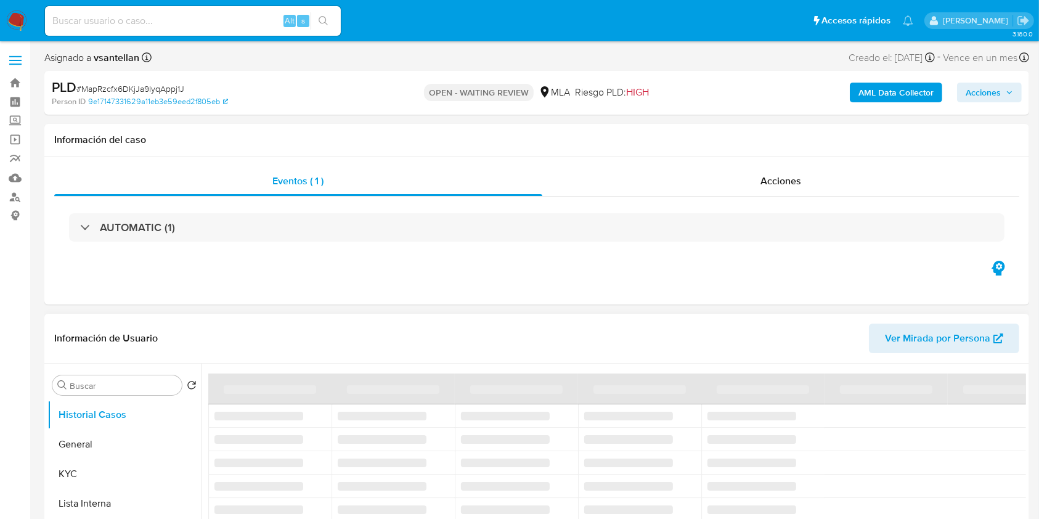
scroll to position [246, 0]
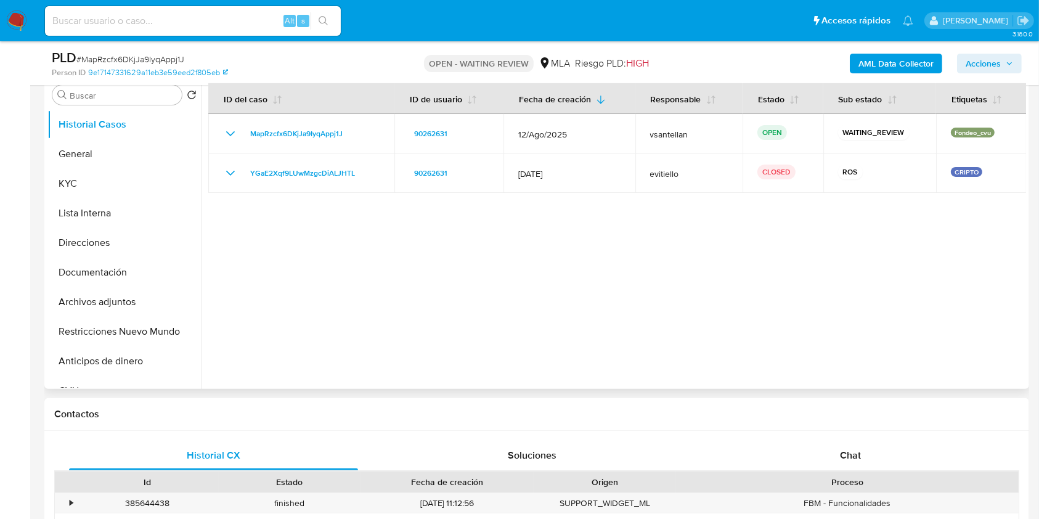
drag, startPoint x: 885, startPoint y: 452, endPoint x: 956, endPoint y: 272, distance: 193.6
click at [885, 452] on div "Chat" at bounding box center [850, 456] width 289 height 30
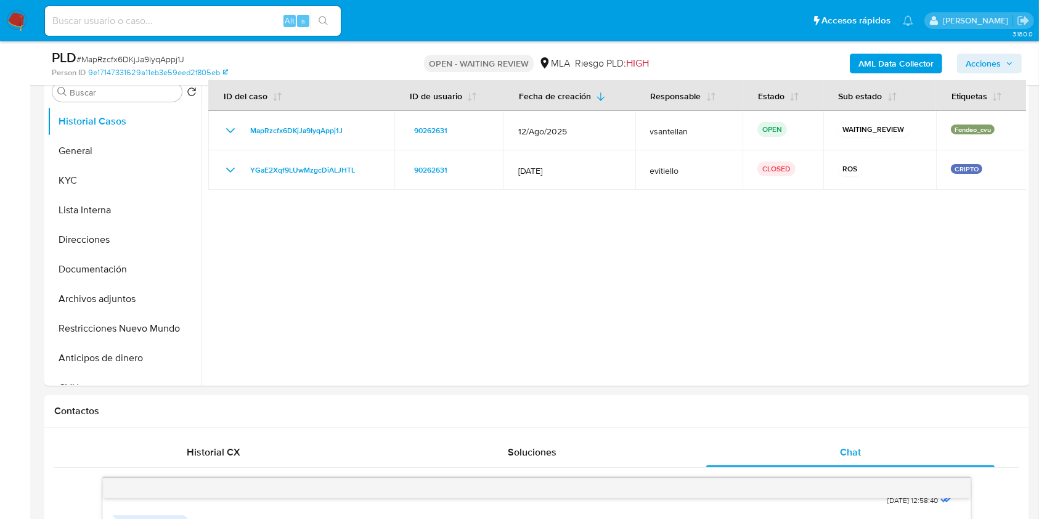
scroll to position [245, 0]
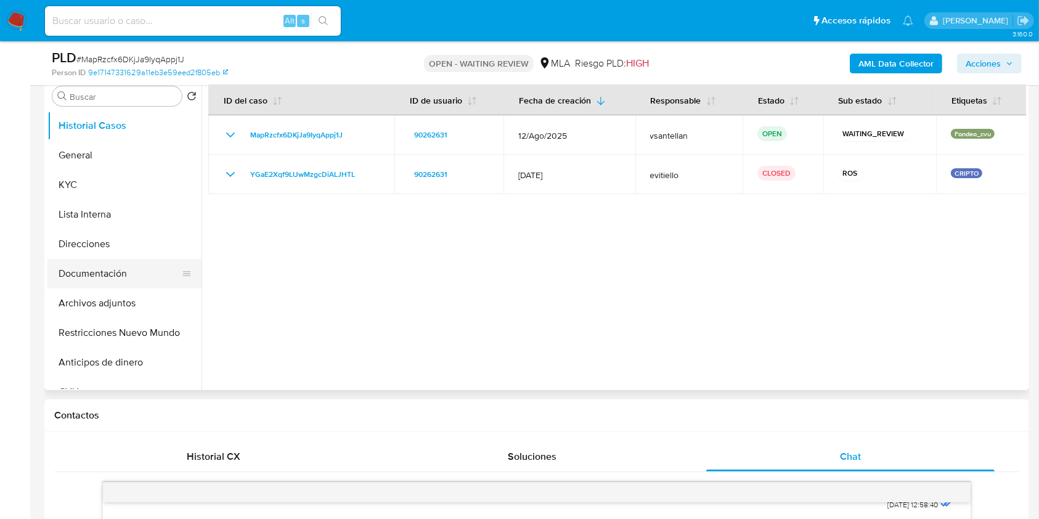
click at [116, 265] on button "Documentación" at bounding box center [119, 274] width 144 height 30
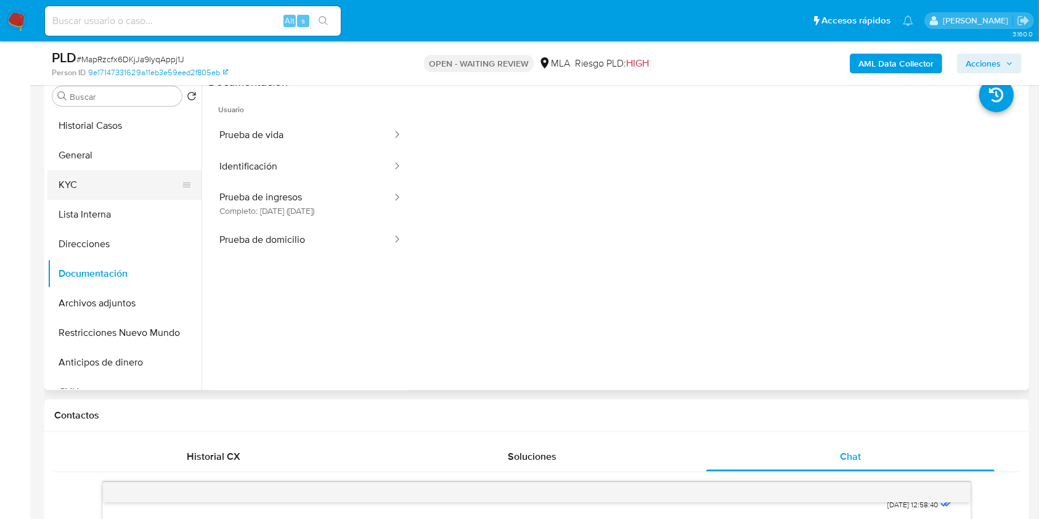
click at [78, 184] on button "KYC" at bounding box center [119, 185] width 144 height 30
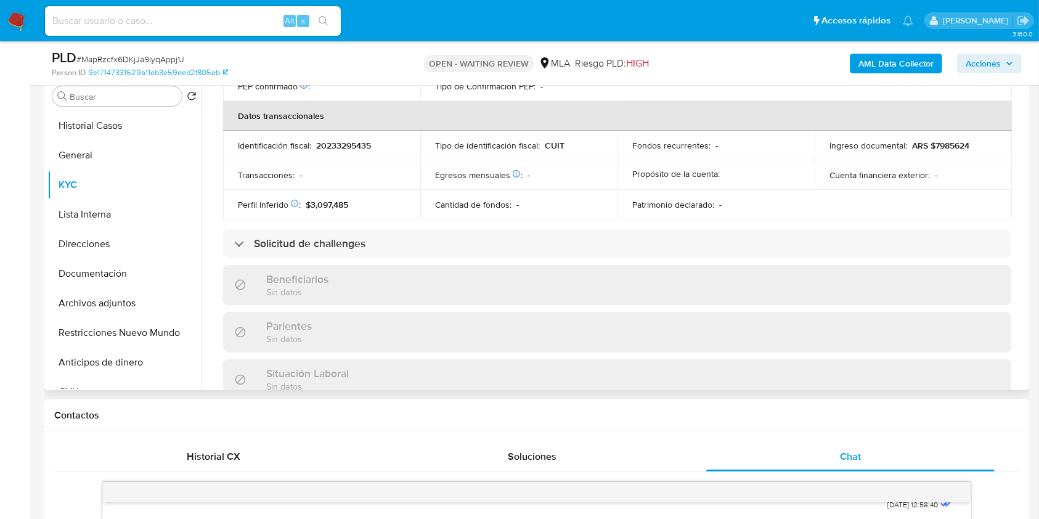
scroll to position [648, 0]
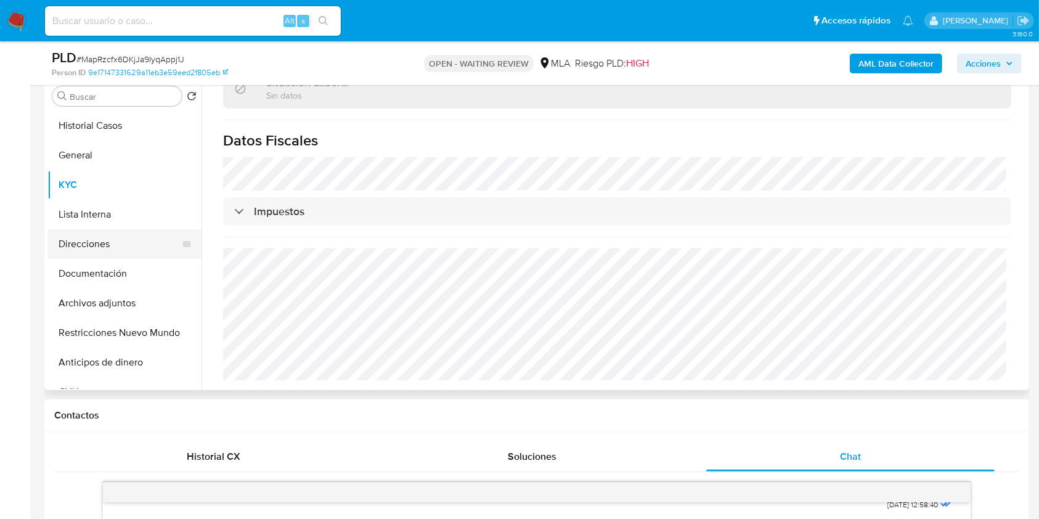
click at [144, 238] on button "Direcciones" at bounding box center [119, 244] width 144 height 30
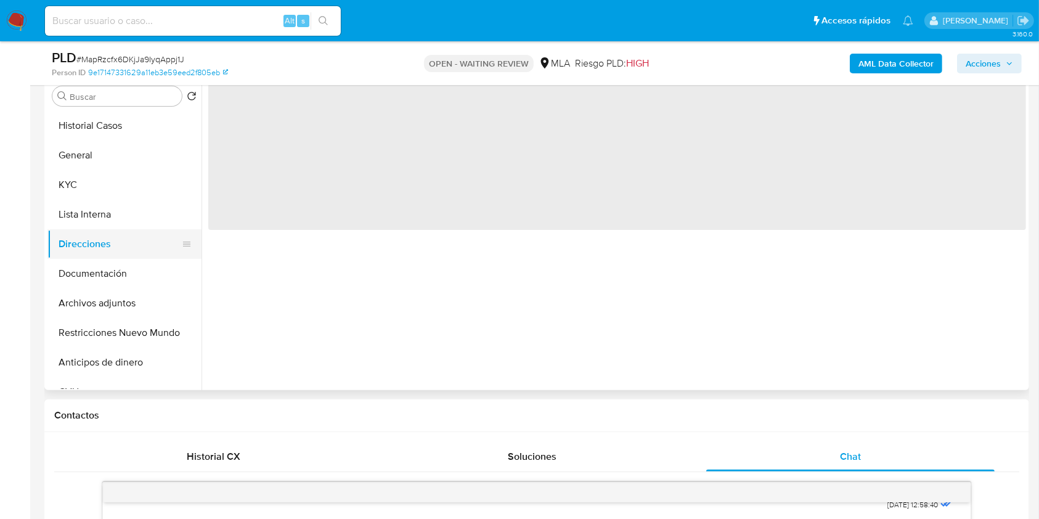
scroll to position [0, 0]
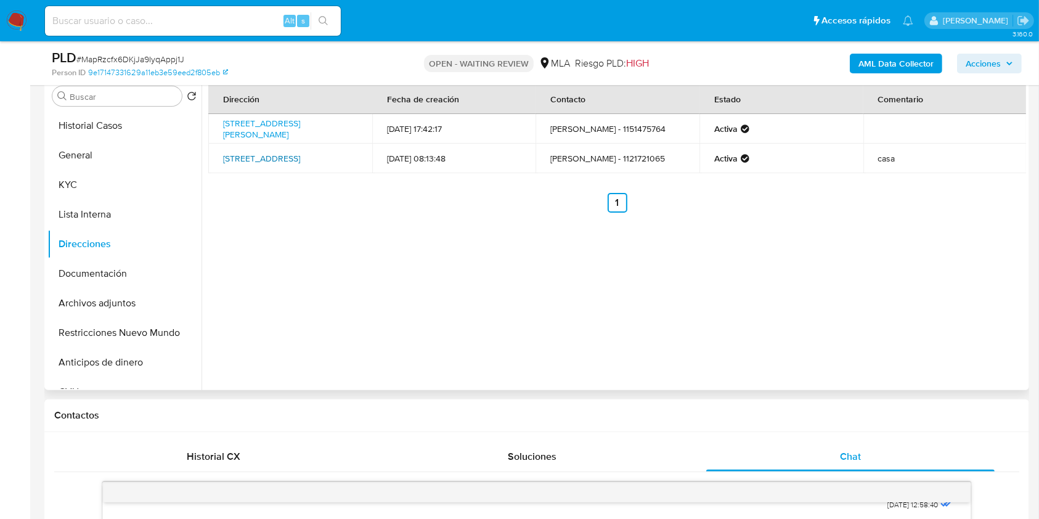
click at [300, 165] on link "Río Grande 125, Floresta, Capital Federal, 1407, Argentina 125" at bounding box center [261, 158] width 77 height 12
click at [140, 178] on button "KYC" at bounding box center [119, 185] width 144 height 30
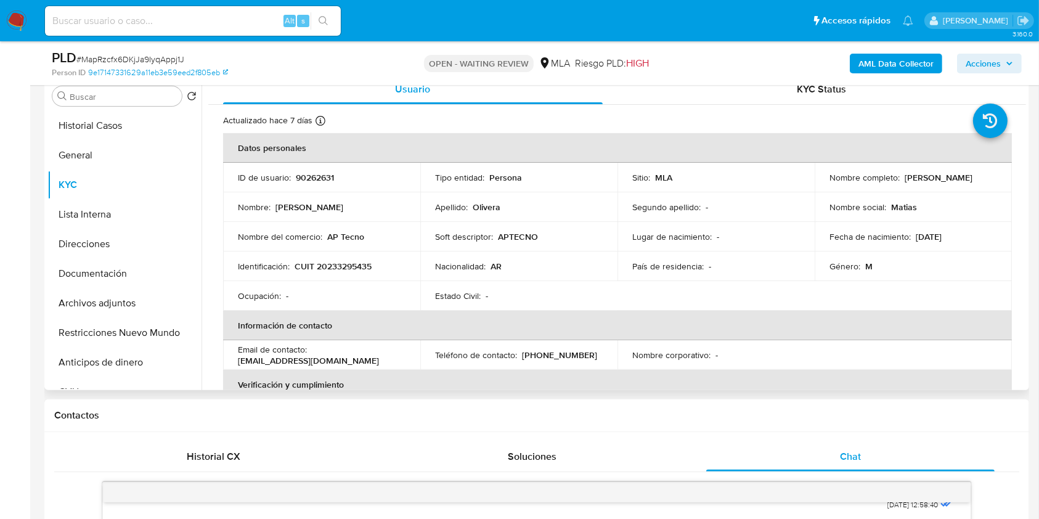
click at [570, 357] on p "(11) 59206729" at bounding box center [559, 354] width 75 height 11
copy p "59206729"
drag, startPoint x: 338, startPoint y: 359, endPoint x: 235, endPoint y: 366, distance: 103.8
click at [235, 366] on td "Email de contacto : aptecnoalias@gmail.com" at bounding box center [321, 355] width 197 height 30
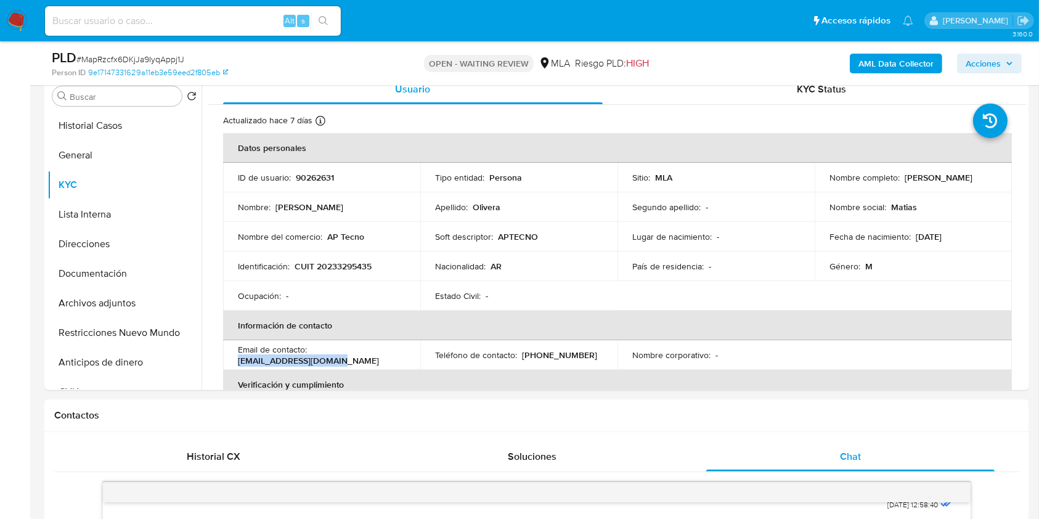
copy p "aptecnoalias@gmail.com"
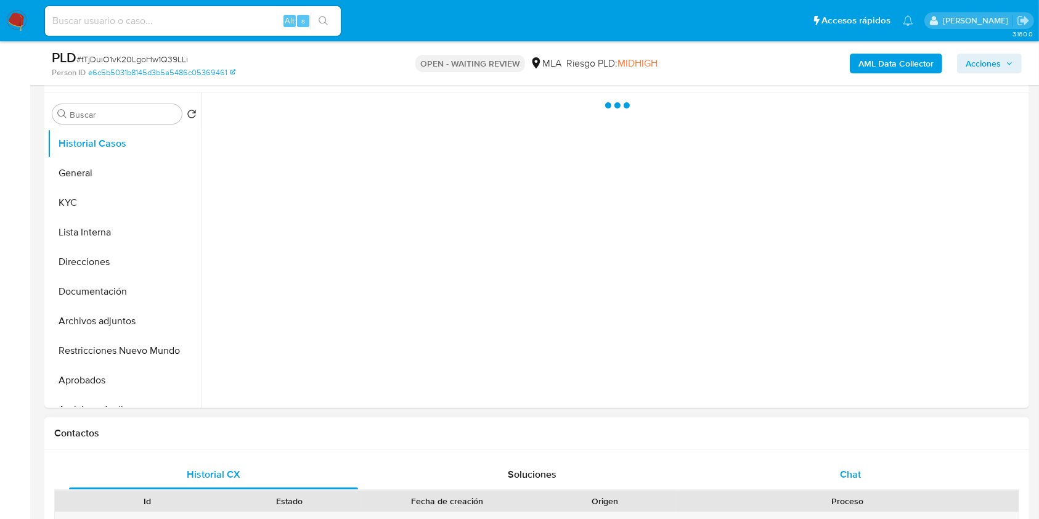
select select "10"
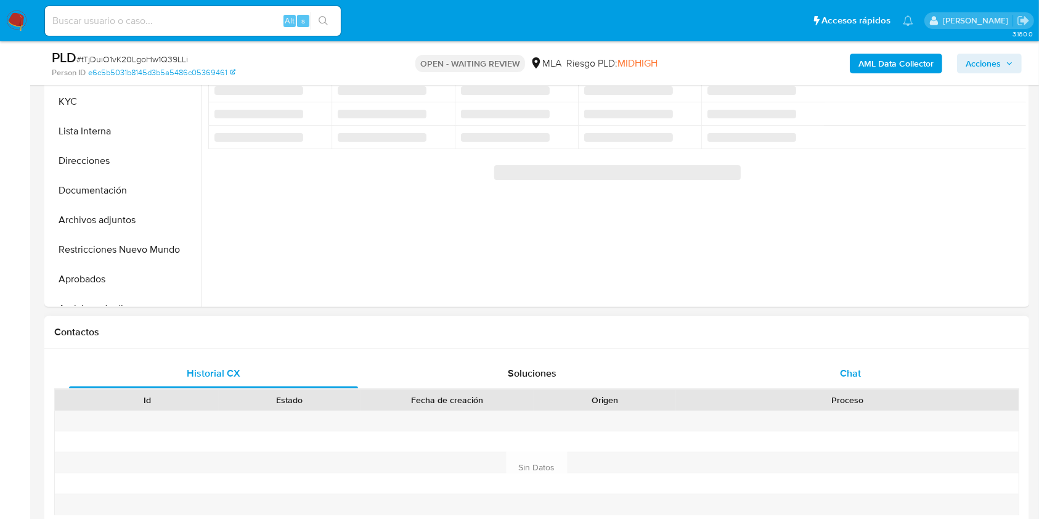
click at [854, 367] on span "Chat" at bounding box center [850, 373] width 21 height 14
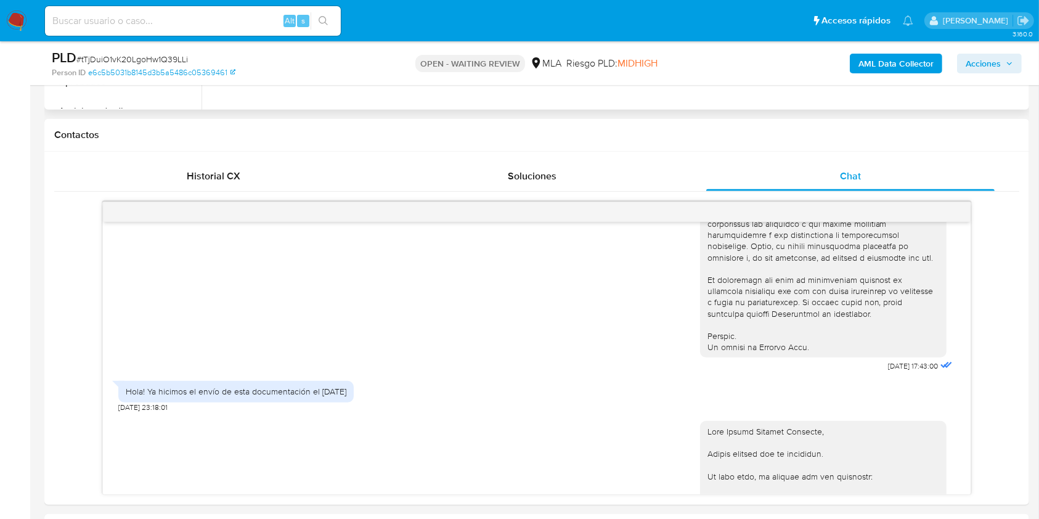
scroll to position [361, 0]
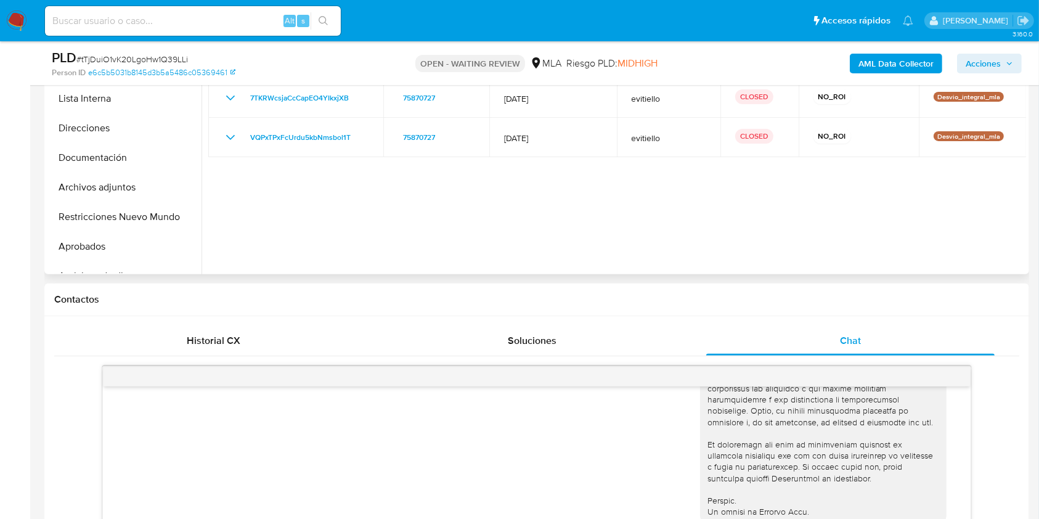
drag, startPoint x: 150, startPoint y: 160, endPoint x: 526, endPoint y: 160, distance: 375.3
click at [151, 159] on button "Documentación" at bounding box center [124, 158] width 154 height 30
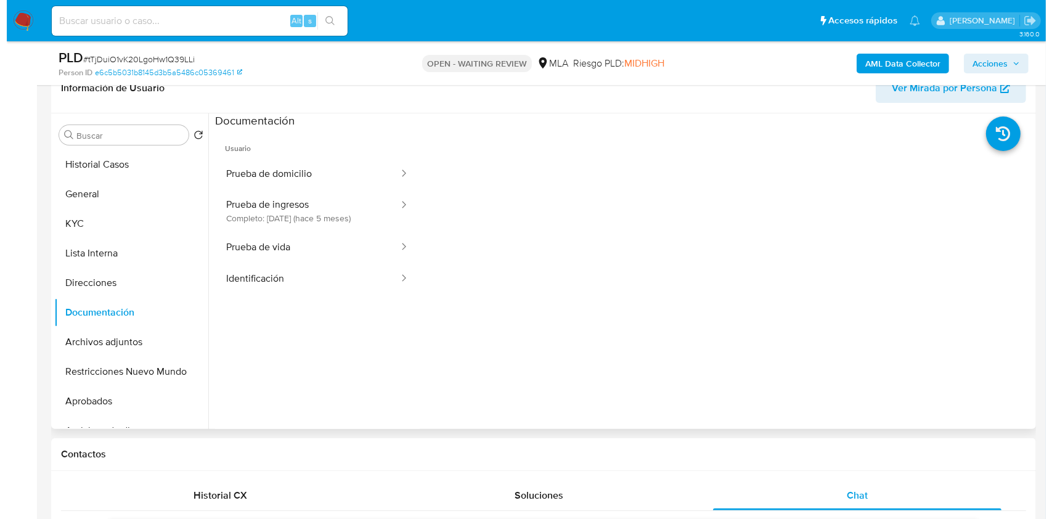
scroll to position [201, 0]
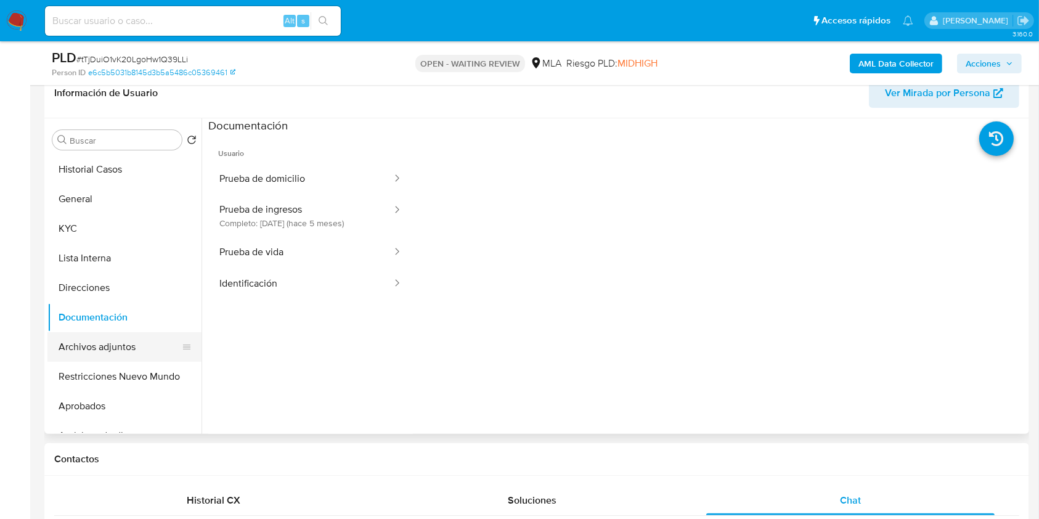
click at [138, 357] on button "Archivos adjuntos" at bounding box center [119, 347] width 144 height 30
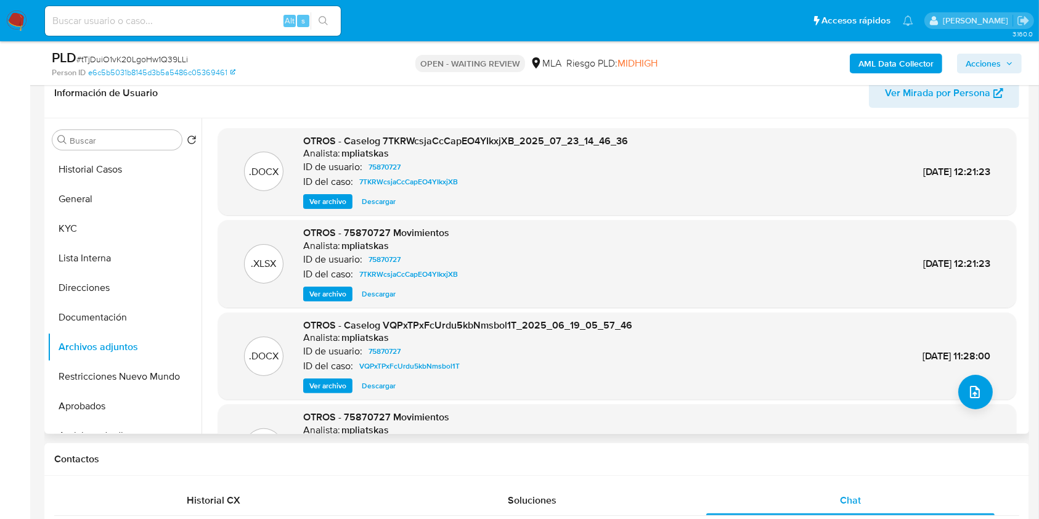
click at [338, 200] on span "Ver archivo" at bounding box center [327, 201] width 37 height 12
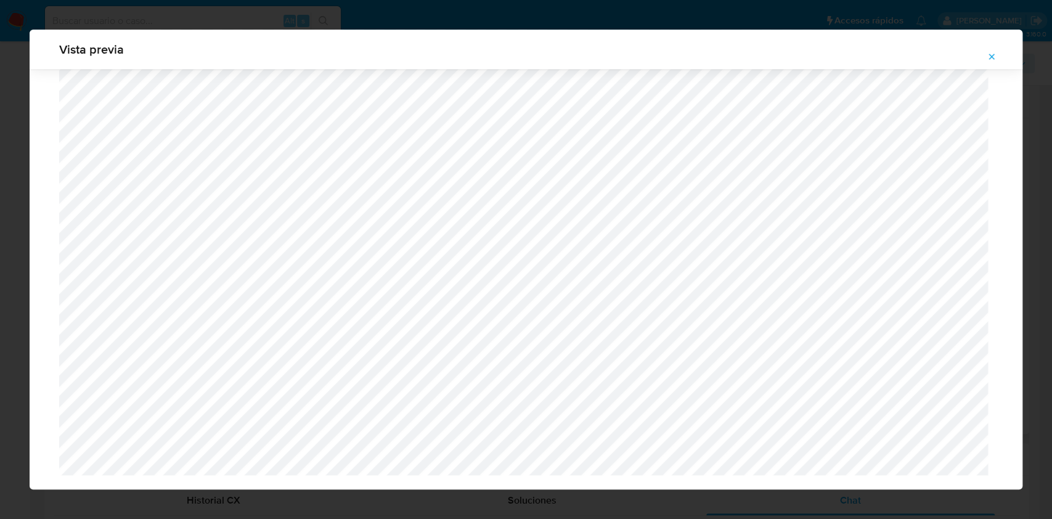
scroll to position [1356, 0]
